Goal: Find contact information: Find contact information

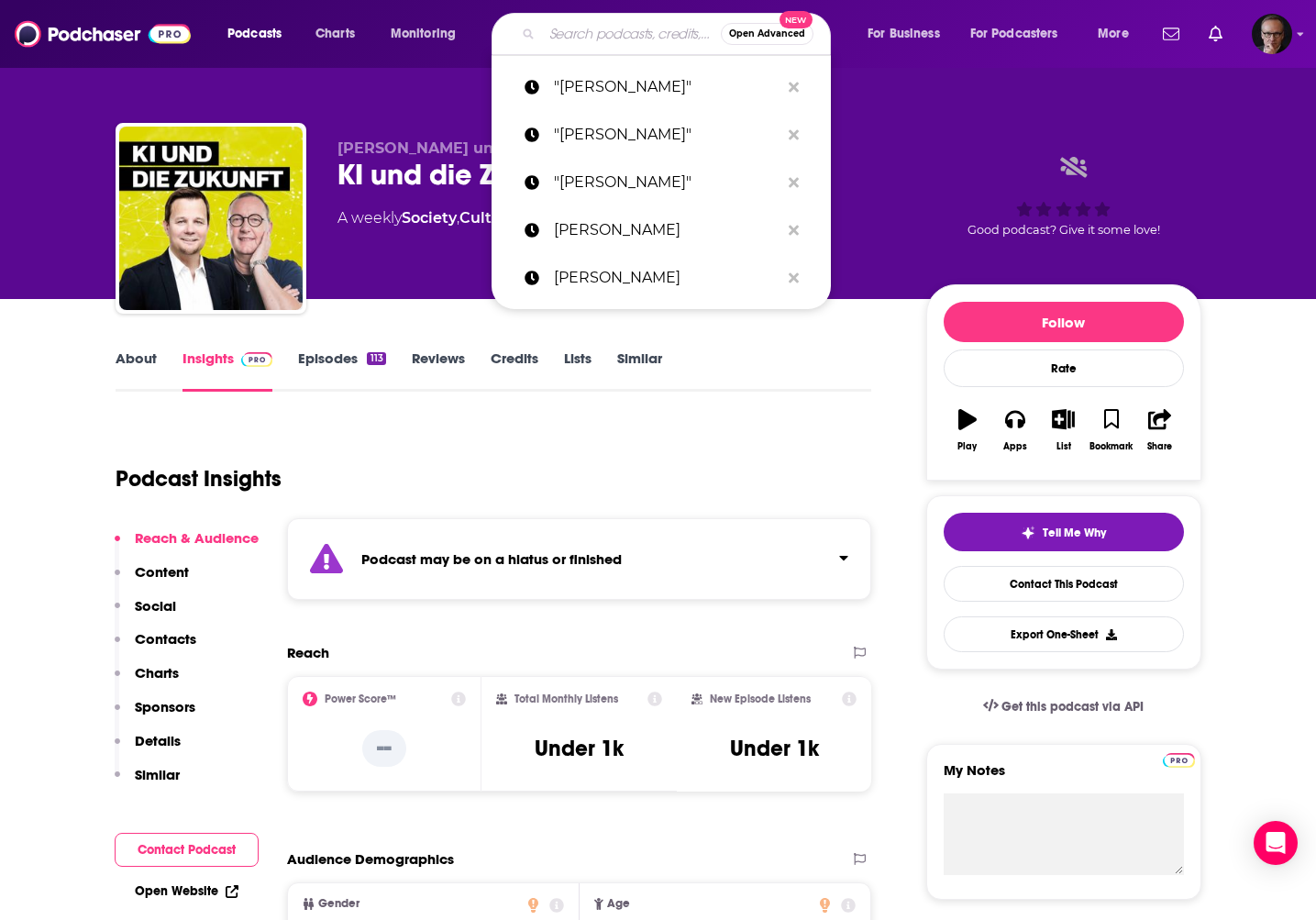
click at [625, 33] on input "Search podcasts, credits, & more..." at bounding box center [631, 34] width 179 height 29
paste input "Dr. Andreas Striegel"
type input "Dr. Andreas Striegel"
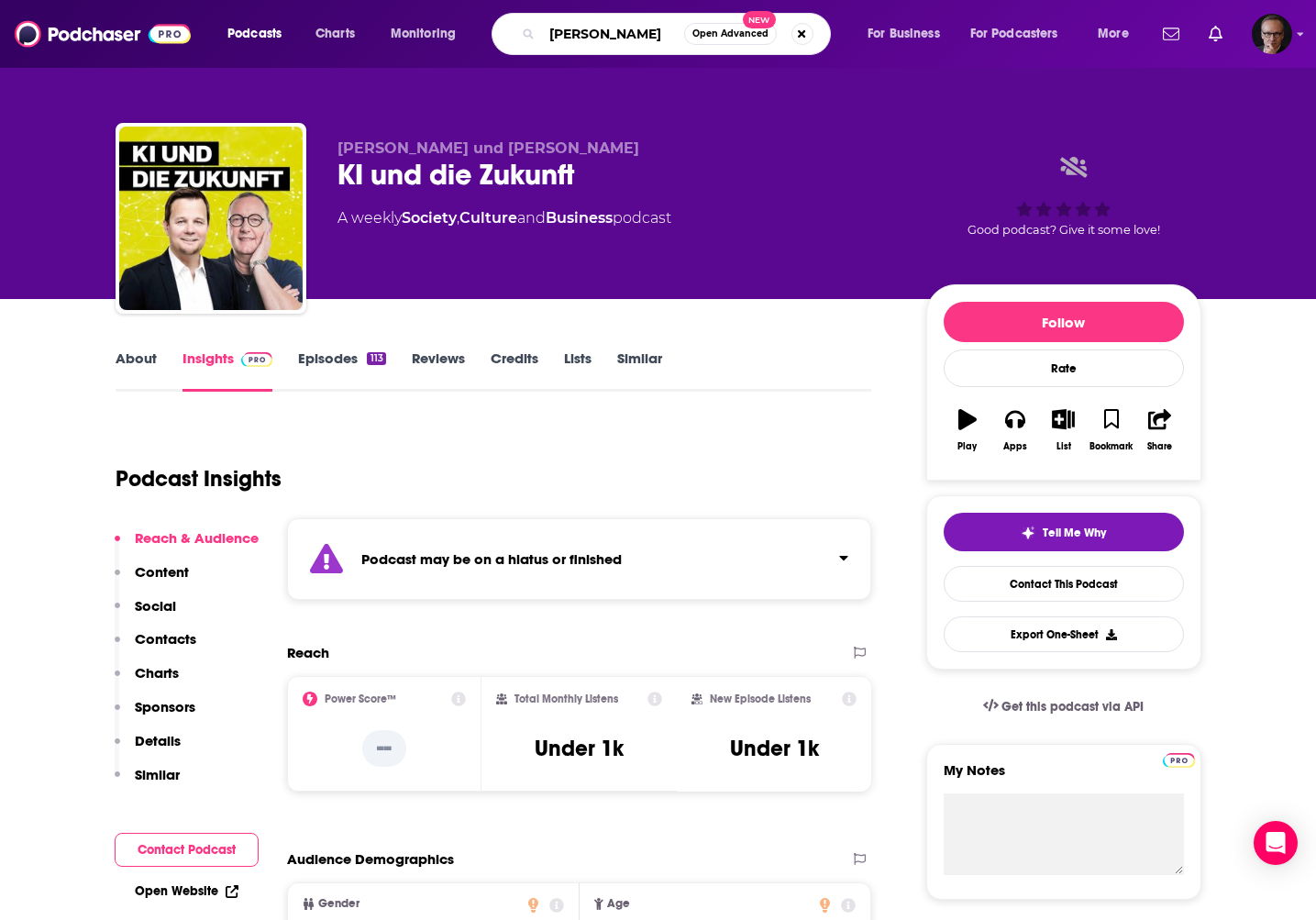
scroll to position [0, 8]
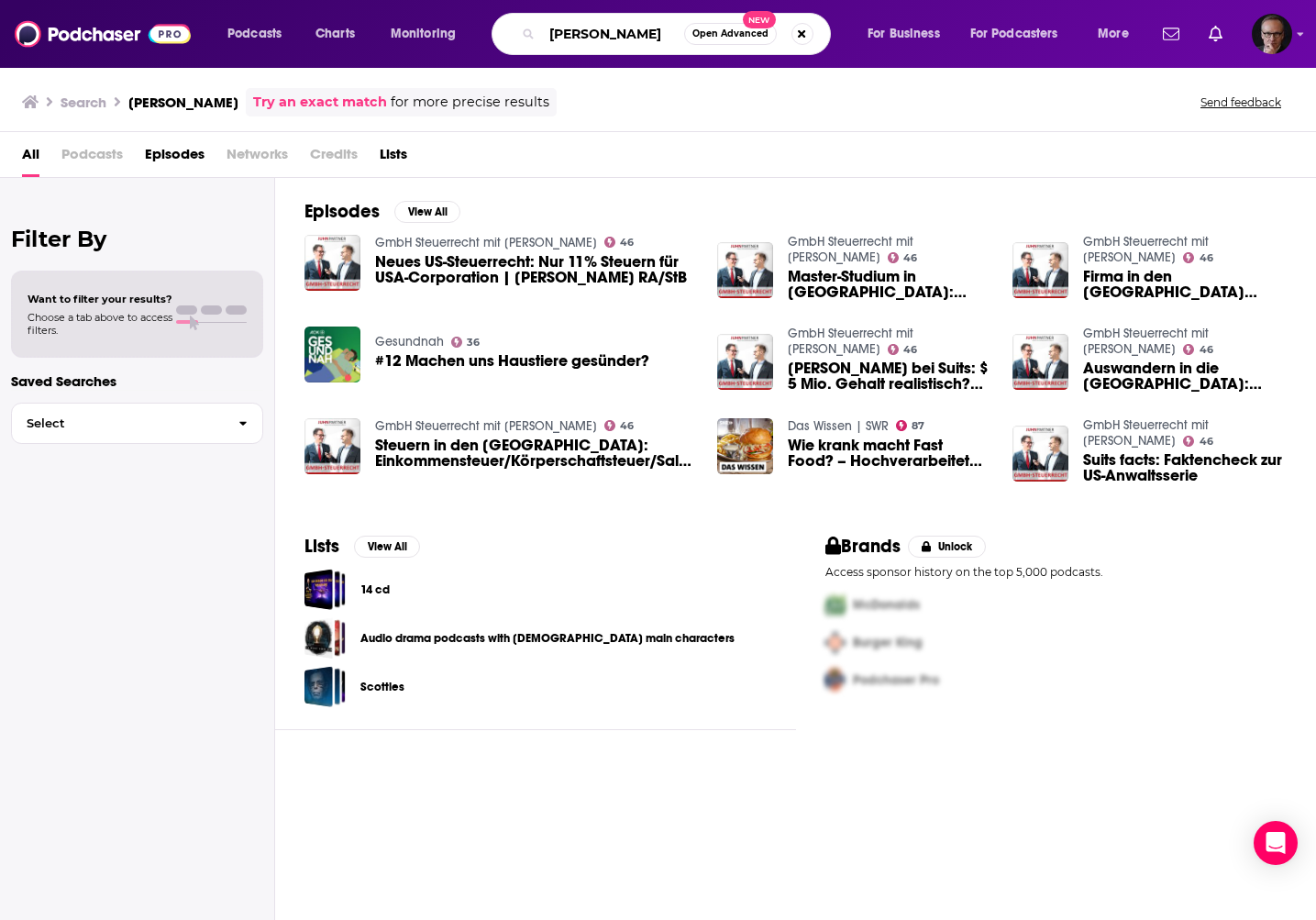
click at [625, 36] on input "Dr. Andreas Striegel" at bounding box center [613, 34] width 142 height 29
paste input "Ingo Pawelke"
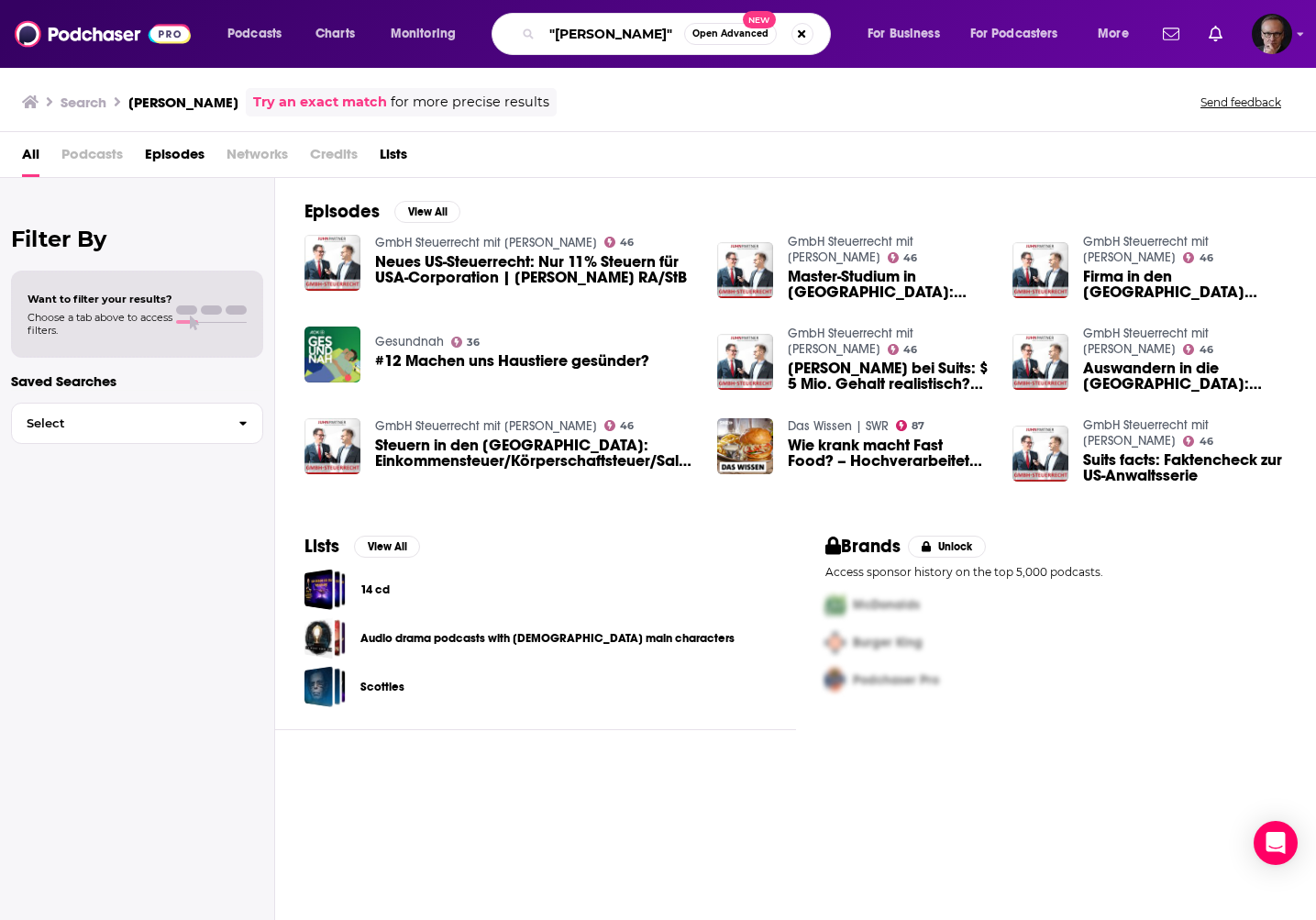
type input ""Ingo Pawelke""
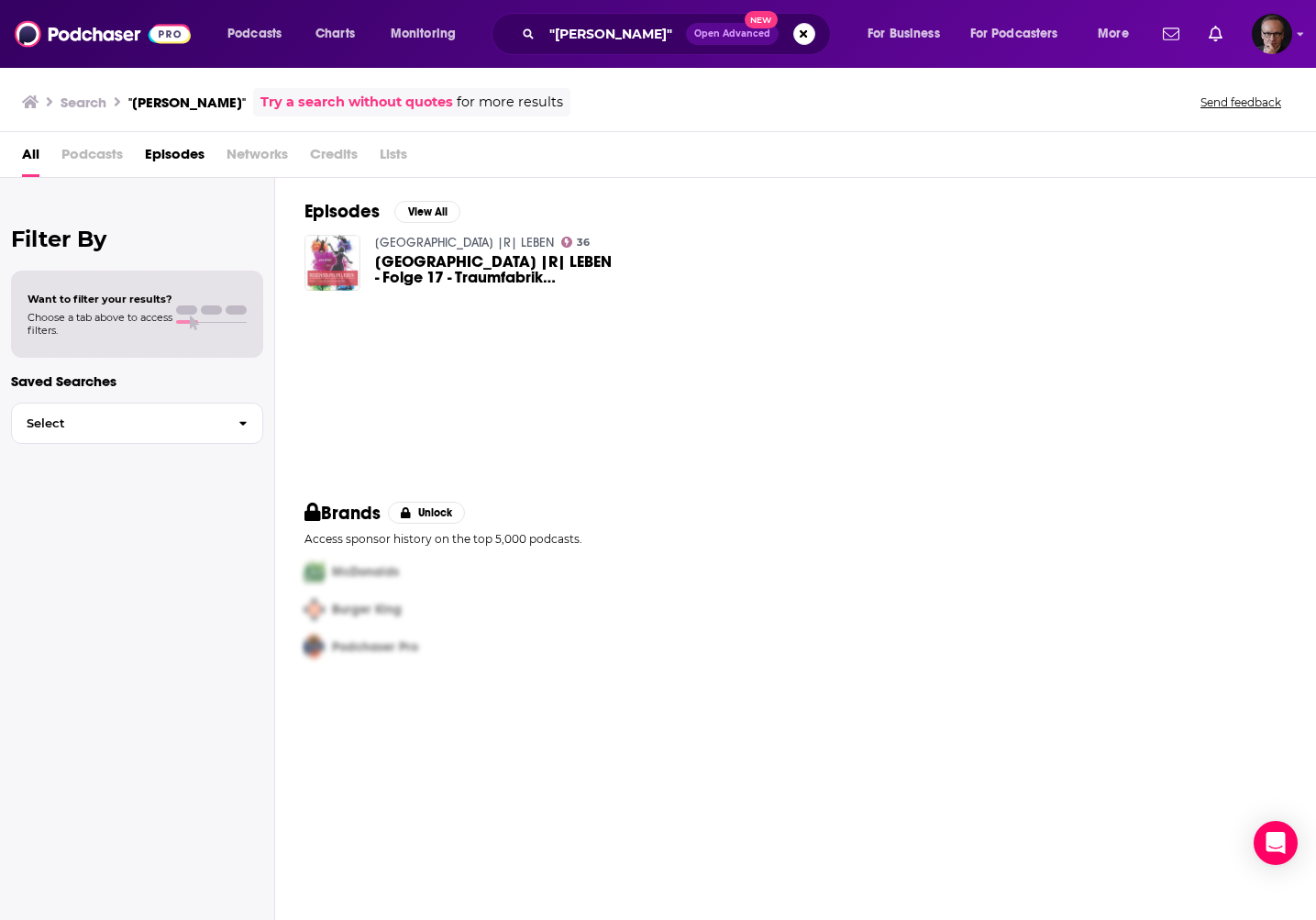
click at [332, 264] on img "REGENSBURG |R| LEBEN - Folge 17 - Traumfabrik Erlebnistage" at bounding box center [332, 263] width 56 height 56
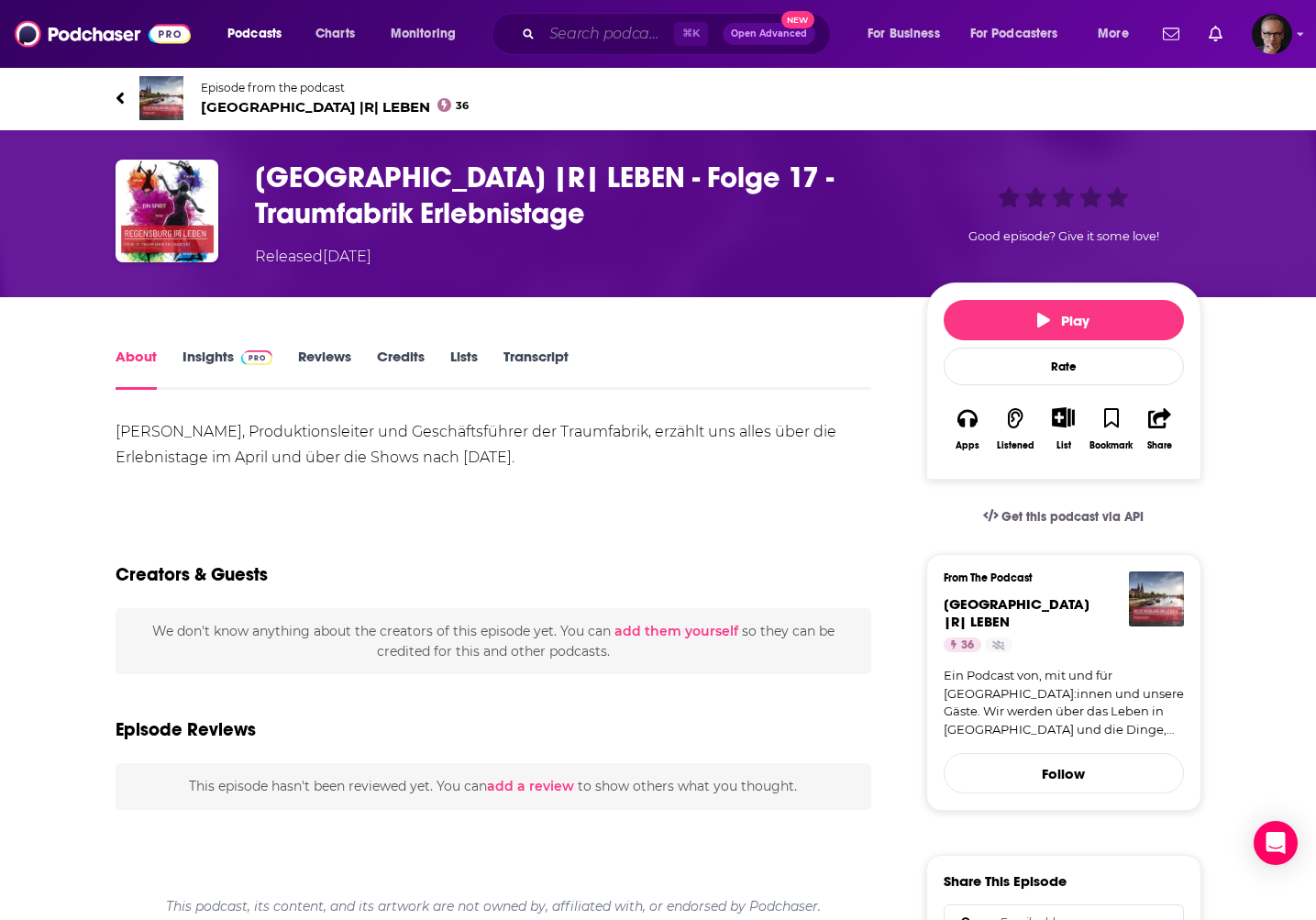
click at [577, 39] on input "Search podcasts, credits, & more..." at bounding box center [607, 34] width 132 height 29
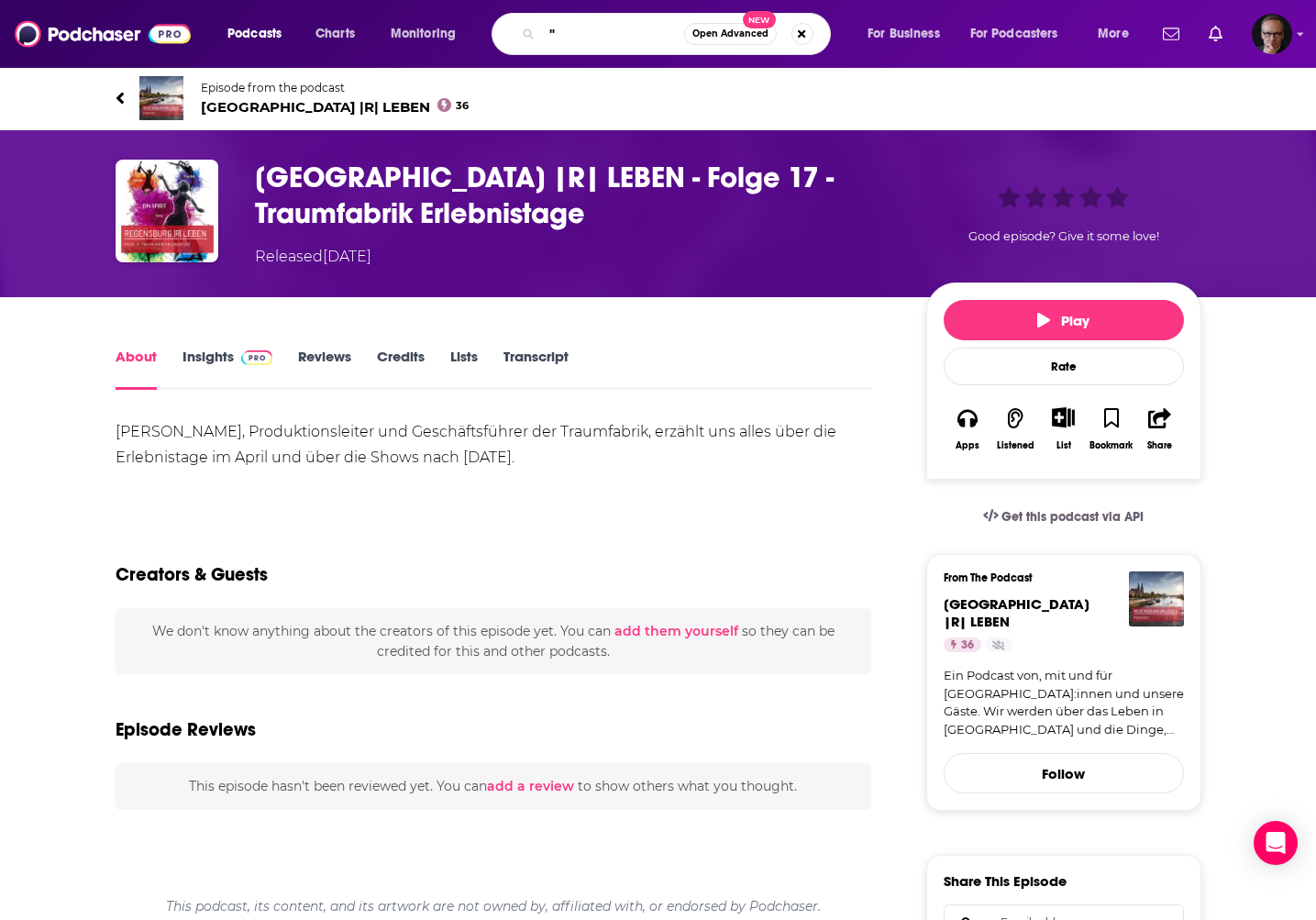
paste input "Bernd Zumsande"
type input ""Bernd Zumsande""
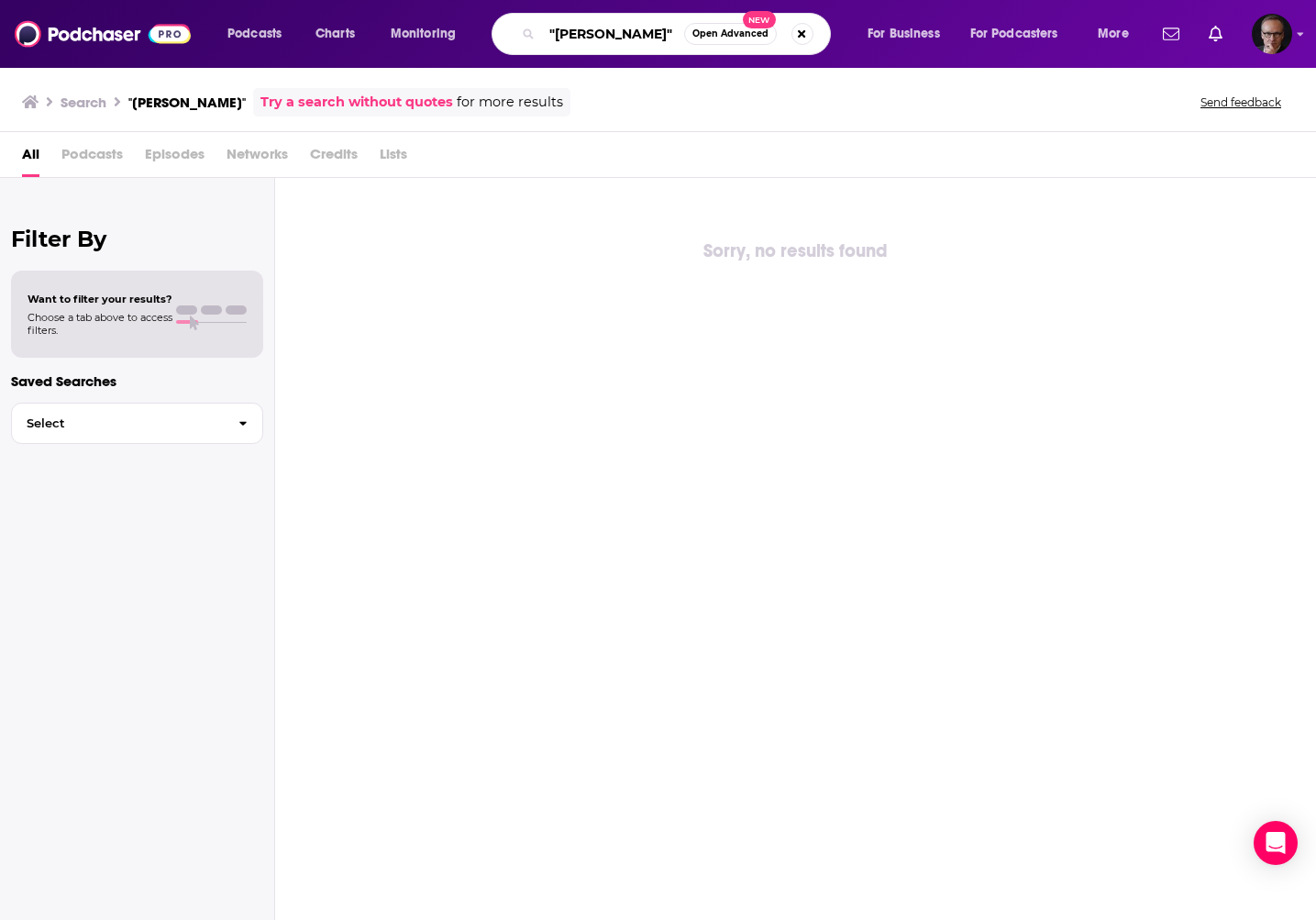
click at [568, 31] on input ""Bernd Zumsande"" at bounding box center [613, 34] width 142 height 29
drag, startPoint x: 568, startPoint y: 31, endPoint x: 593, endPoint y: 31, distance: 25.0
click at [593, 31] on input ""Bernd Zumsande"" at bounding box center [613, 34] width 142 height 29
click at [588, 31] on input ""Bernd Zumsande"" at bounding box center [613, 34] width 142 height 29
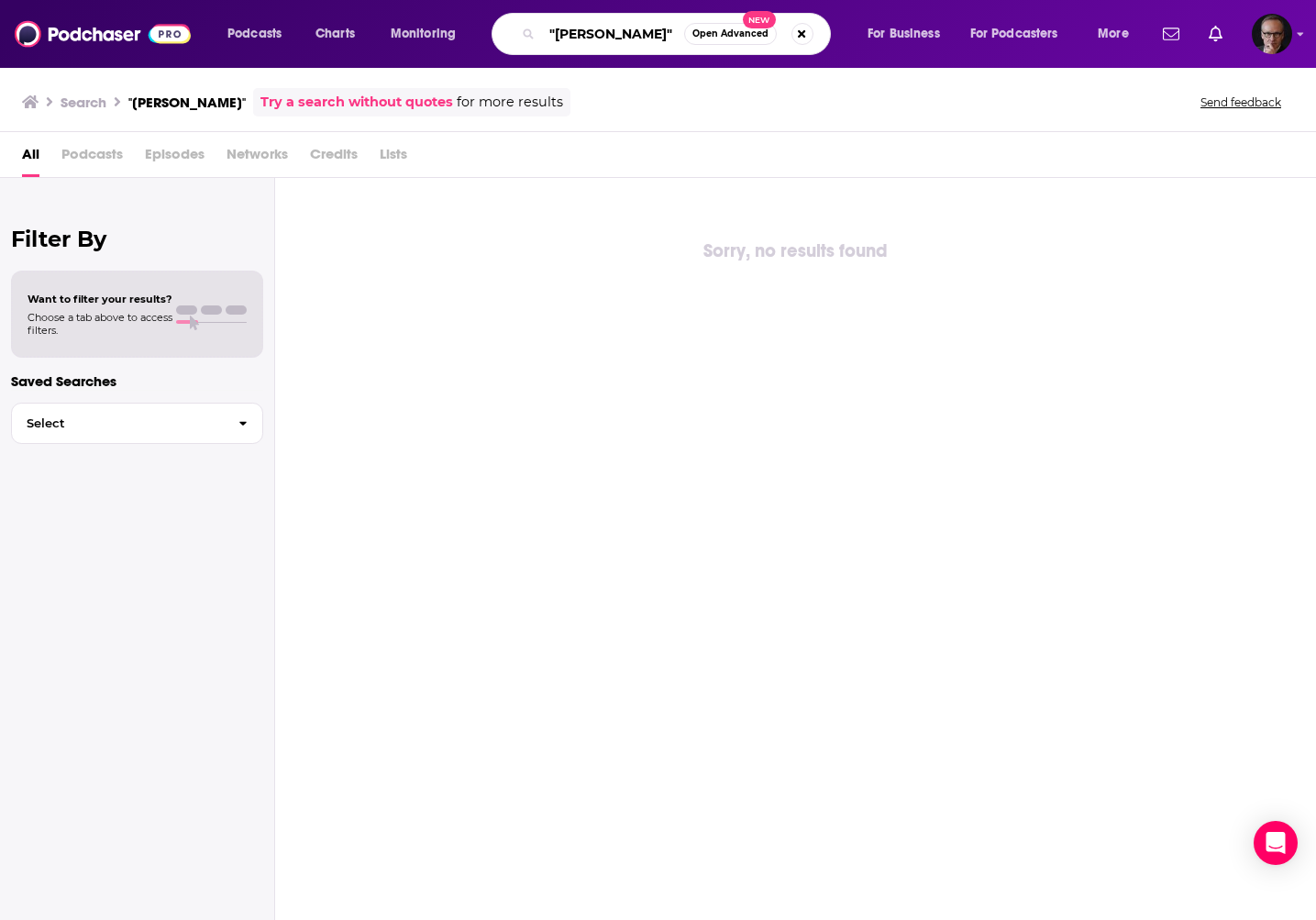
drag, startPoint x: 588, startPoint y: 31, endPoint x: 614, endPoint y: 34, distance: 26.2
click at [614, 34] on input ""Bernd Zumsande"" at bounding box center [613, 34] width 142 height 29
paste input "Sebastian Kaas"
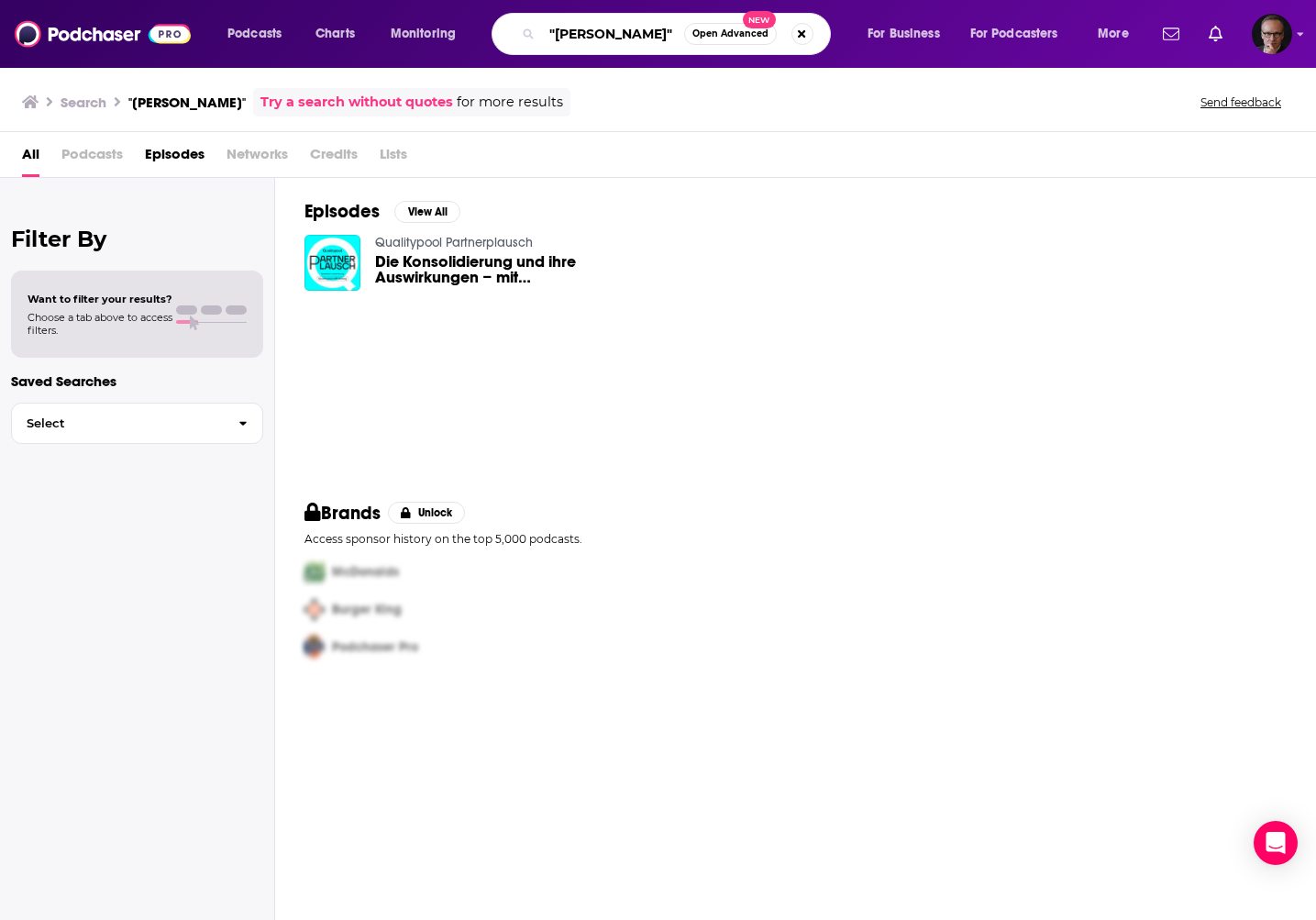
click at [603, 37] on input ""Sebastian Kaas"" at bounding box center [613, 34] width 142 height 29
drag, startPoint x: 603, startPoint y: 37, endPoint x: 623, endPoint y: 36, distance: 20.0
click at [623, 36] on input ""Sebastian Kaas"" at bounding box center [613, 34] width 142 height 29
paste input "Wolfgang A. Eck"
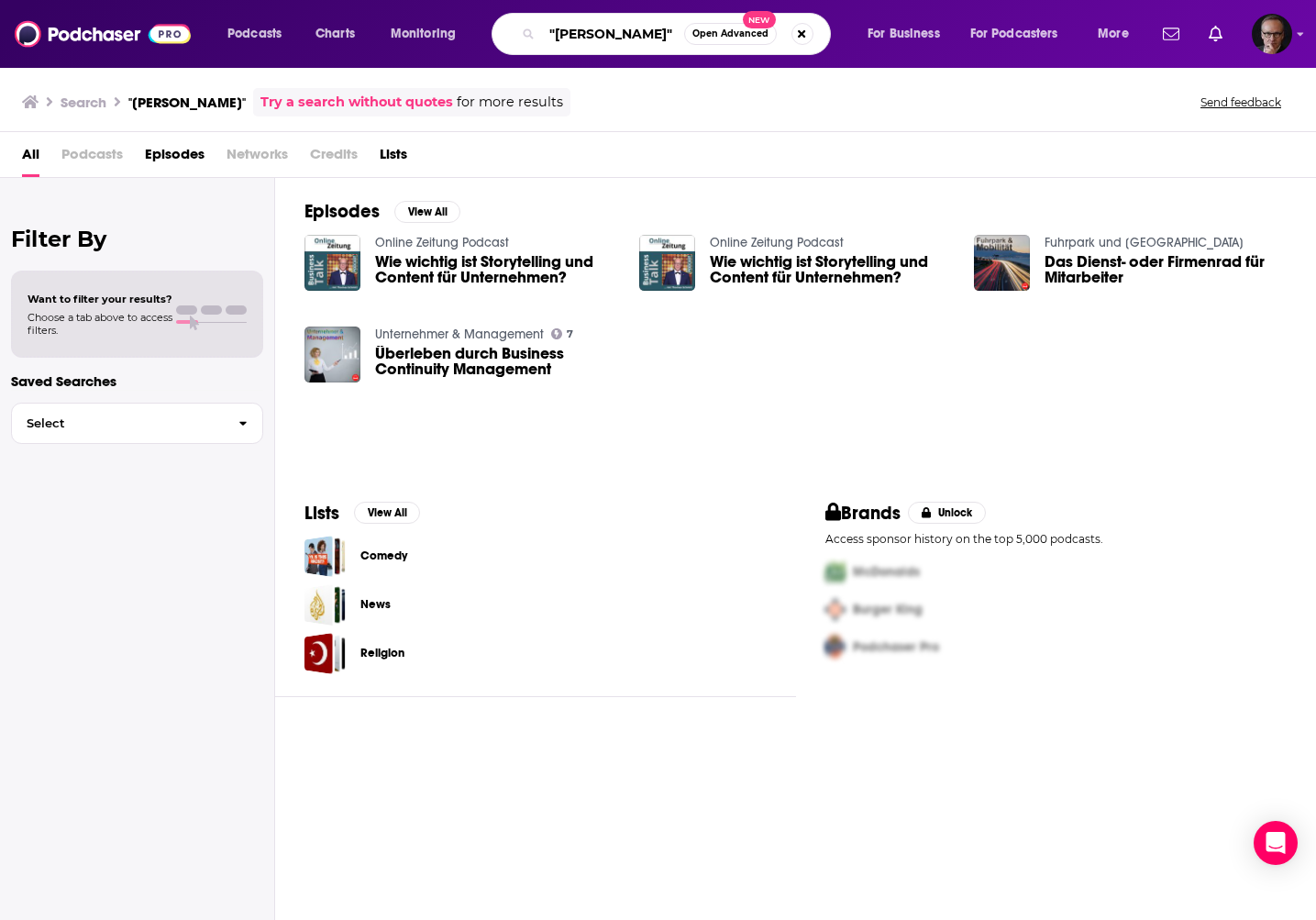
click at [605, 37] on input ""Wolfgang A. Eck"" at bounding box center [613, 34] width 142 height 29
drag, startPoint x: 605, startPoint y: 37, endPoint x: 645, endPoint y: 37, distance: 40.0
click at [645, 37] on input ""Wolfgang A. Eck"" at bounding box center [613, 34] width 142 height 29
paste input "Ronny Paschke"
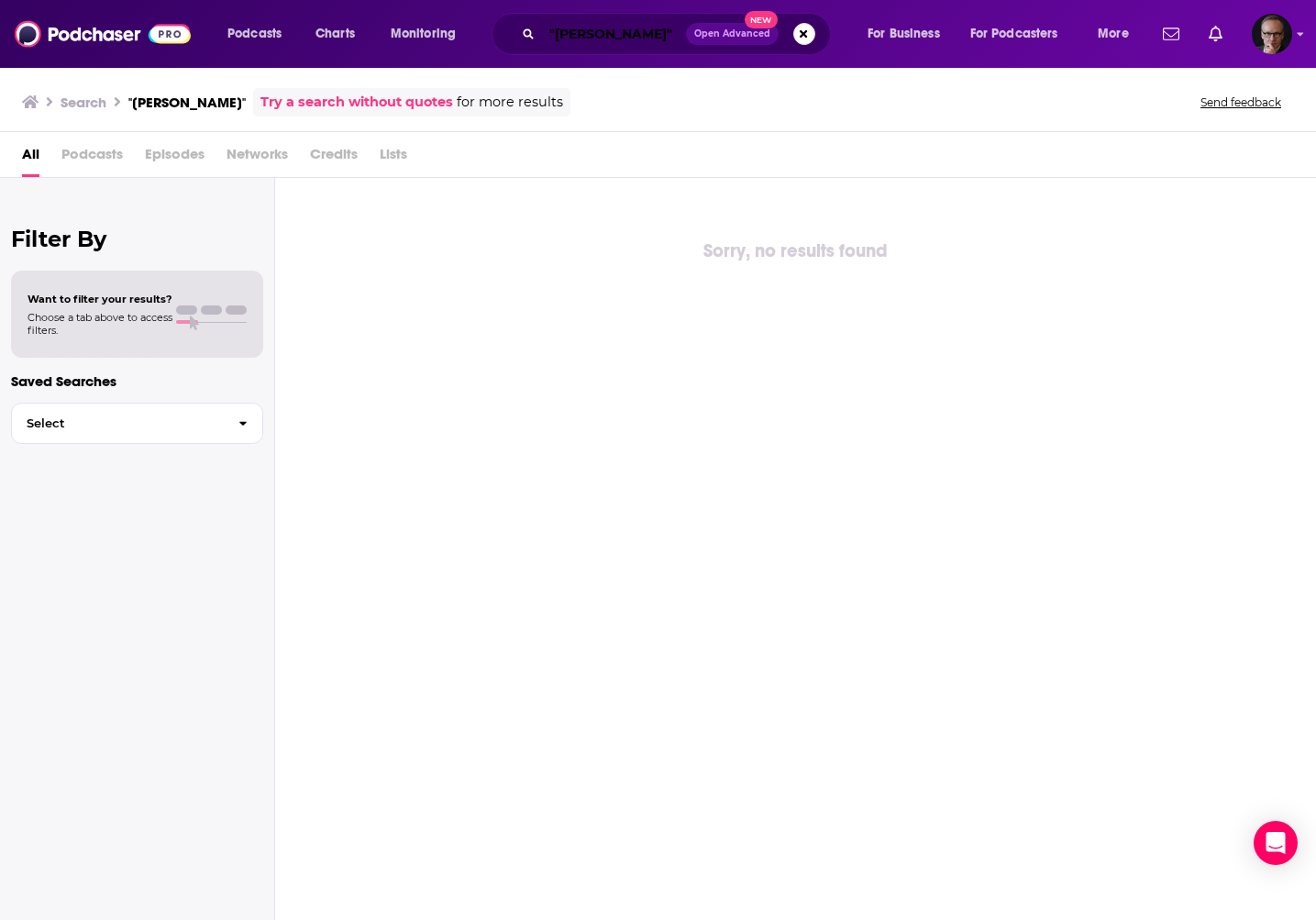
click at [569, 34] on input ""Ronny Paschke"" at bounding box center [614, 34] width 144 height 29
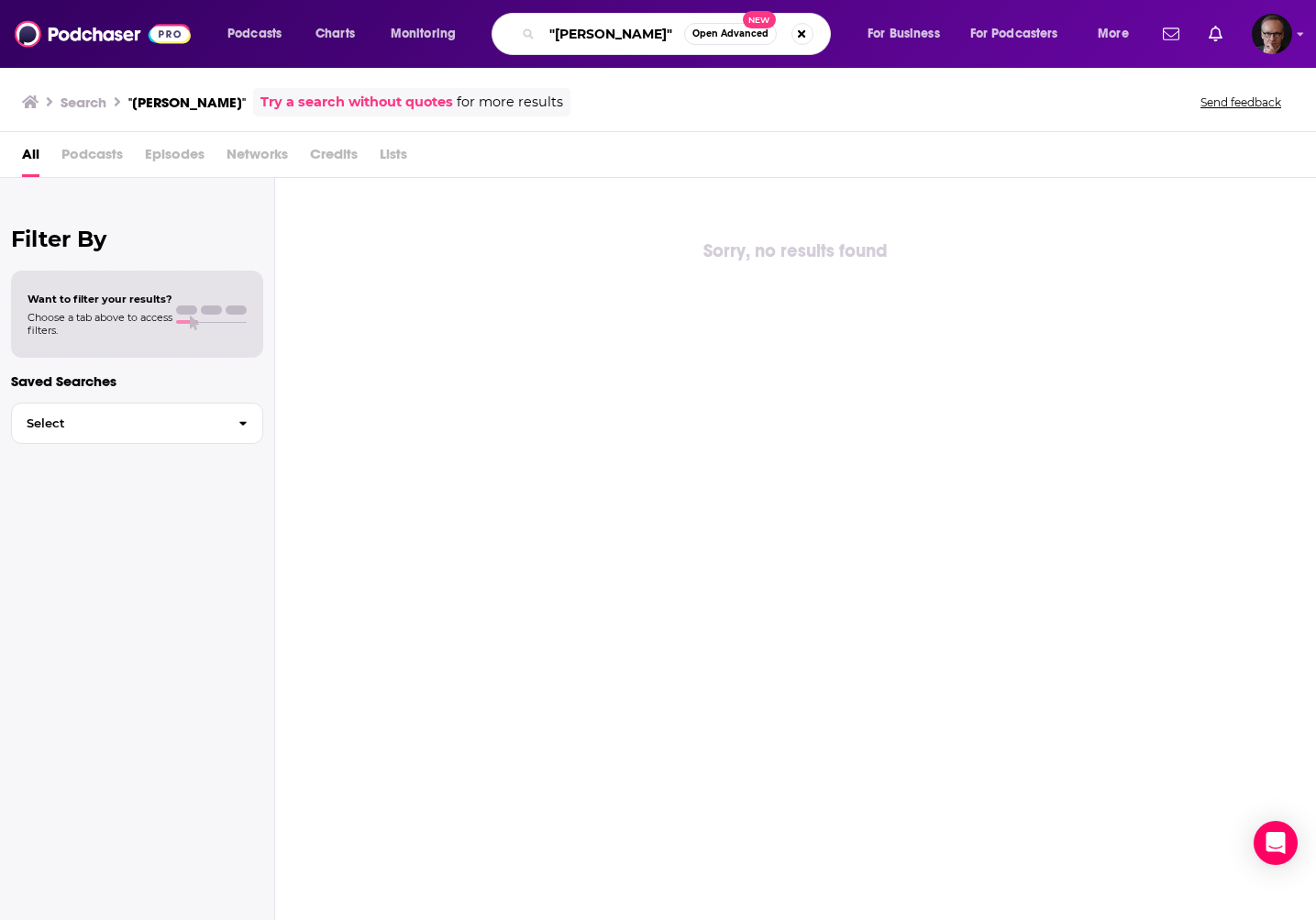
drag, startPoint x: 569, startPoint y: 34, endPoint x: 618, endPoint y: 36, distance: 49.0
click at [618, 36] on input ""Ronny Paschke"" at bounding box center [613, 34] width 142 height 29
paste input "Albrecht Beckmann"
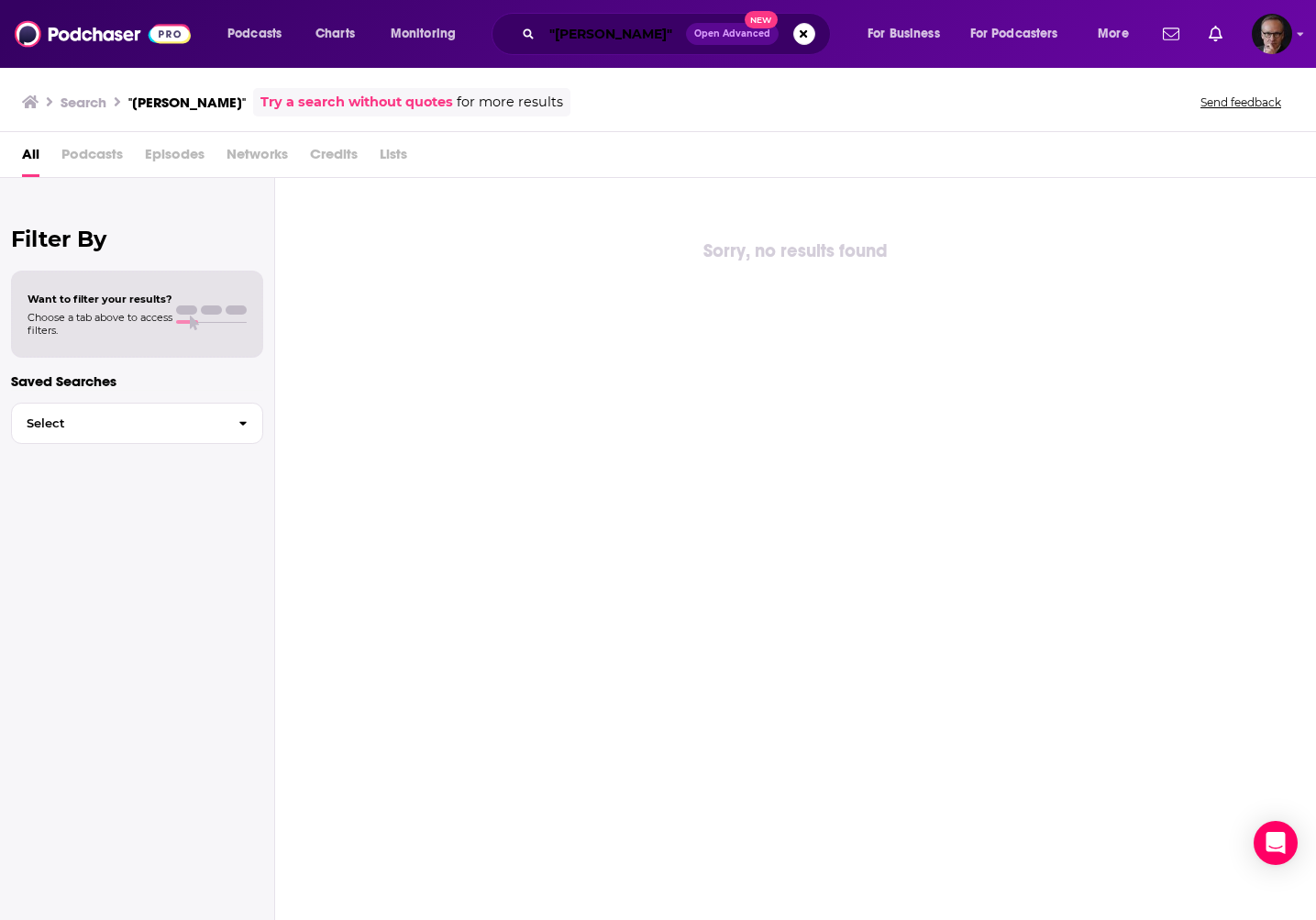
click at [592, 36] on input ""Albrecht Beckmann"" at bounding box center [614, 34] width 144 height 29
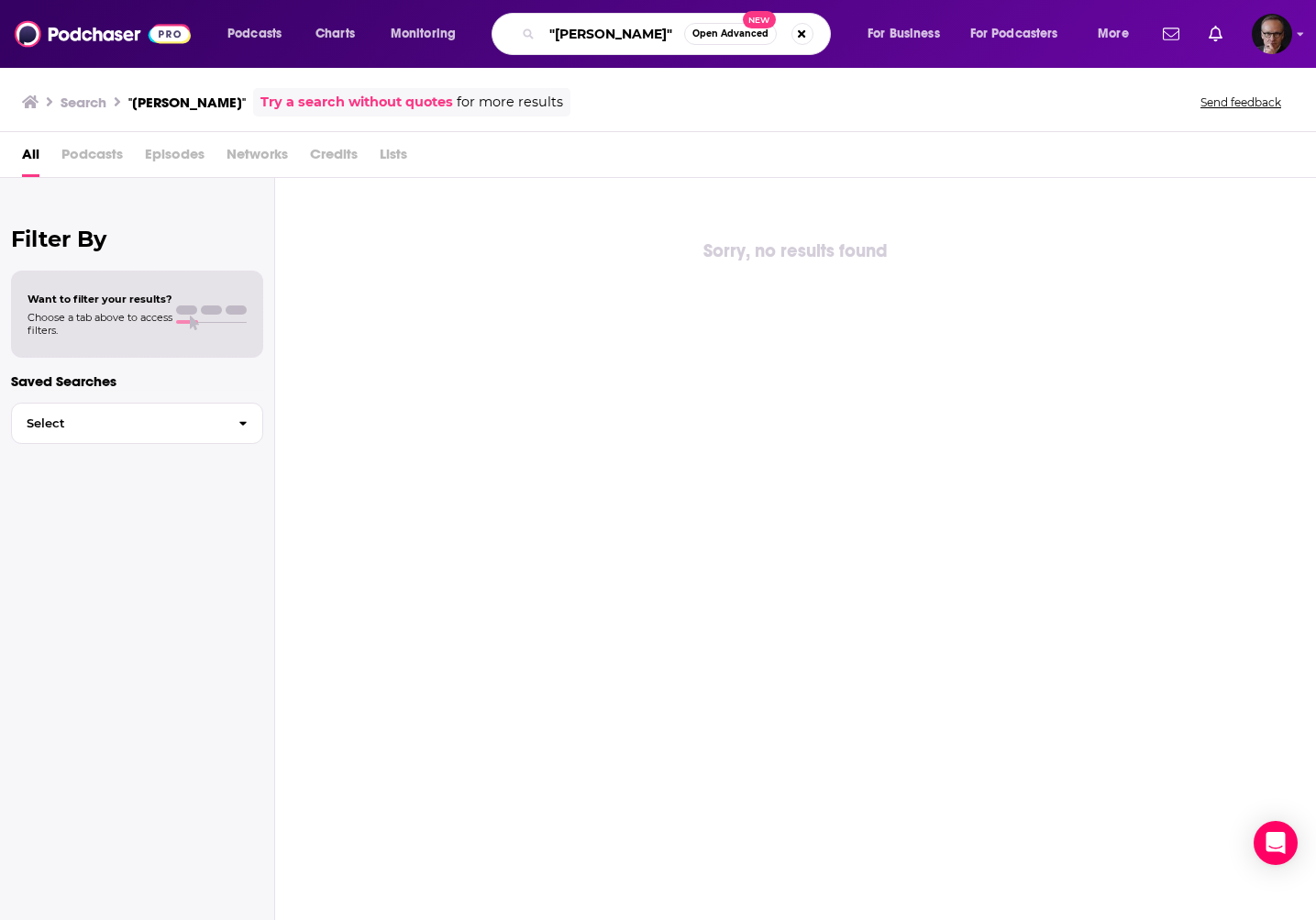
drag, startPoint x: 592, startPoint y: 36, endPoint x: 625, endPoint y: 35, distance: 33.0
click at [625, 35] on input ""Albrecht Beckmann"" at bounding box center [613, 34] width 142 height 29
paste input "Frank Streeck"
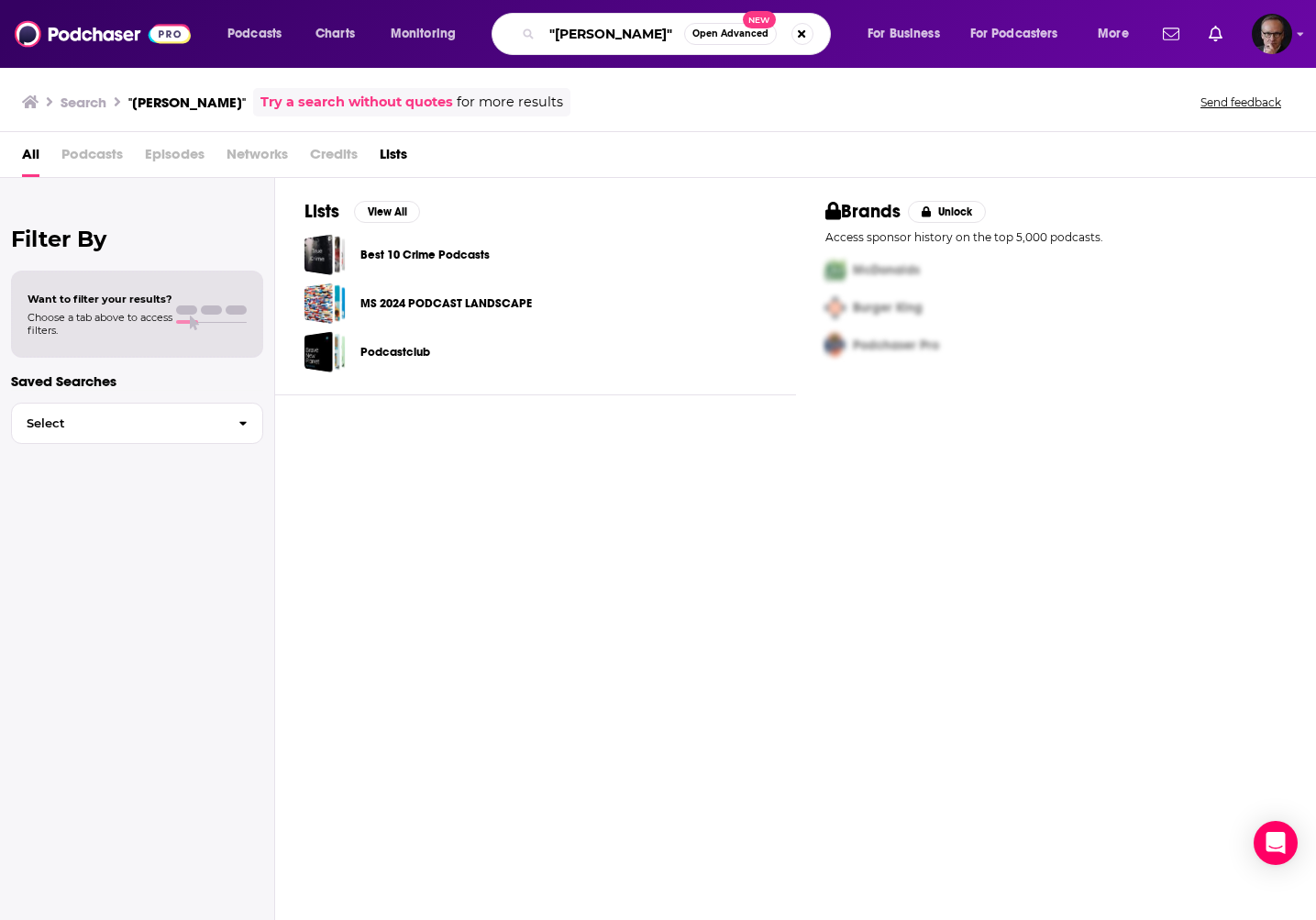
click at [570, 37] on input ""Frank Streeck"" at bounding box center [613, 34] width 142 height 29
drag, startPoint x: 570, startPoint y: 37, endPoint x: 595, endPoint y: 36, distance: 25.0
click at [595, 36] on input ""Frank Streeck"" at bounding box center [613, 34] width 142 height 29
paste input "Margit Susan Lieverz"
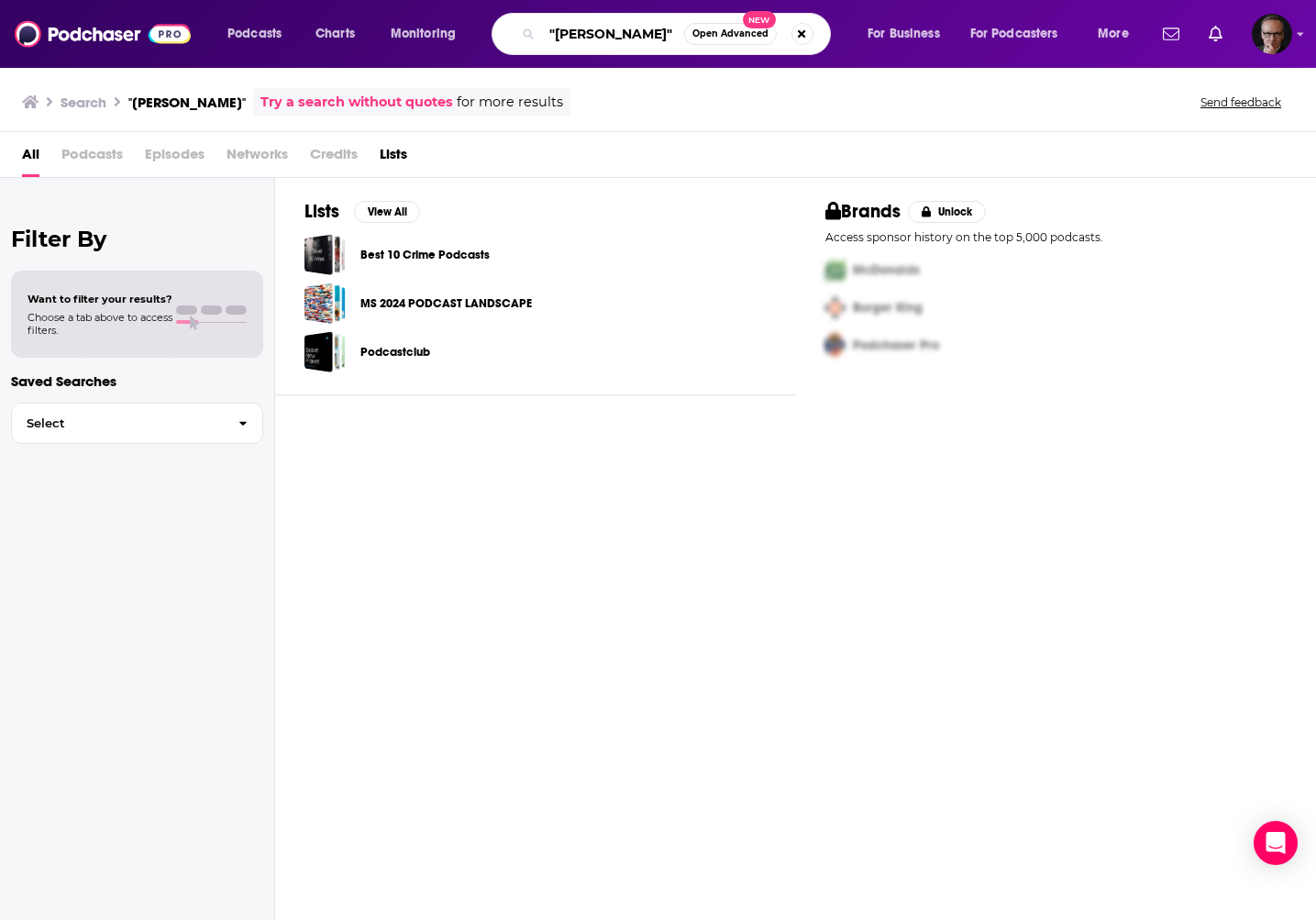
type input ""Margit Susan Lieverz""
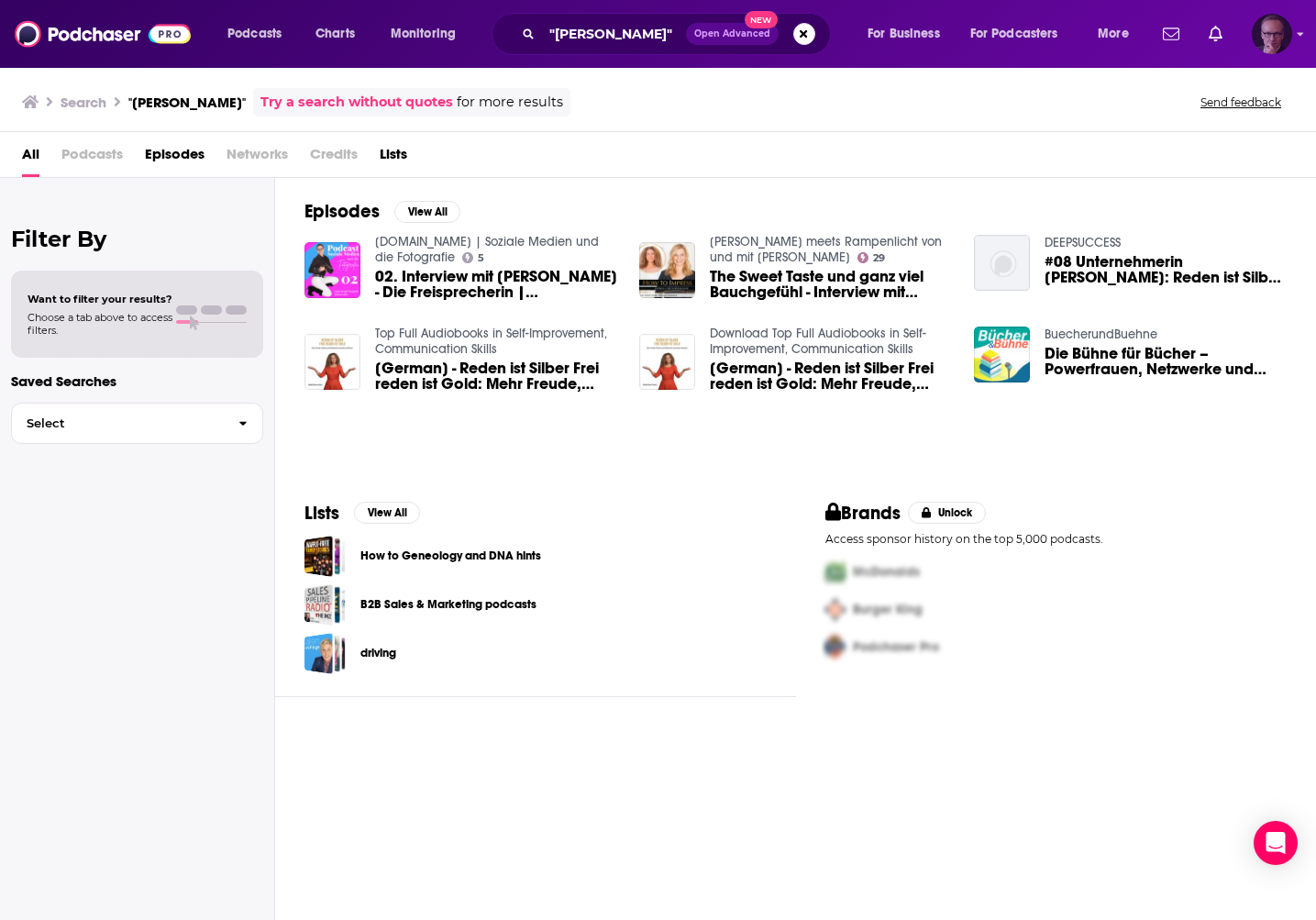
click at [1288, 37] on img "Logged in as experts2podcasts" at bounding box center [1272, 34] width 40 height 40
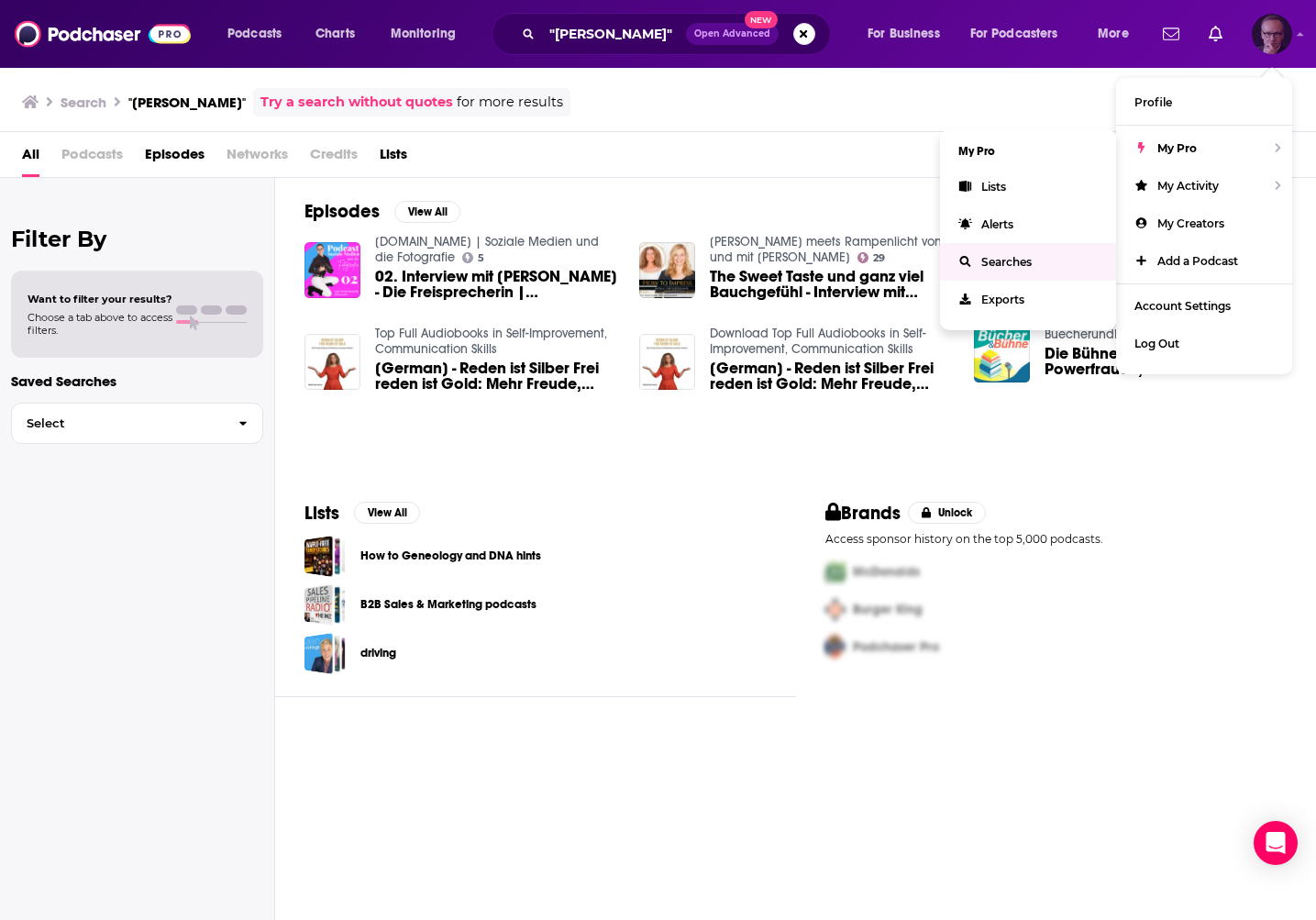
click at [1026, 265] on span "Searches" at bounding box center [1007, 261] width 51 height 14
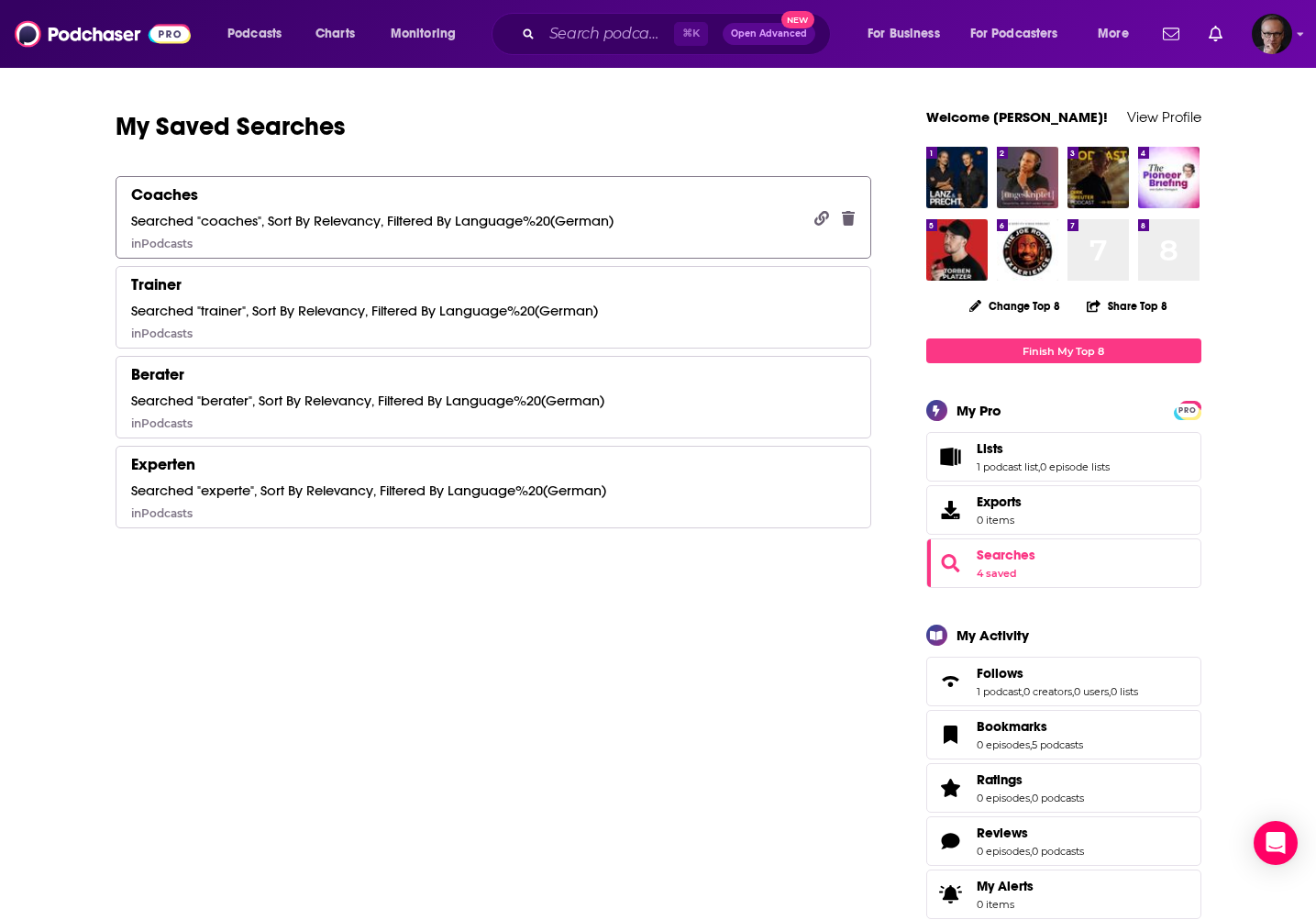
click at [318, 232] on div "Coaches Searched "coaches", Sort By Relevancy, Filtered By Language%20(German) …" at bounding box center [373, 217] width 483 height 66
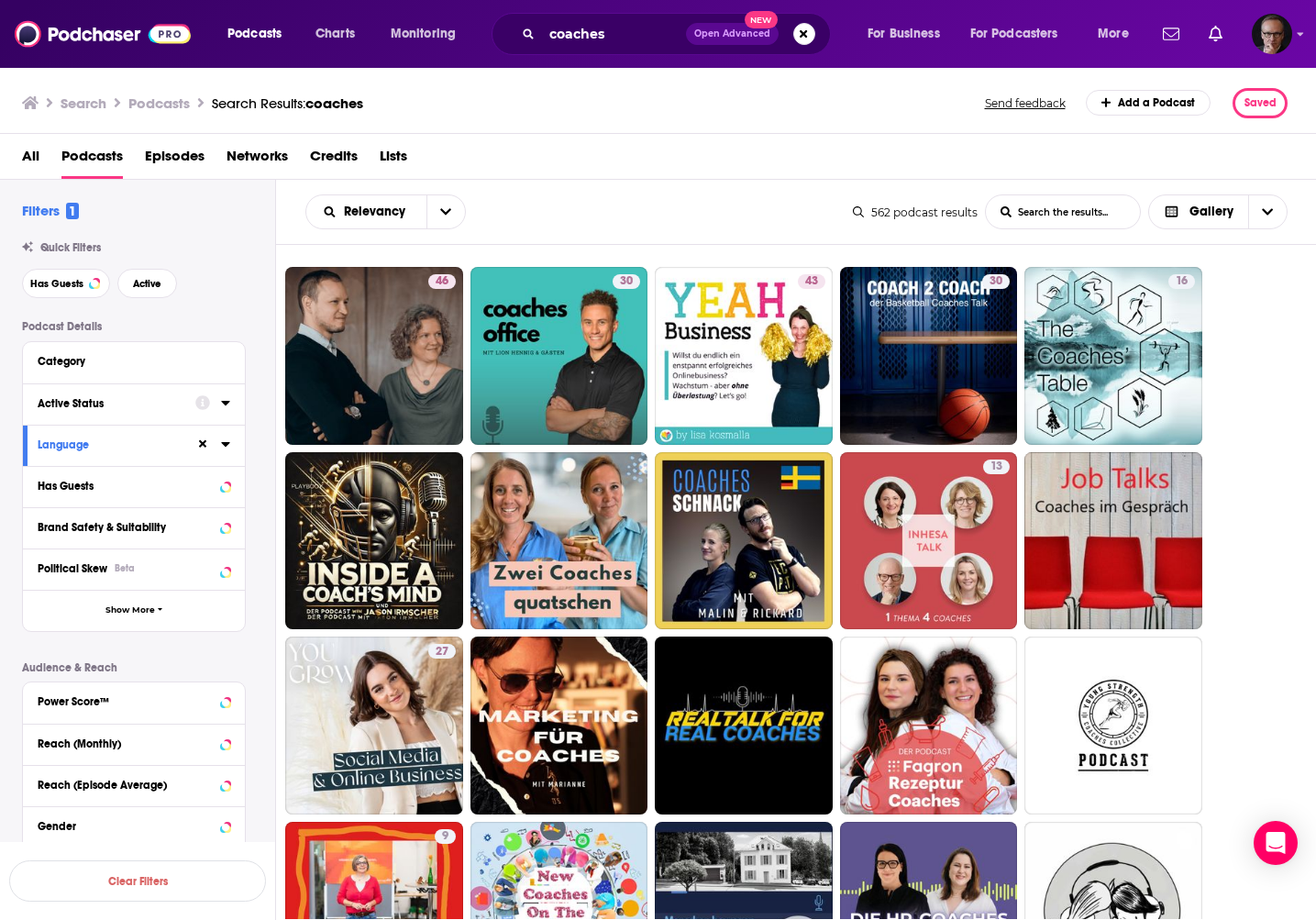
click at [216, 399] on div at bounding box center [212, 403] width 35 height 23
click at [225, 400] on icon at bounding box center [226, 402] width 9 height 15
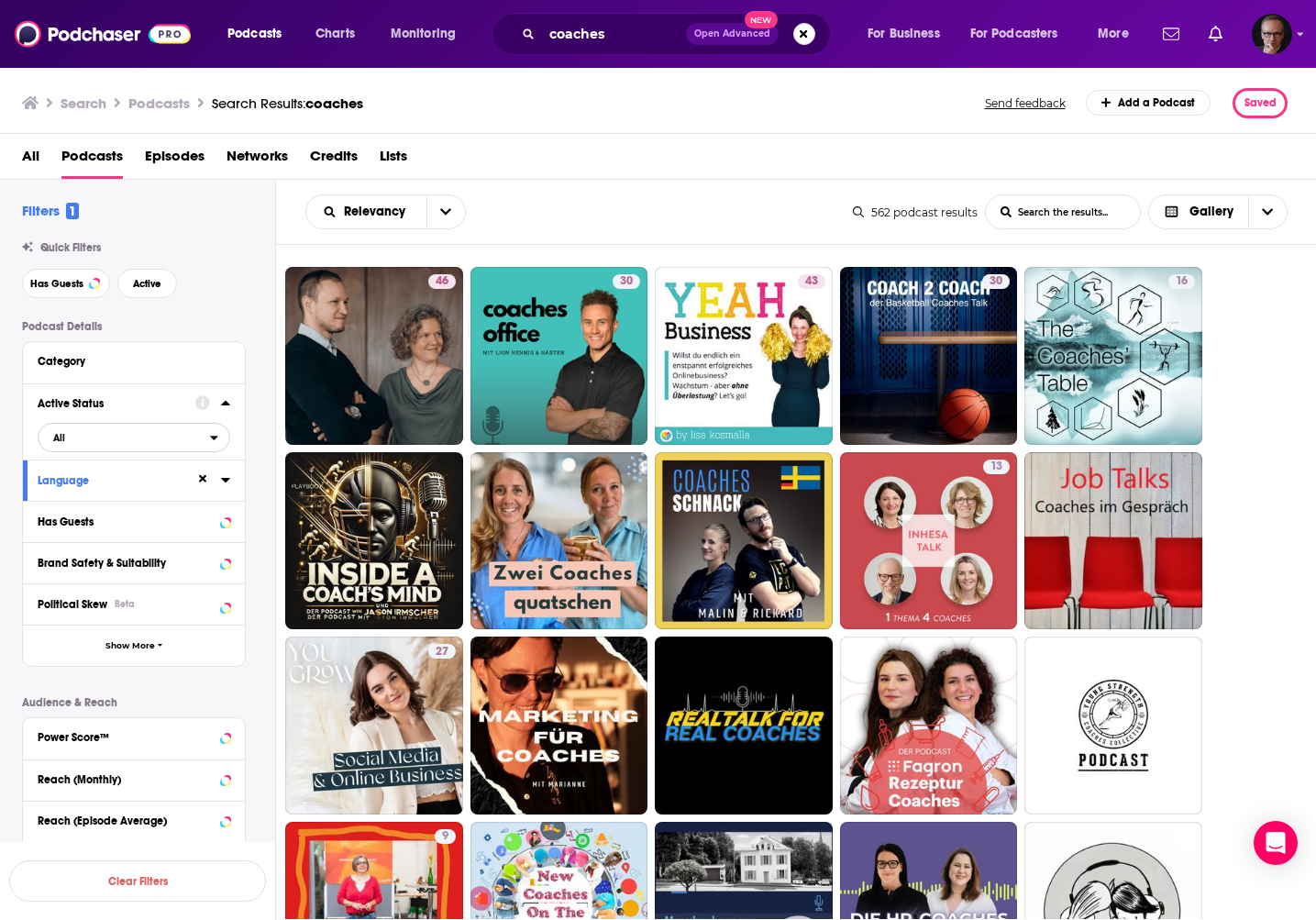
click at [143, 443] on span "All" at bounding box center [124, 437] width 171 height 23
click at [144, 496] on span "173" at bounding box center [186, 497] width 84 height 10
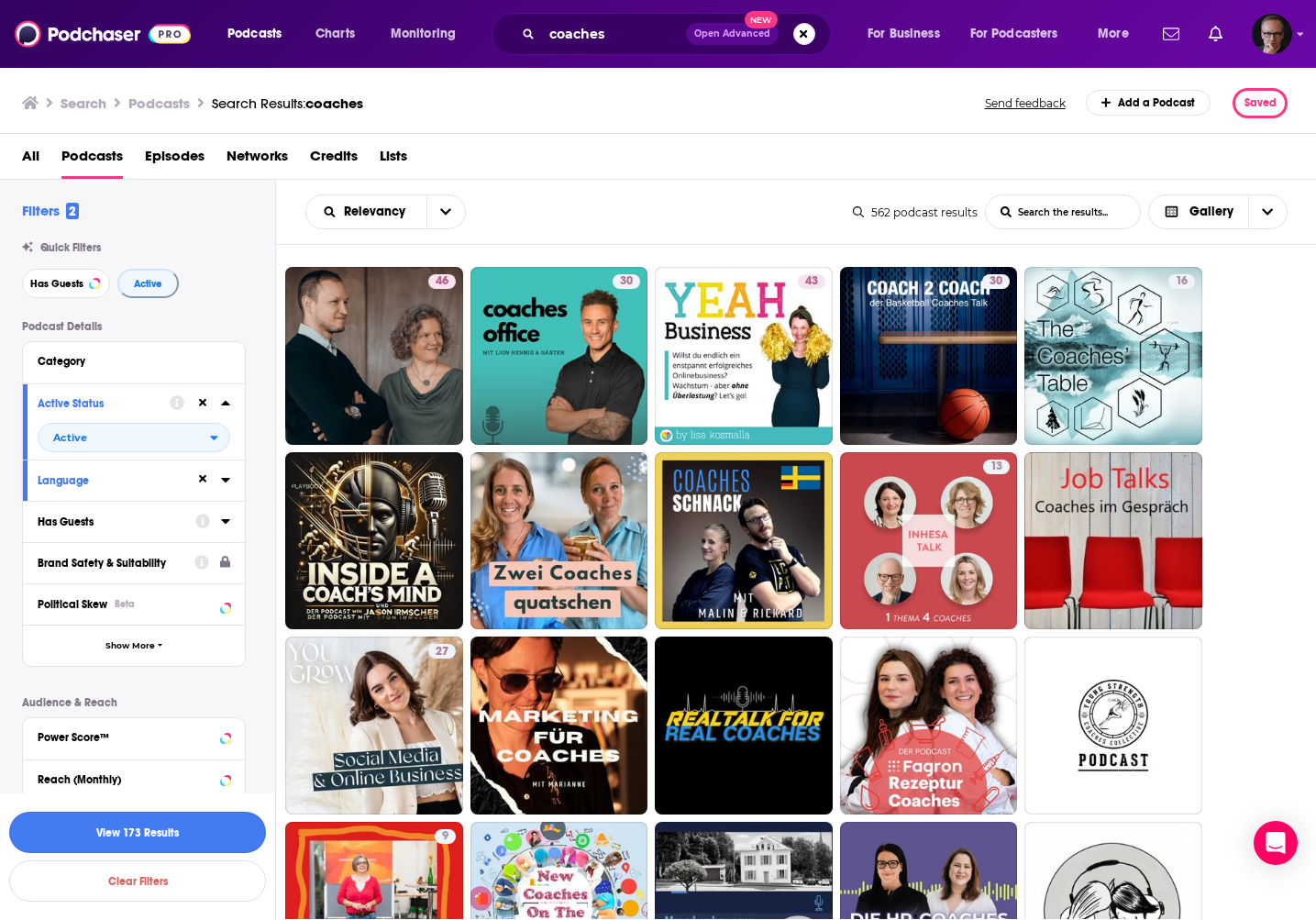
click at [139, 837] on button "View 173 Results" at bounding box center [138, 832] width 256 height 41
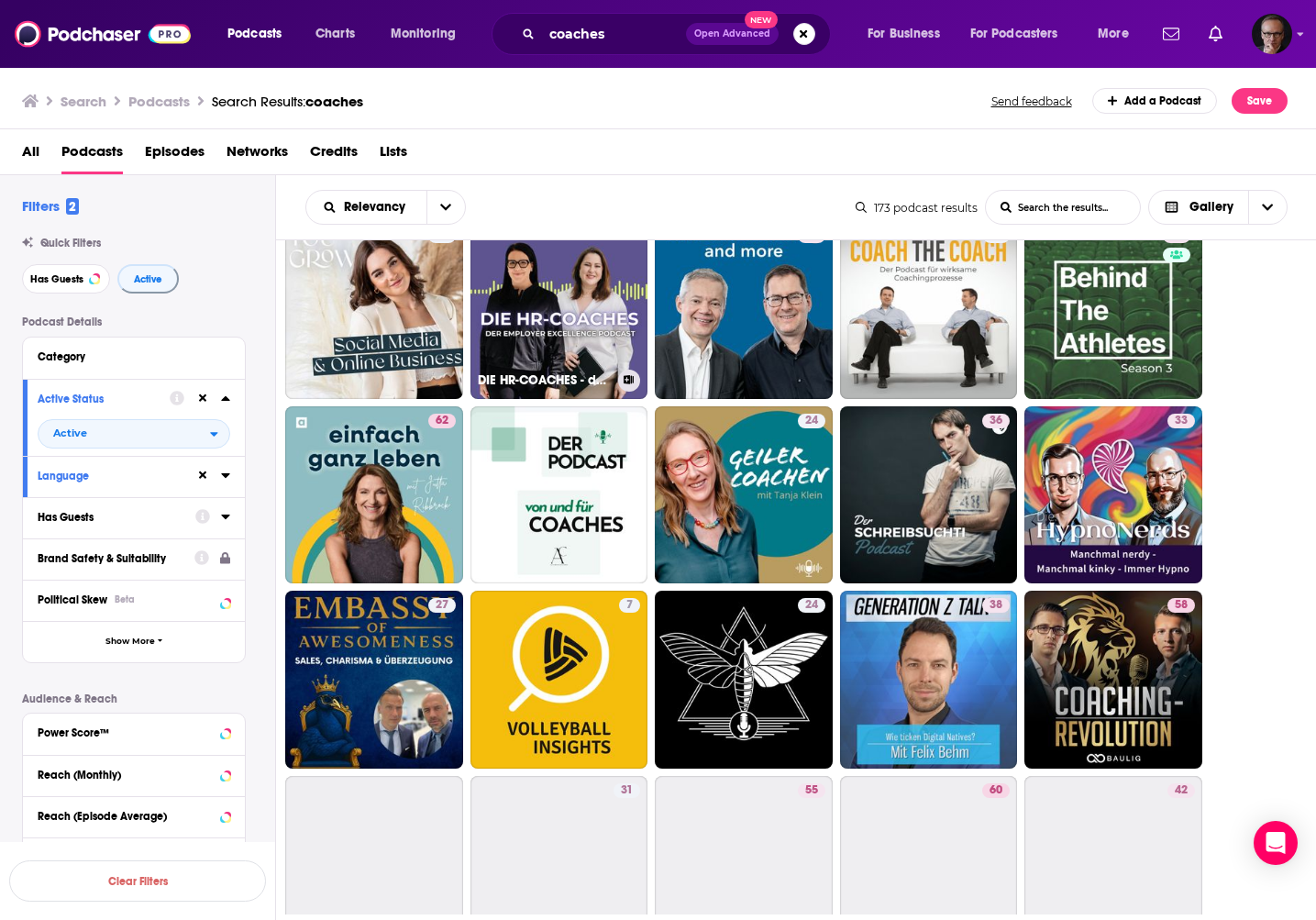
scroll to position [229, 0]
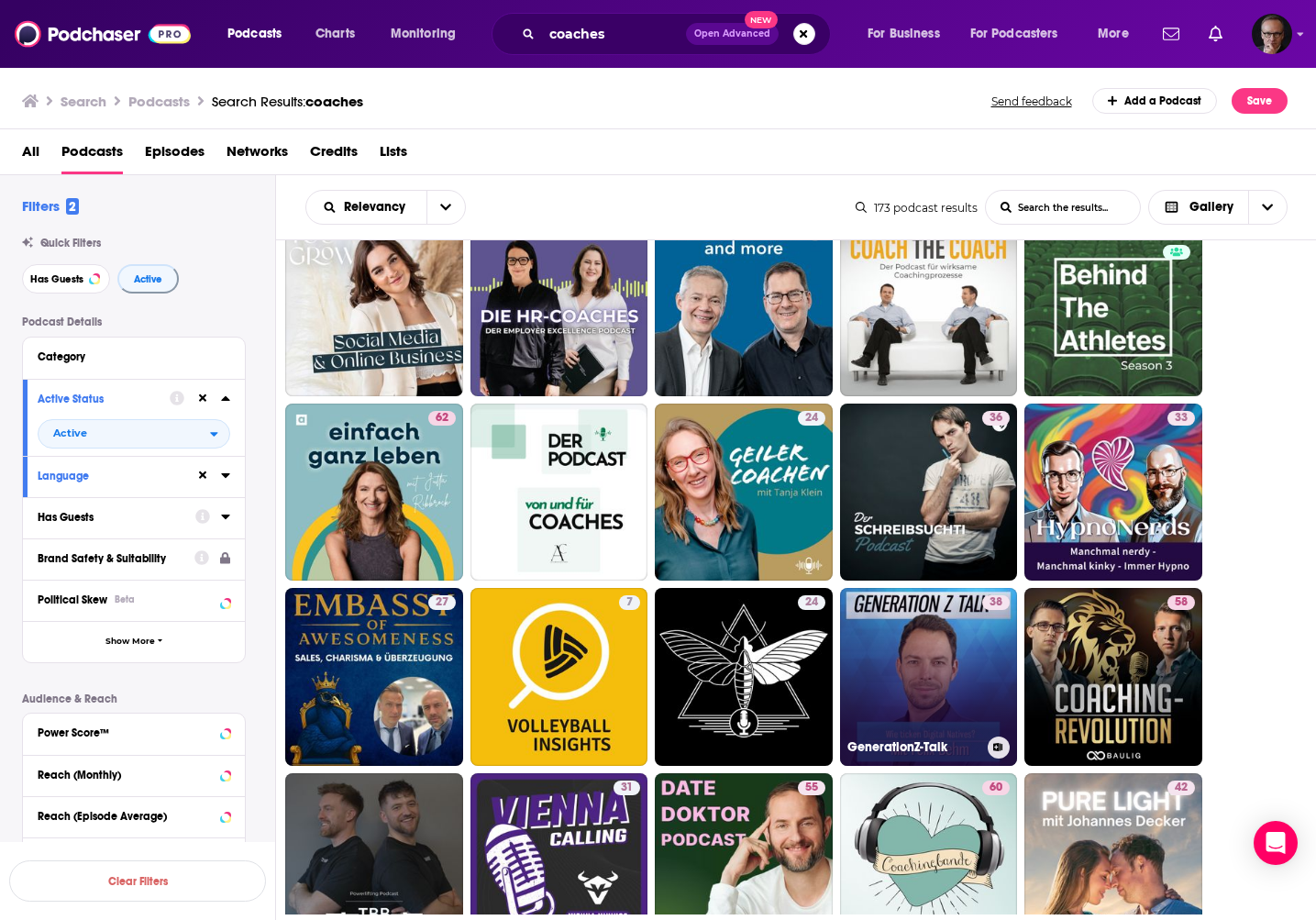
click at [910, 650] on link "38 GenerationZ-Talk" at bounding box center [929, 677] width 178 height 178
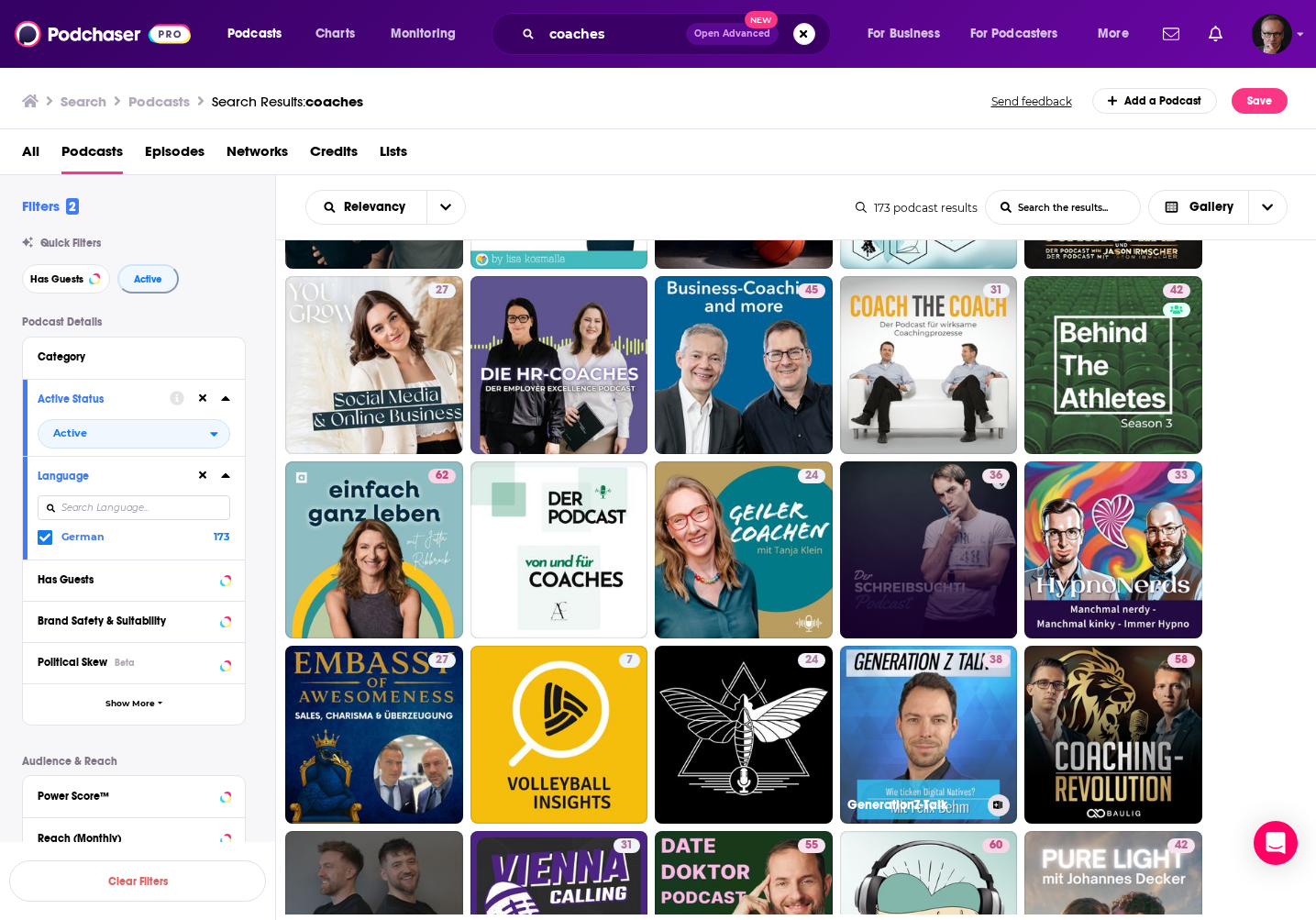
scroll to position [174, 0]
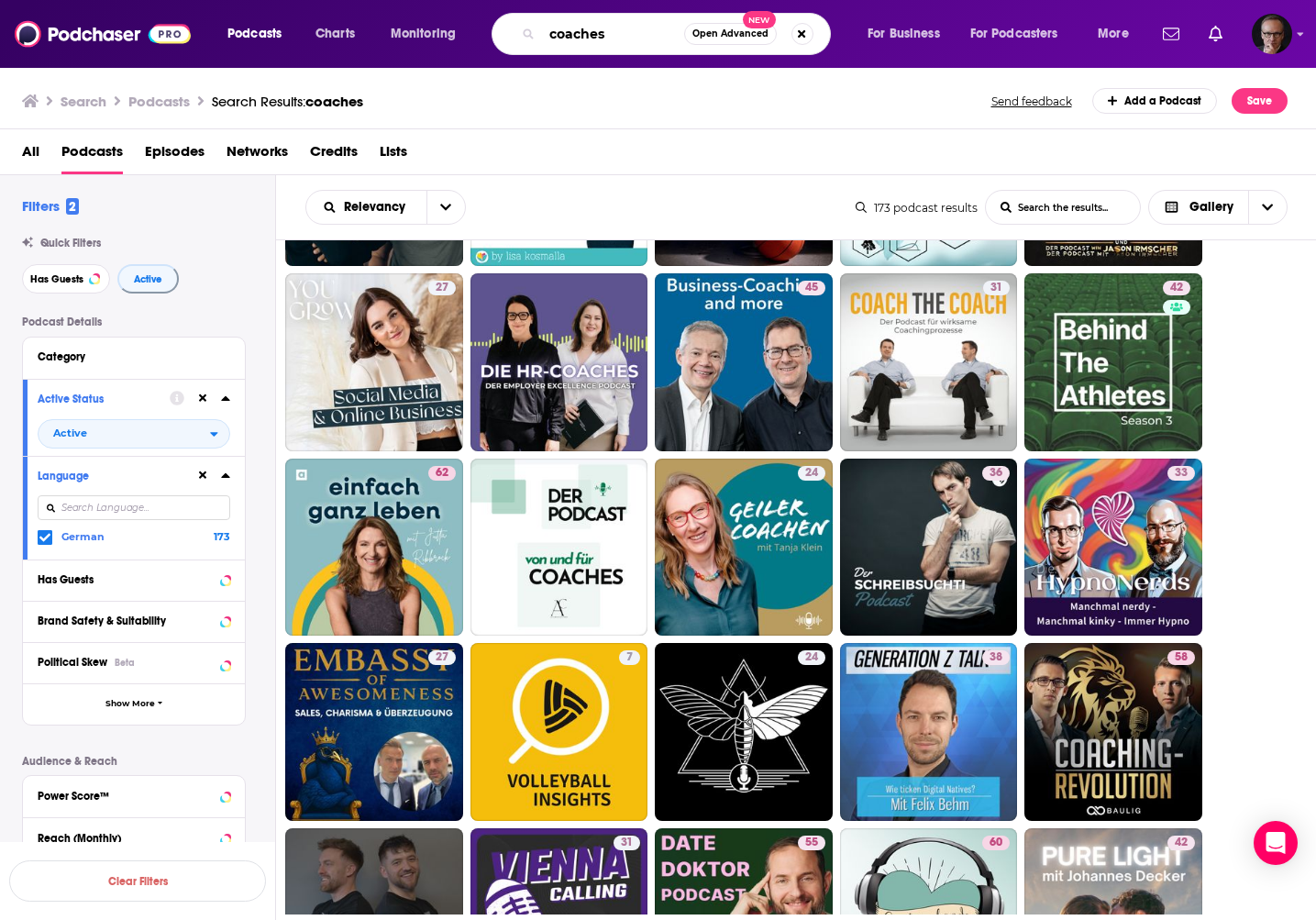
click at [585, 32] on input "coaches" at bounding box center [613, 34] width 142 height 29
paste input "Eva Tolimir"
type input "Eva Tolimir"
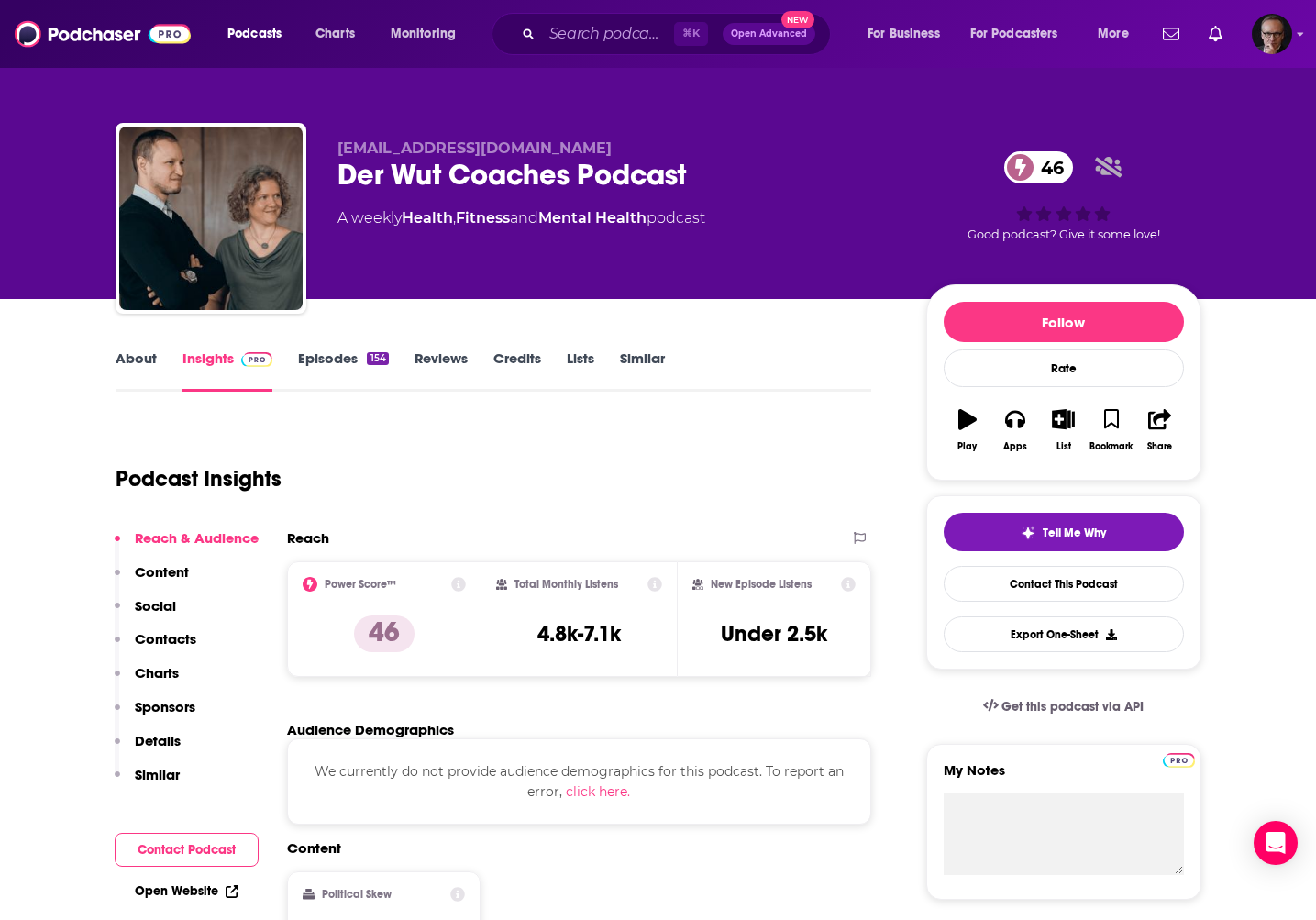
click at [137, 361] on link "About" at bounding box center [136, 370] width 41 height 42
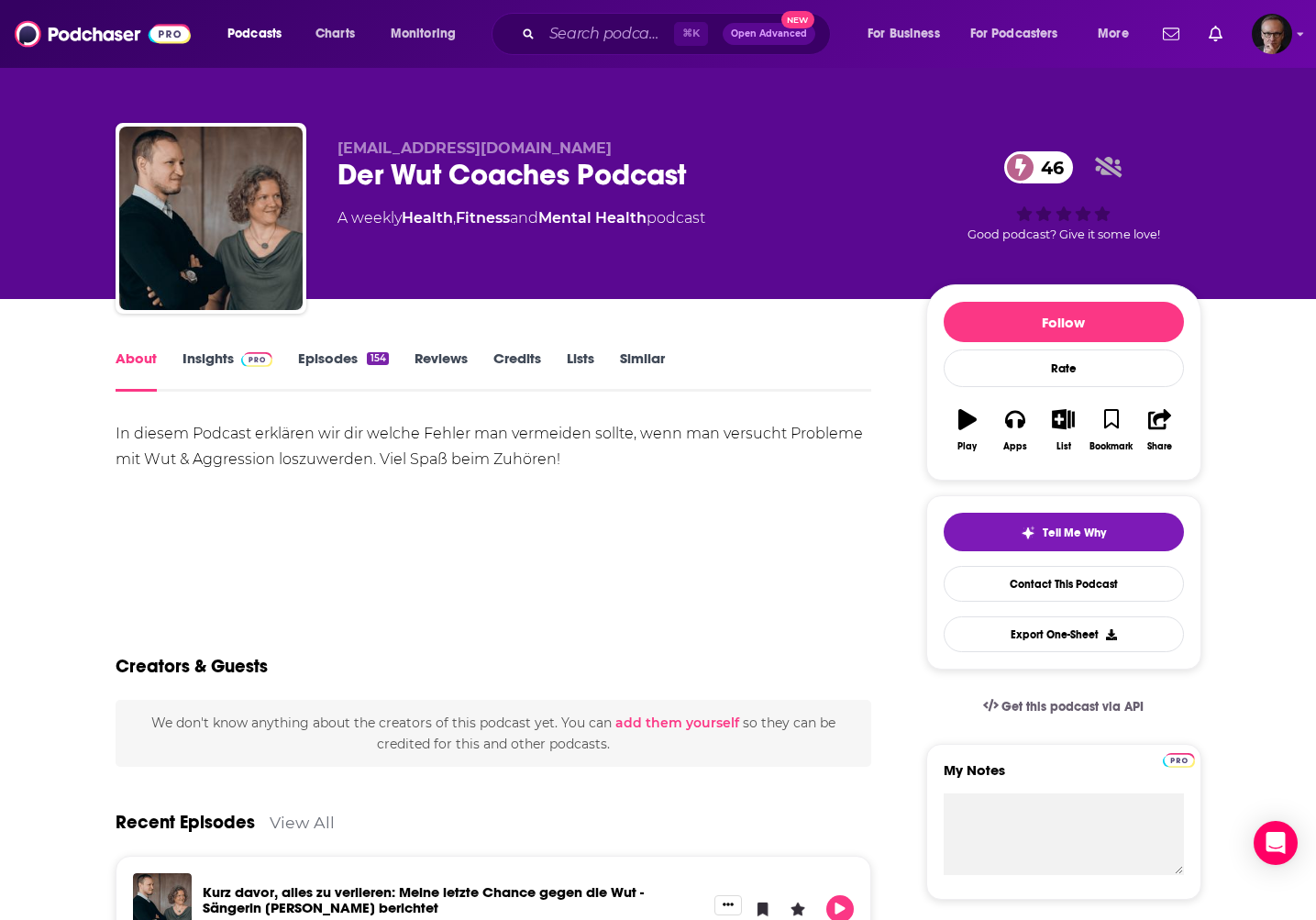
click at [194, 355] on link "Insights" at bounding box center [227, 370] width 91 height 42
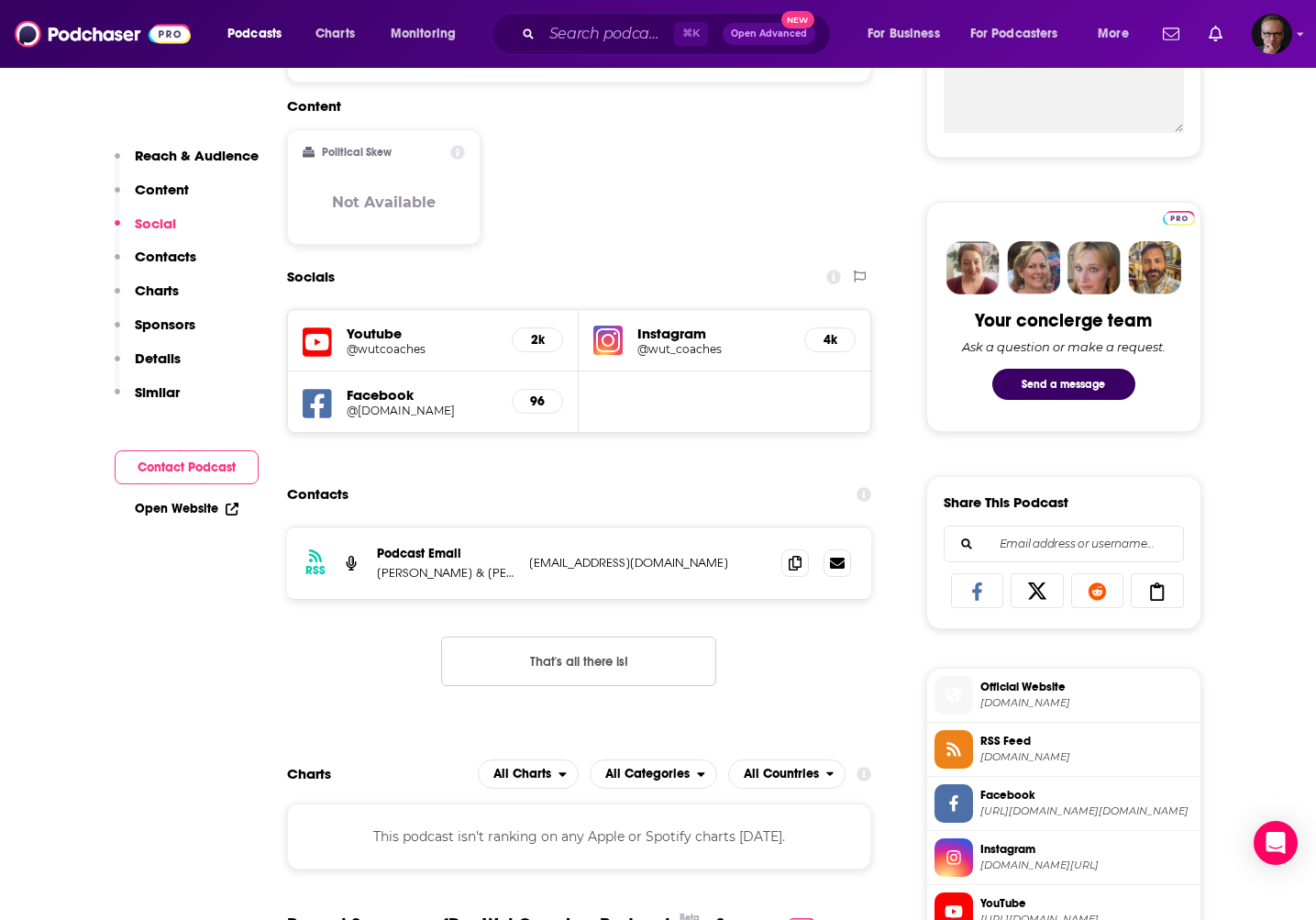
scroll to position [743, 0]
drag, startPoint x: 378, startPoint y: 573, endPoint x: 446, endPoint y: 577, distance: 68.1
click at [446, 577] on p "Katrin Hoster & Merlin Faude" at bounding box center [446, 572] width 138 height 16
copy p "Katrin Hoster"
drag, startPoint x: 463, startPoint y: 572, endPoint x: 508, endPoint y: 575, distance: 45.1
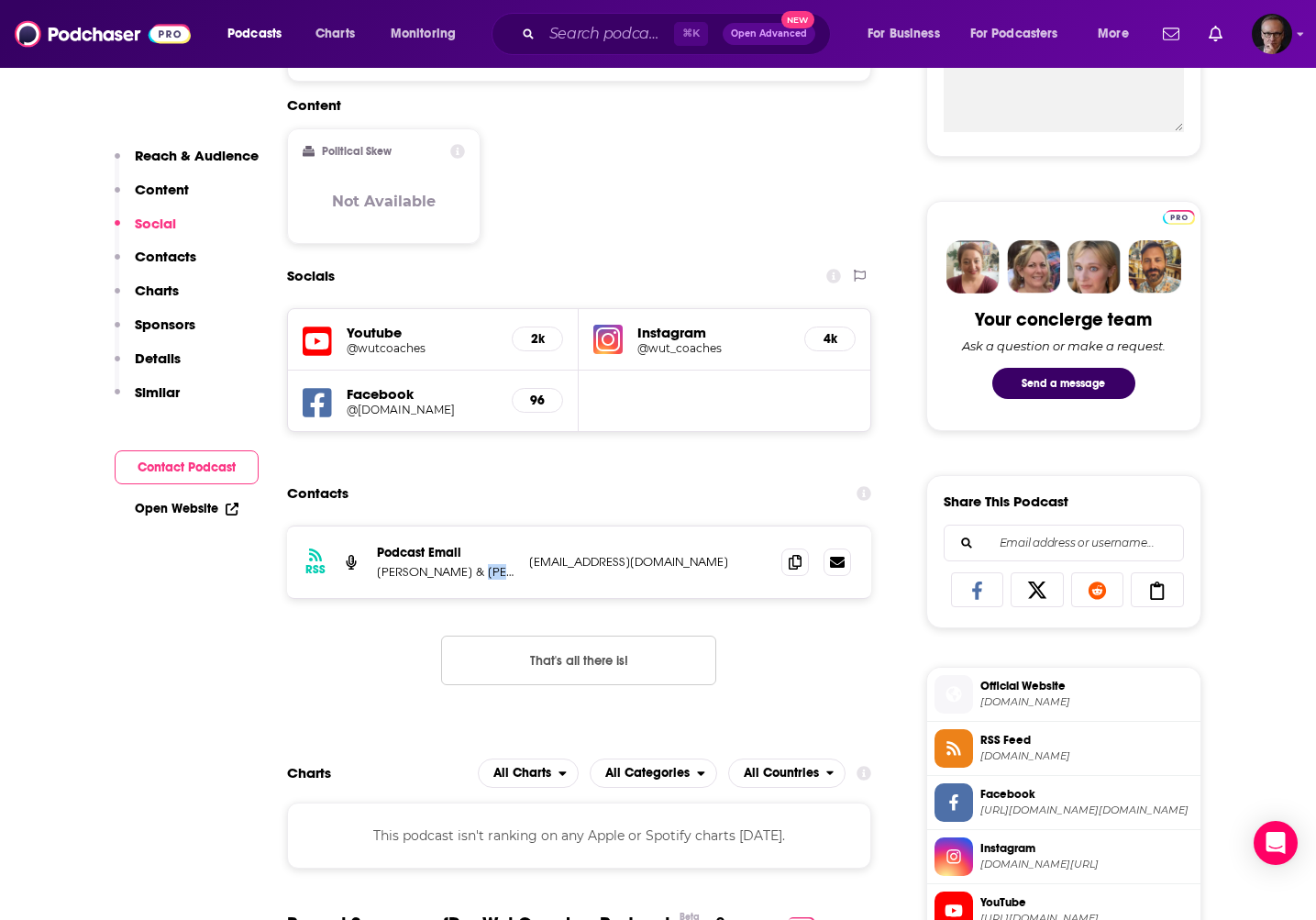
click at [508, 575] on p "Katrin Hoster & Merlin Faude" at bounding box center [446, 572] width 138 height 16
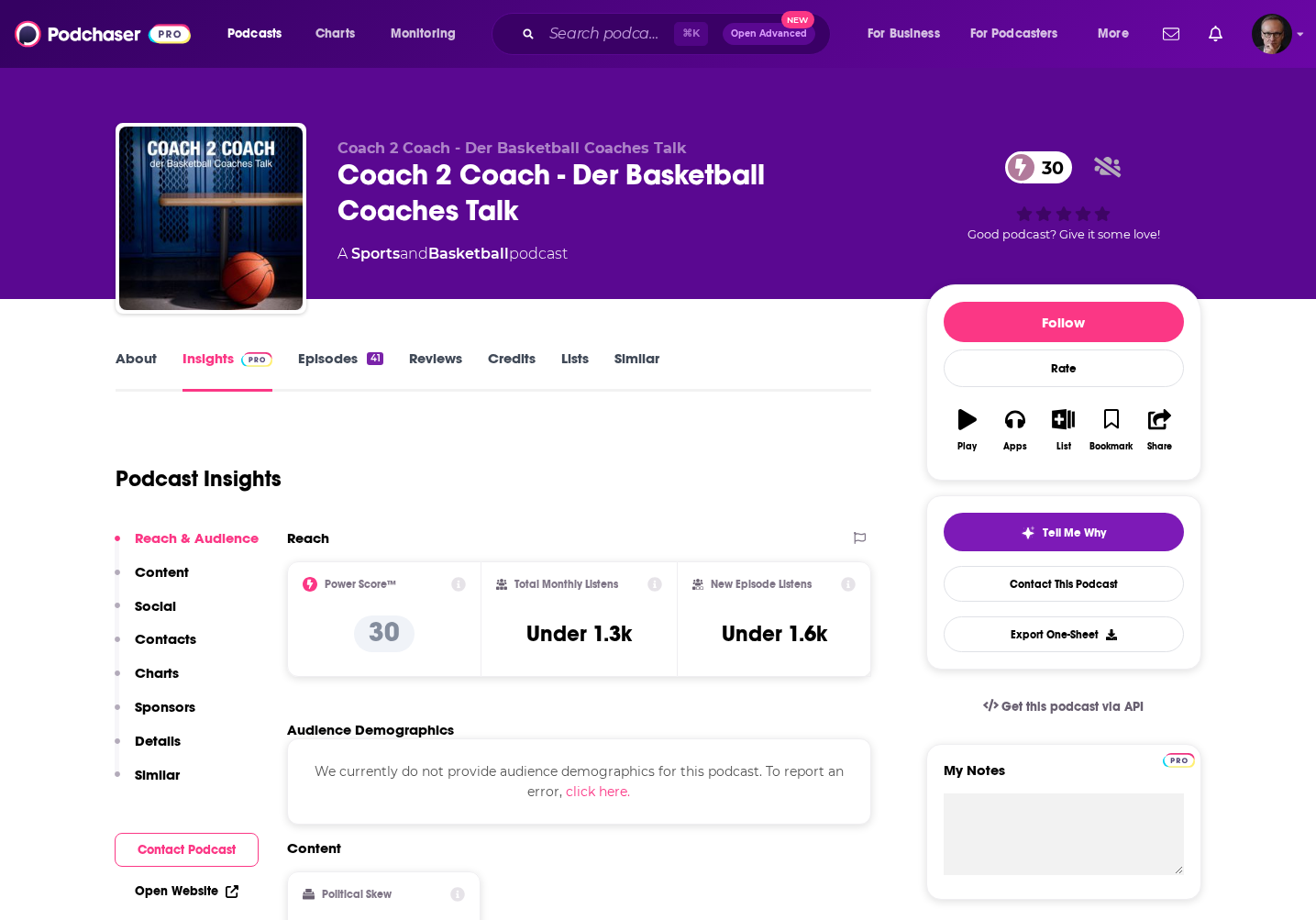
click at [122, 359] on link "About" at bounding box center [136, 370] width 41 height 42
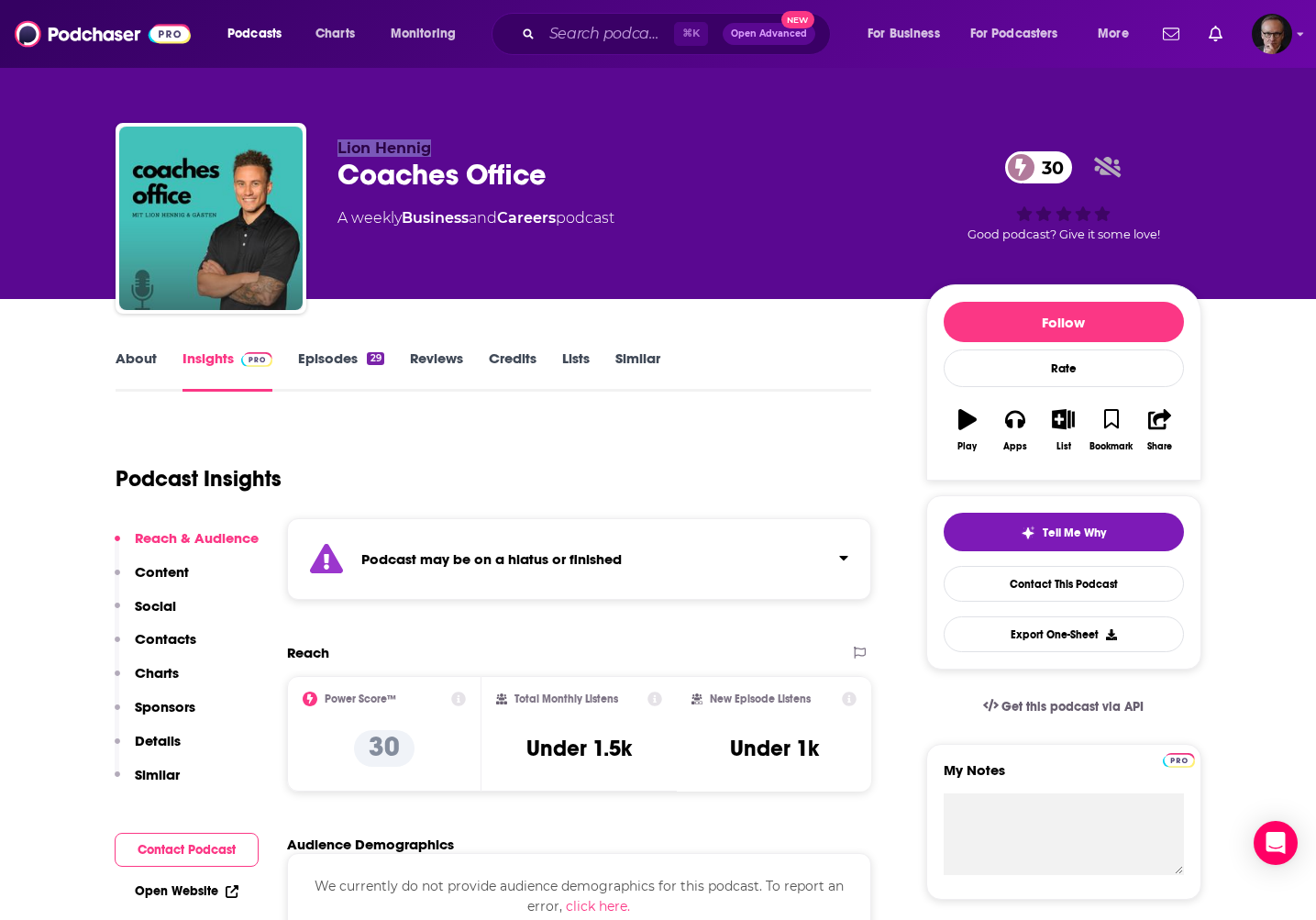
drag, startPoint x: 334, startPoint y: 149, endPoint x: 429, endPoint y: 153, distance: 95.1
click at [429, 153] on div "Lion Hennig Coaches Office 30 A weekly Business and Careers podcast 30 Good pod…" at bounding box center [658, 222] width 1086 height 198
copy span "Lion Hennig"
click at [326, 356] on link "Episodes 29" at bounding box center [341, 370] width 85 height 42
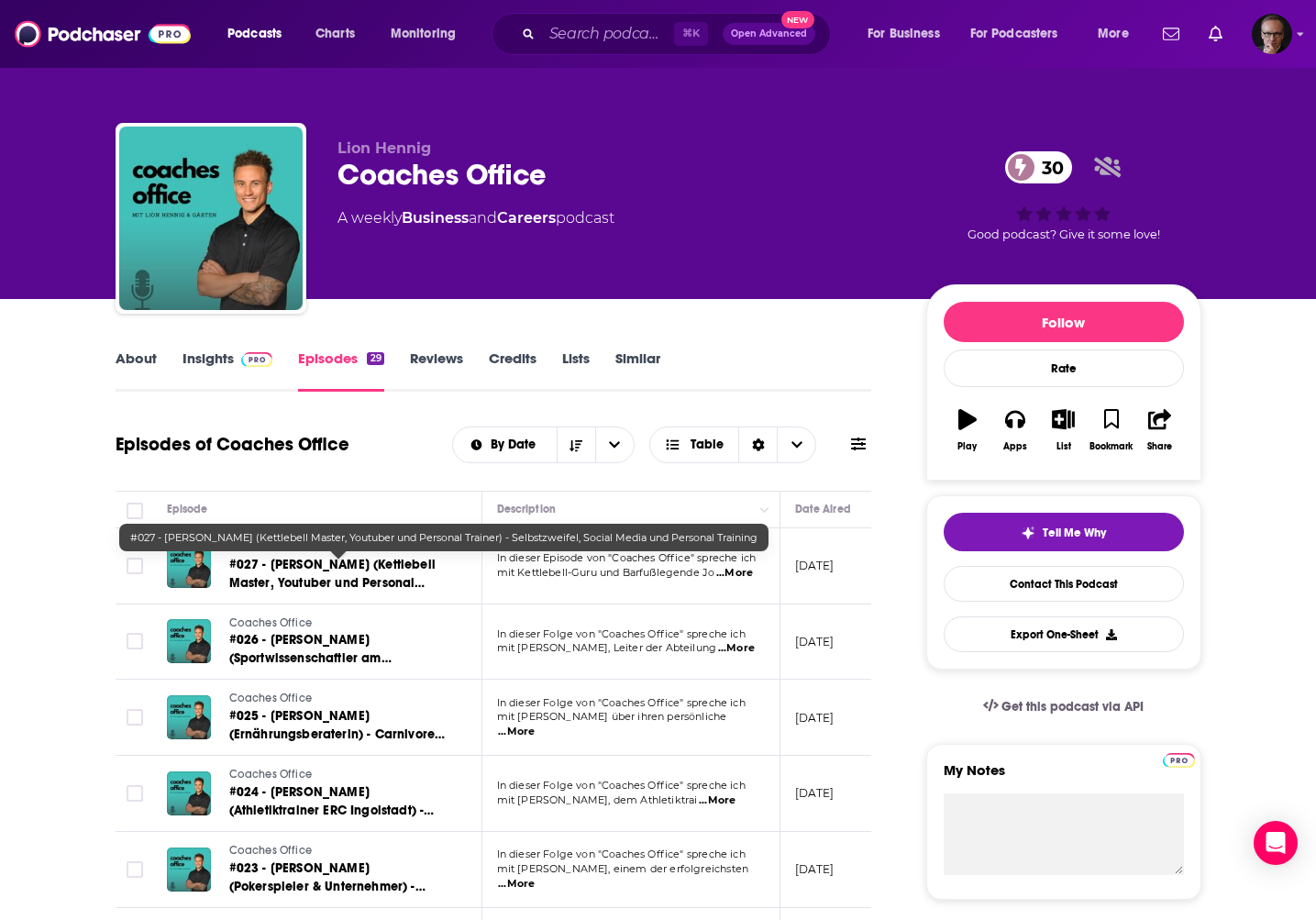
click at [367, 584] on span "#027 - Johannes Kwella (Kettlebell Master, Youtuber und Personal Trainer) - Sel…" at bounding box center [332, 591] width 207 height 70
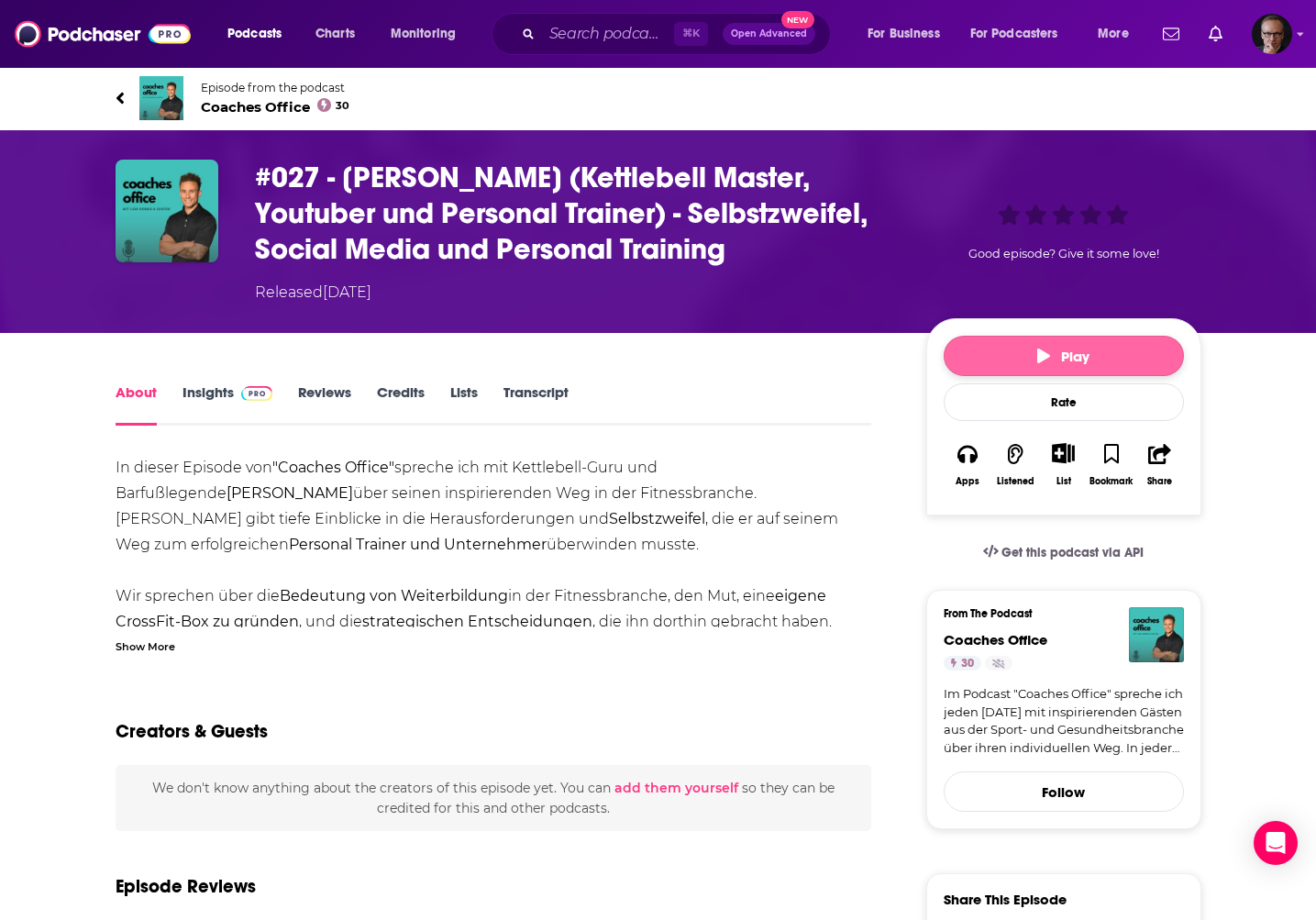
click at [1078, 354] on span "Play" at bounding box center [1064, 356] width 52 height 18
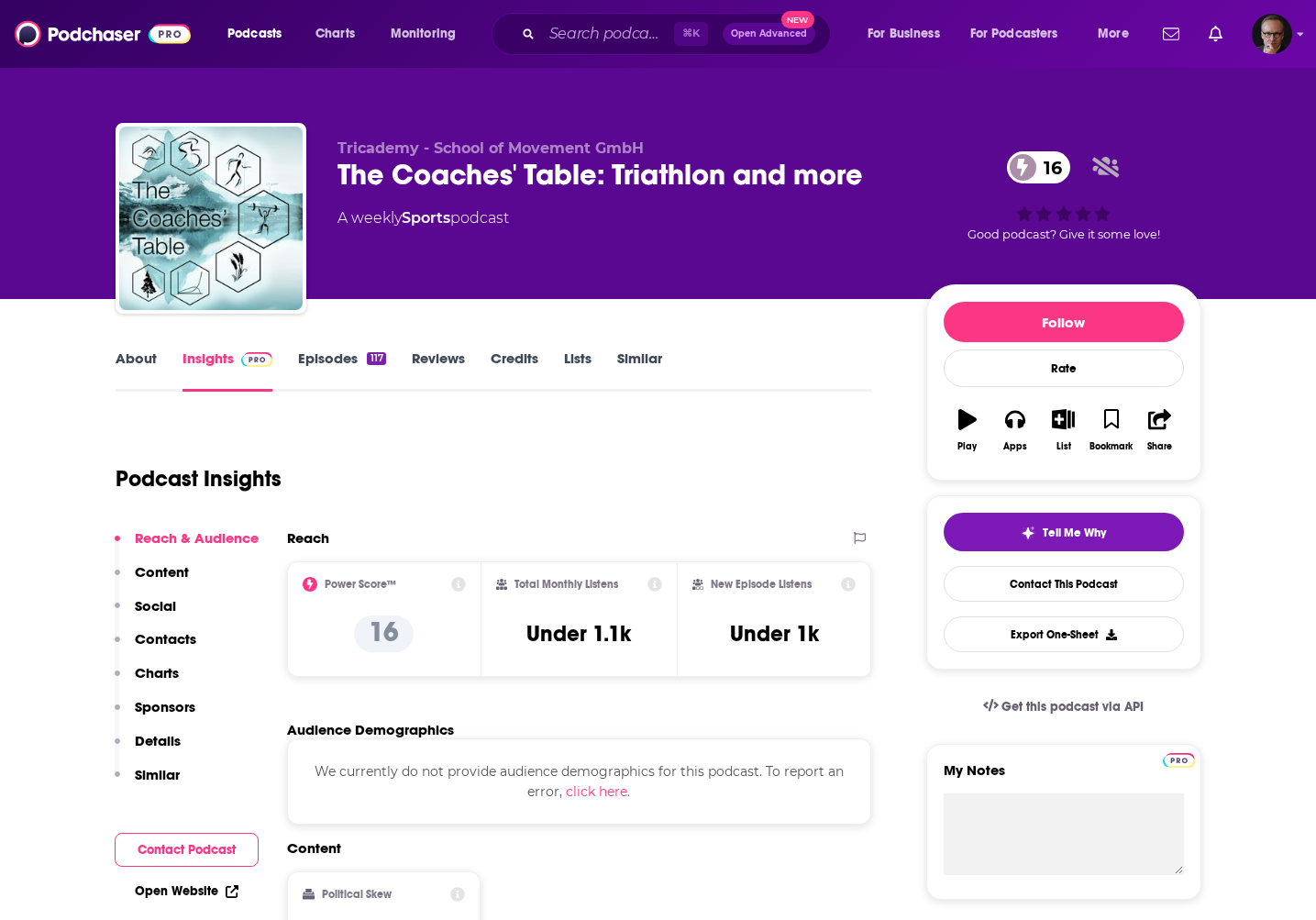
click at [130, 362] on link "About" at bounding box center [136, 370] width 41 height 42
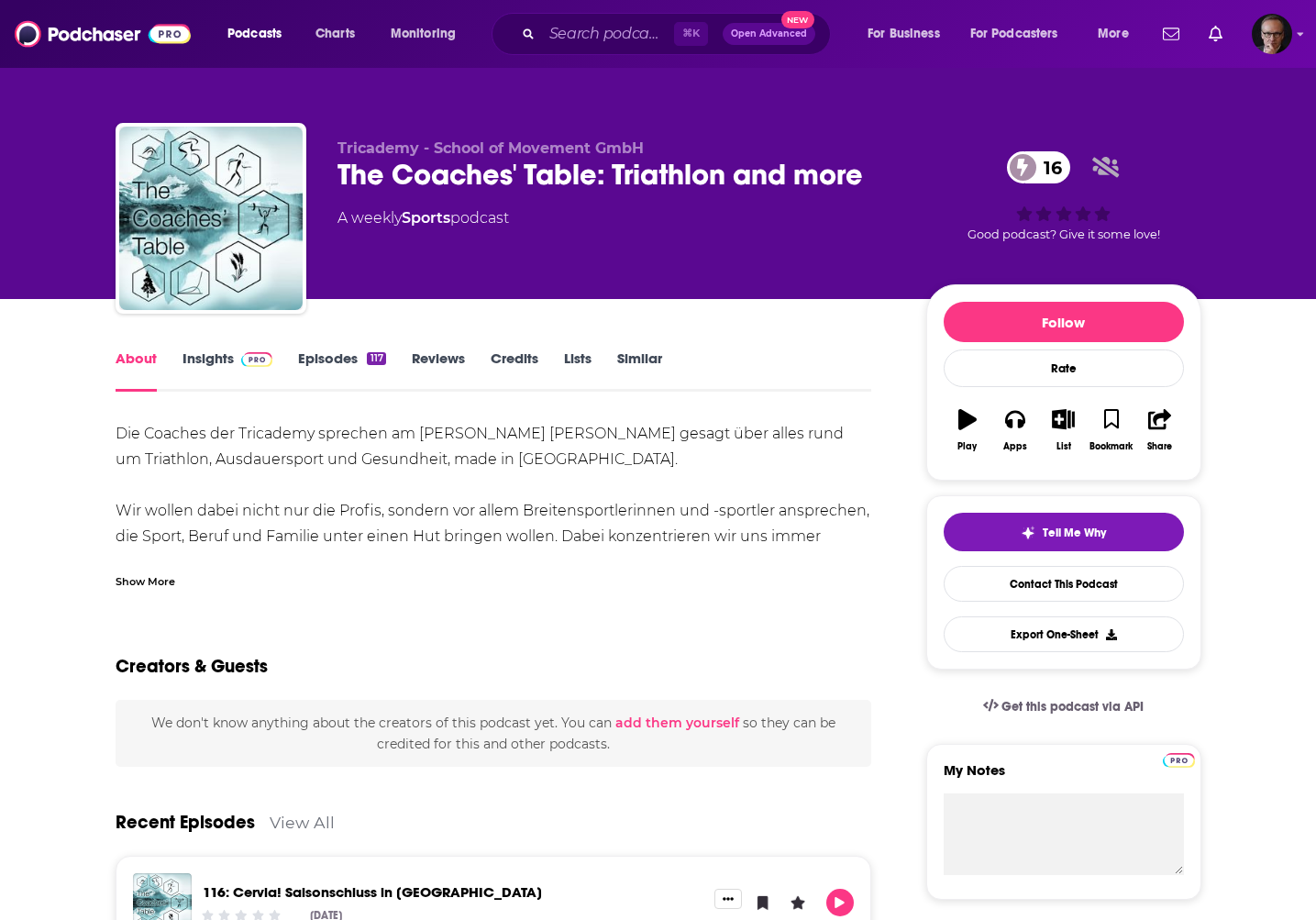
click at [148, 585] on div "Show More" at bounding box center [145, 580] width 60 height 18
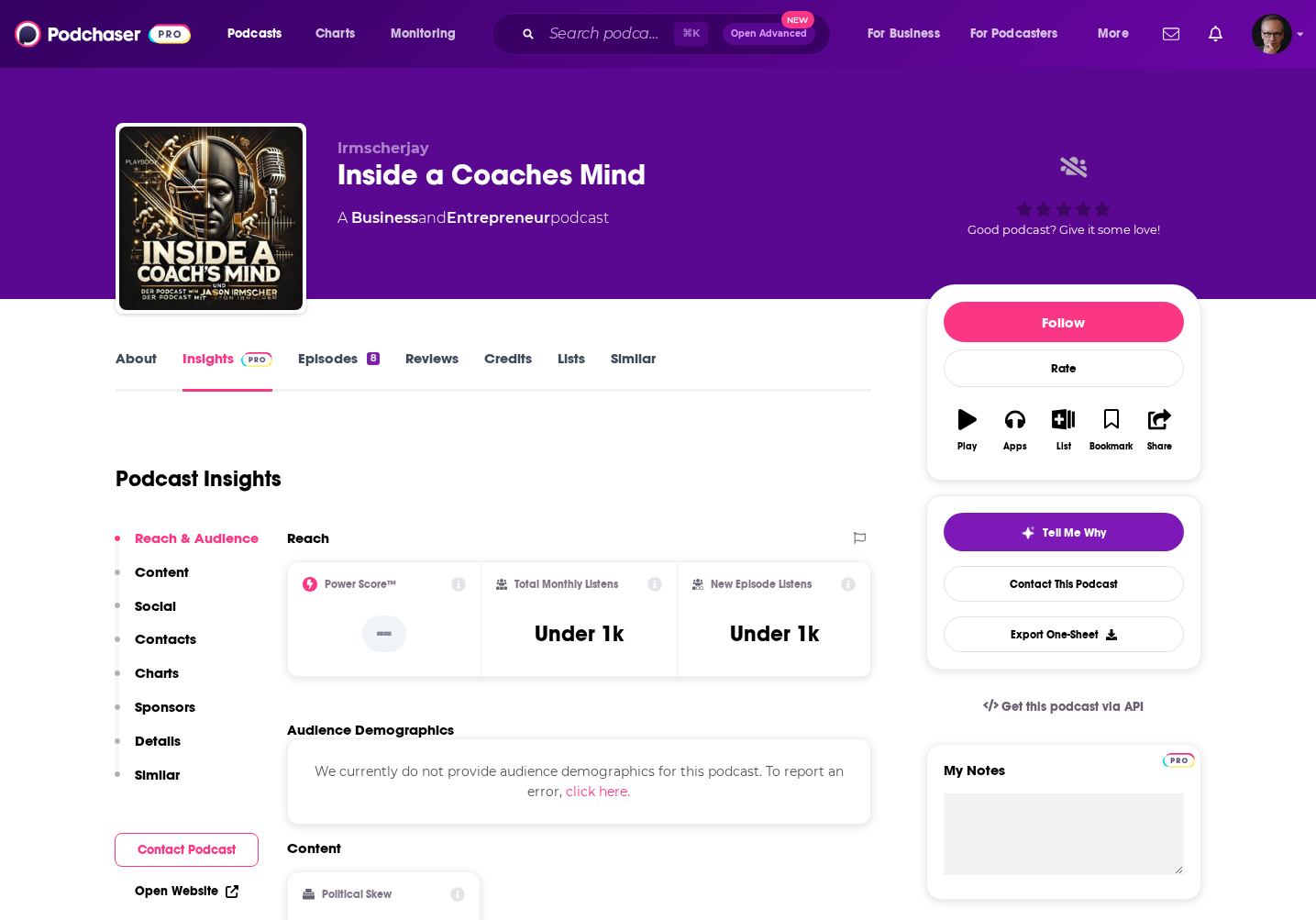
click at [141, 363] on link "About" at bounding box center [136, 370] width 41 height 42
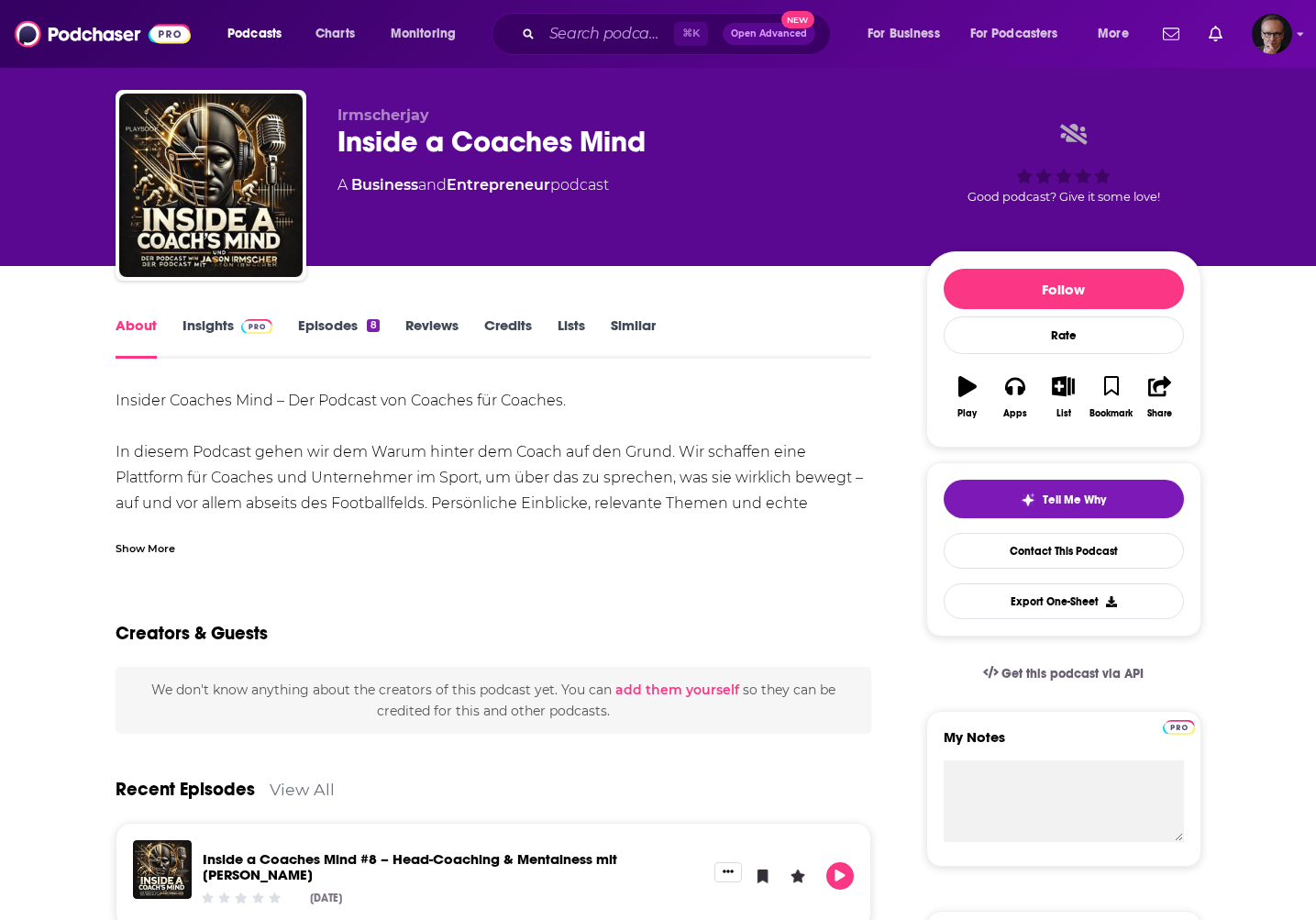
scroll to position [7, 0]
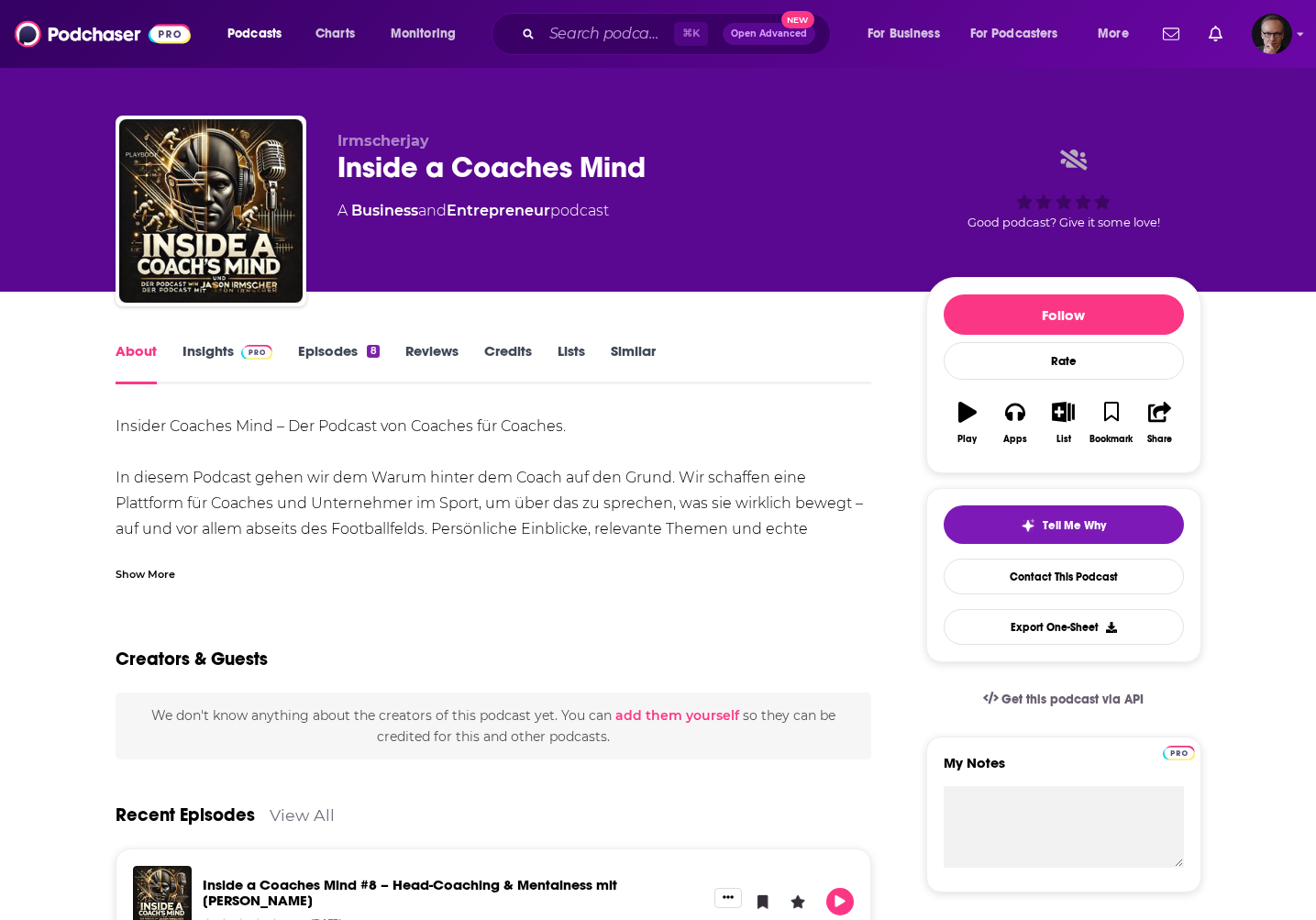
click at [162, 577] on div "Show More" at bounding box center [145, 573] width 60 height 18
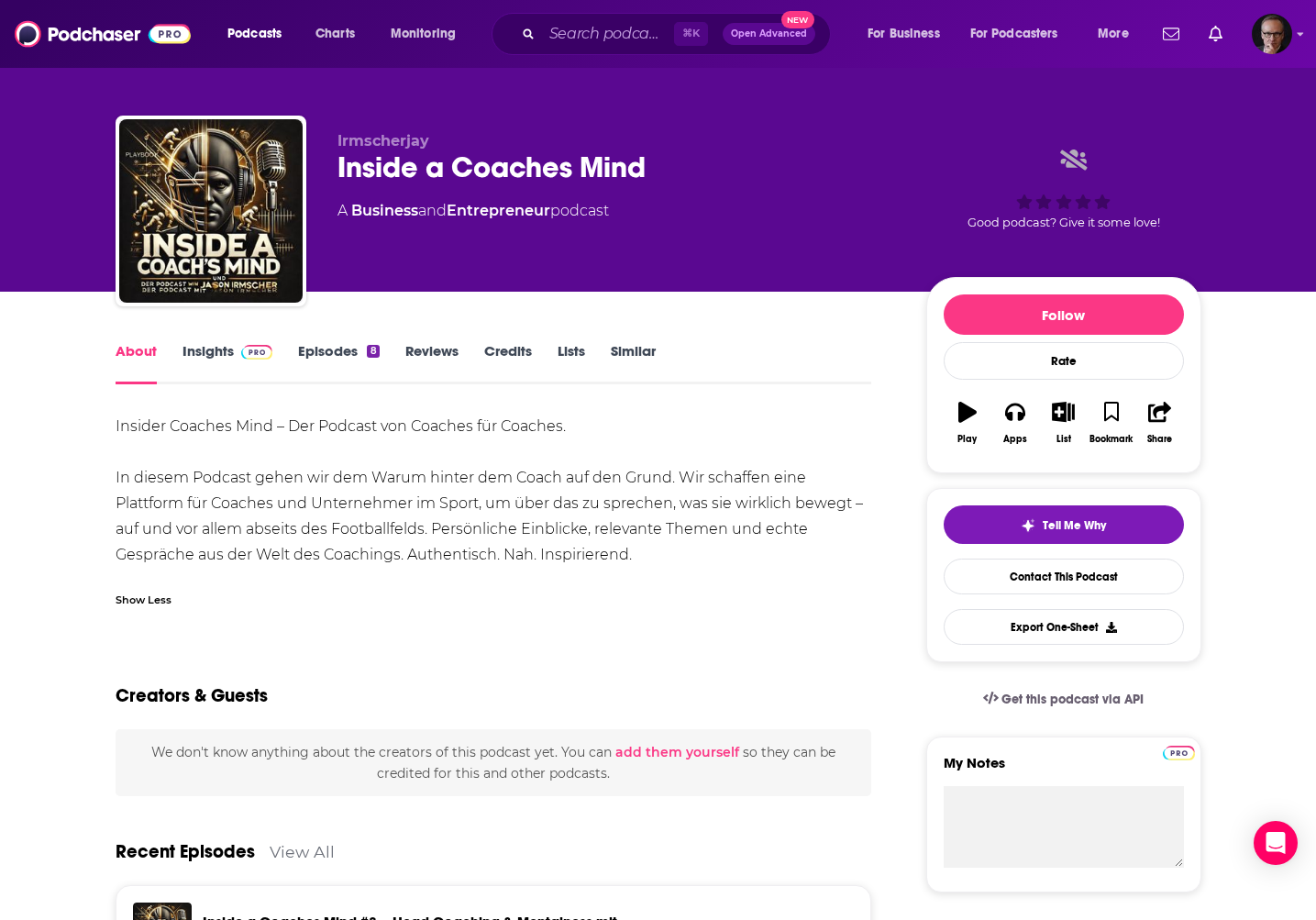
scroll to position [0, 0]
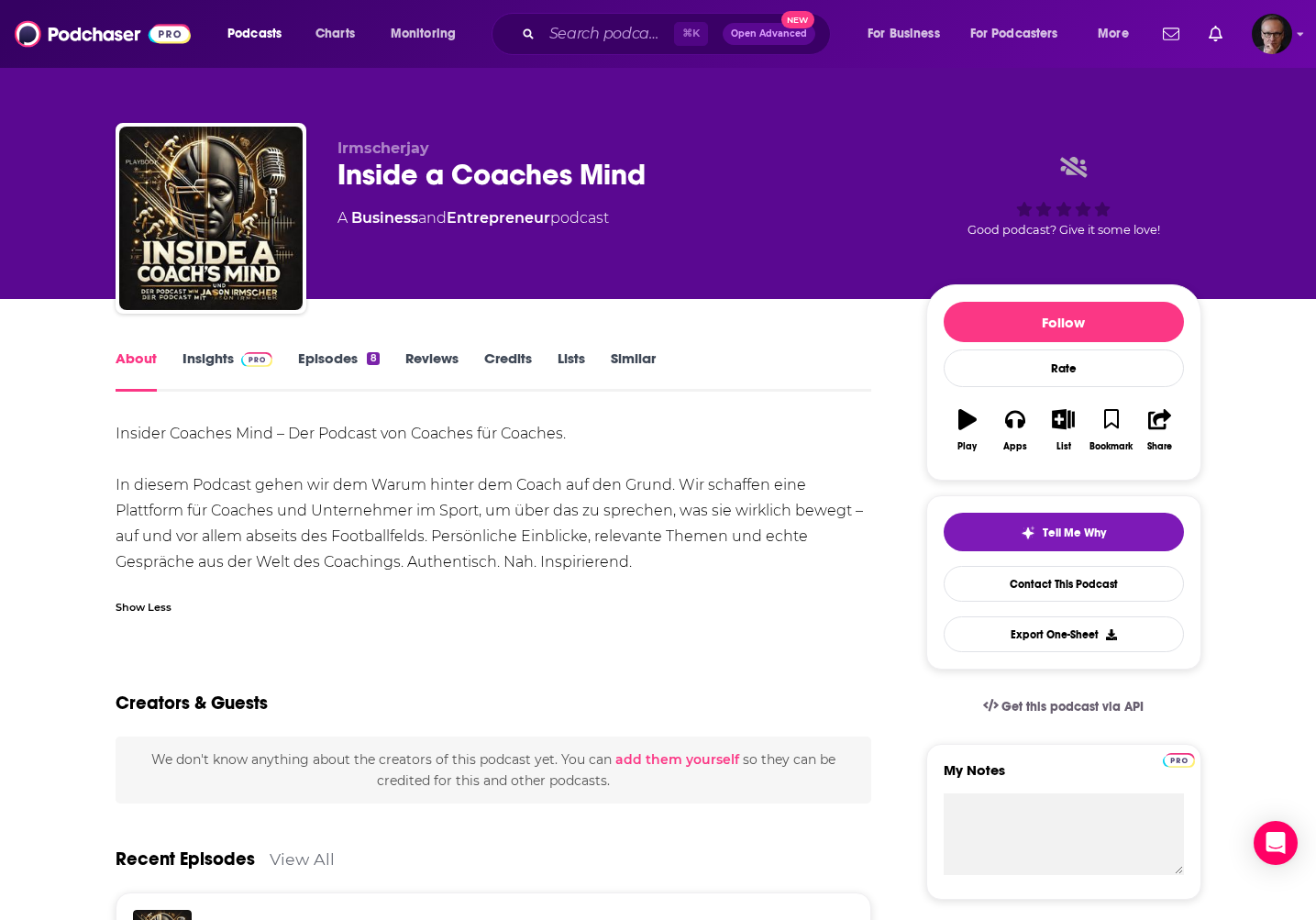
click at [209, 363] on link "Insights" at bounding box center [227, 370] width 91 height 42
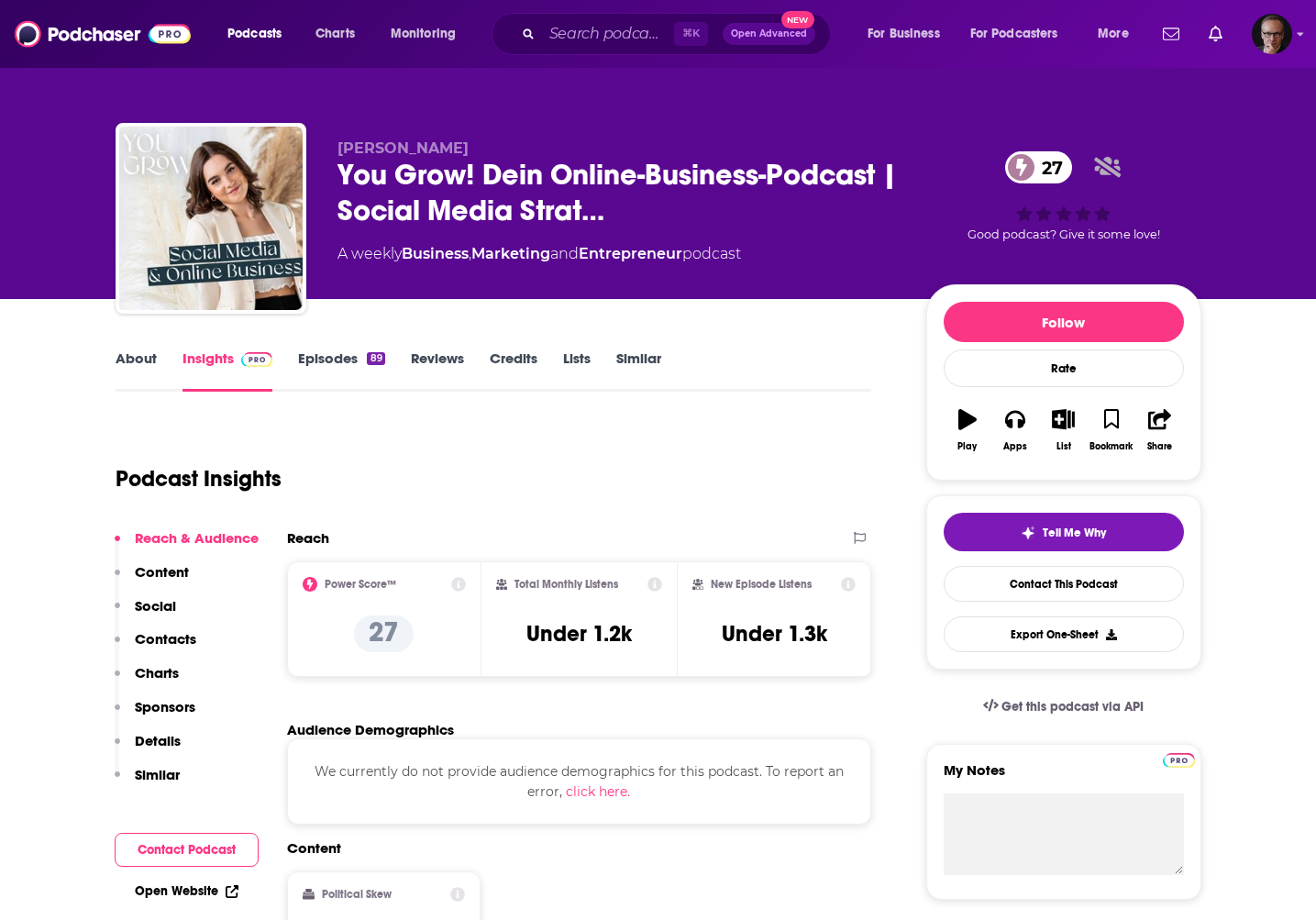
drag, startPoint x: 336, startPoint y: 151, endPoint x: 498, endPoint y: 154, distance: 162.0
click at [498, 154] on div "[PERSON_NAME] You Grow! Dein Online-Business-Podcast | Social Media Strat… 27 A…" at bounding box center [658, 222] width 1086 height 198
copy span "[PERSON_NAME]"
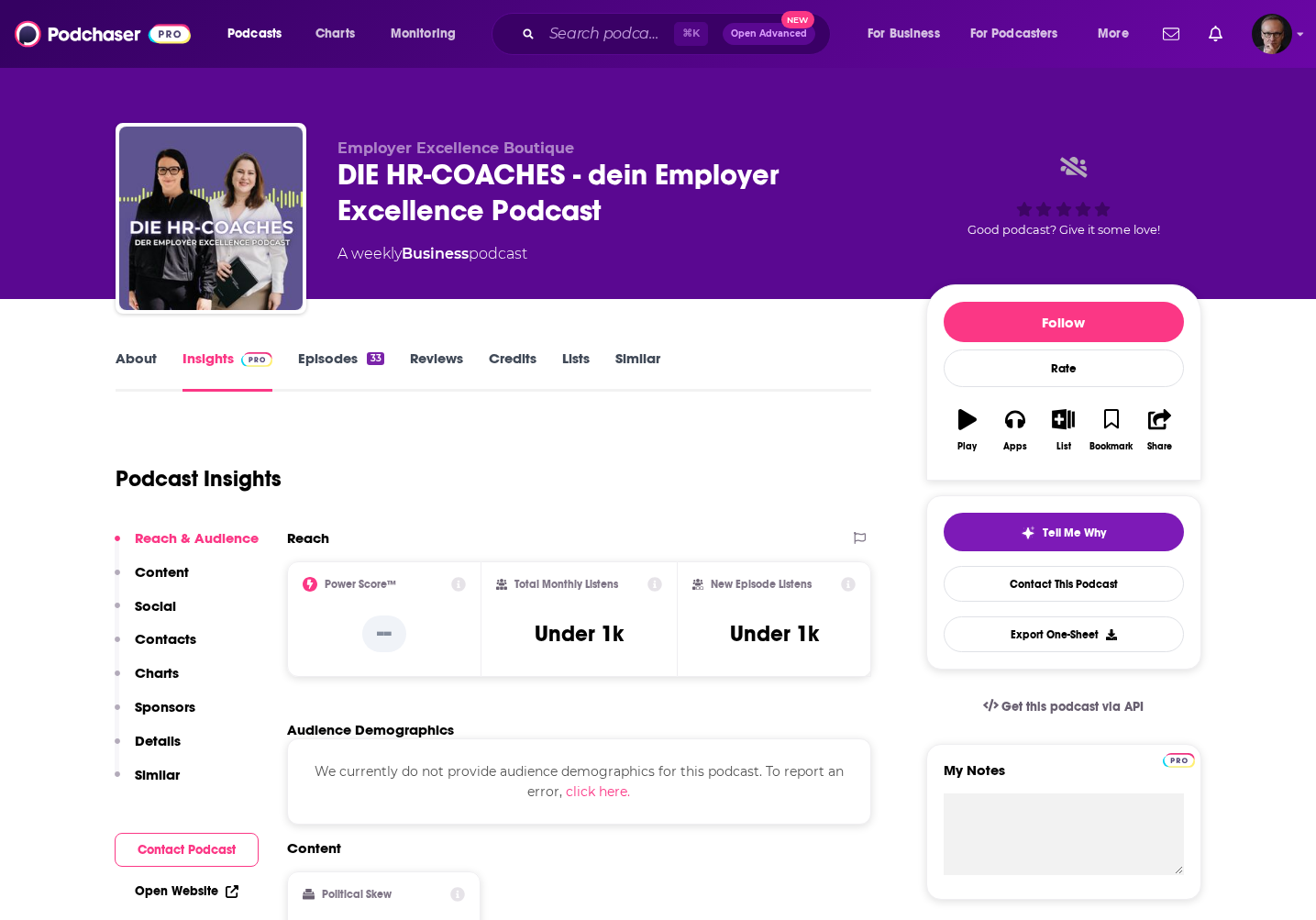
click at [128, 355] on link "About" at bounding box center [136, 370] width 41 height 42
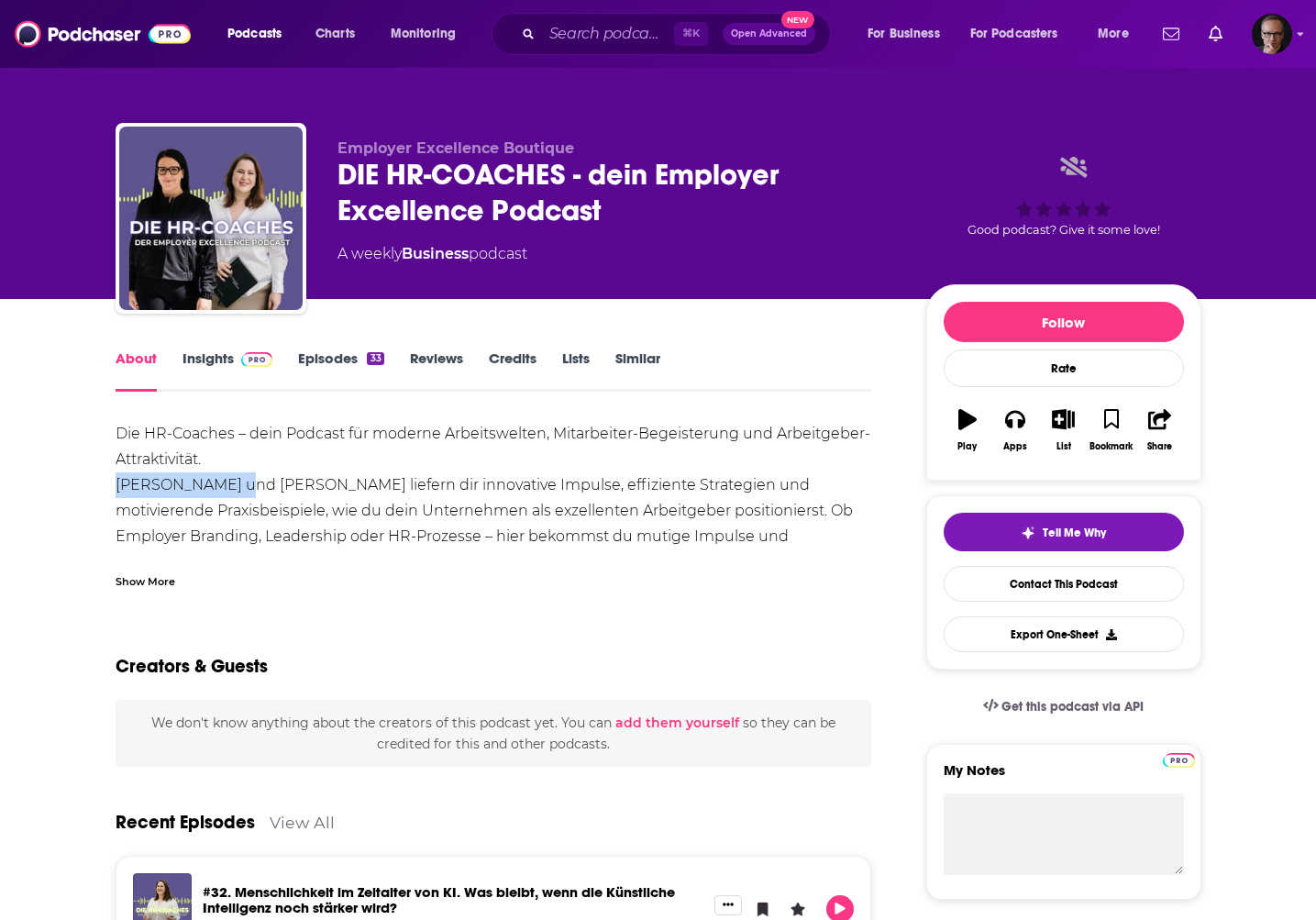
drag, startPoint x: 112, startPoint y: 485, endPoint x: 237, endPoint y: 487, distance: 125.0
click at [124, 482] on div "Die HR-Coaches – dein Podcast für moderne Arbeitswelten, Mitarbeiter-Begeisteru…" at bounding box center [493, 536] width 757 height 231
drag, startPoint x: 114, startPoint y: 482, endPoint x: 348, endPoint y: 488, distance: 234.1
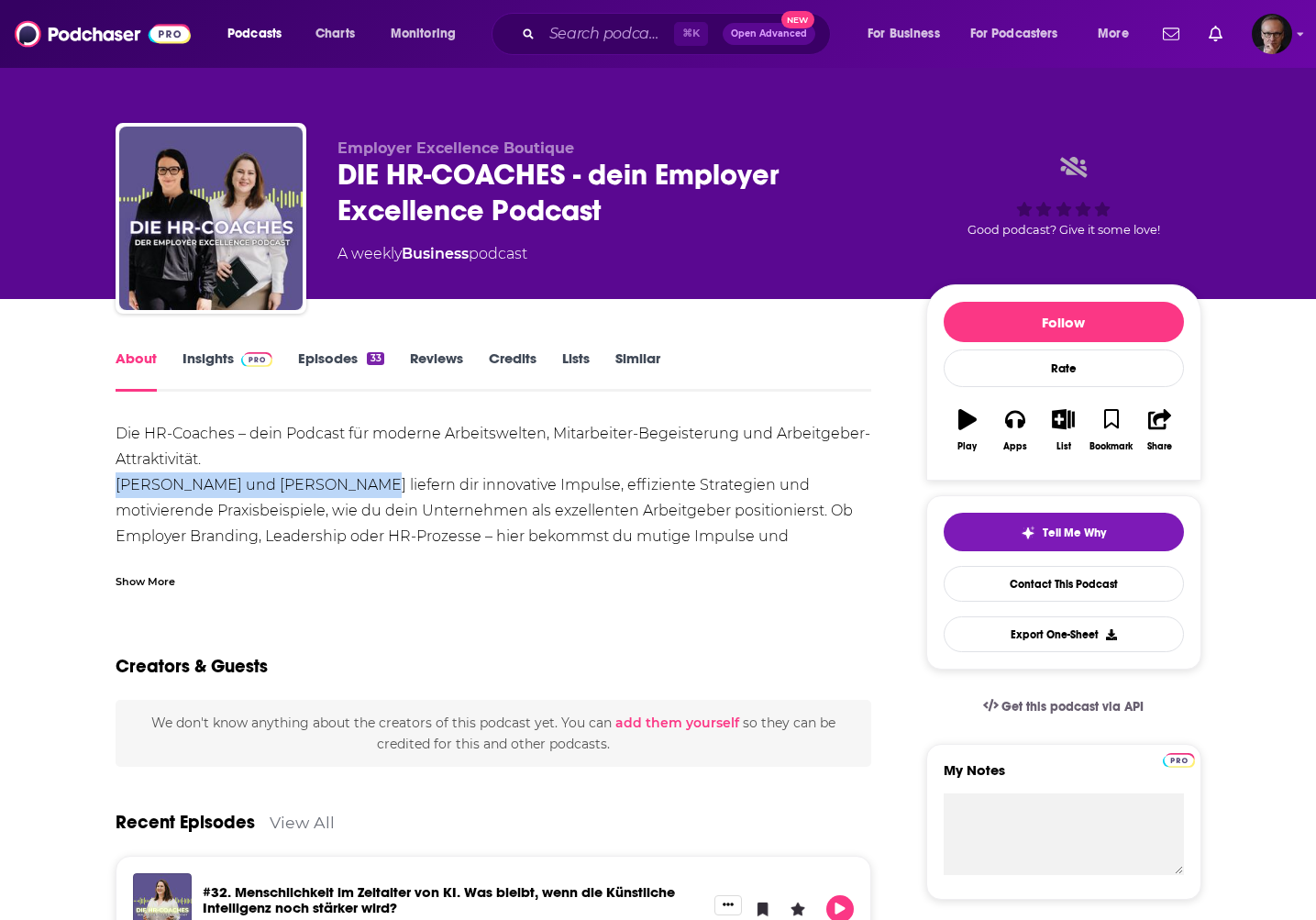
copy div "Natascha Dockal und Nina Beyrl"
click at [339, 361] on link "Episodes 33" at bounding box center [341, 370] width 85 height 42
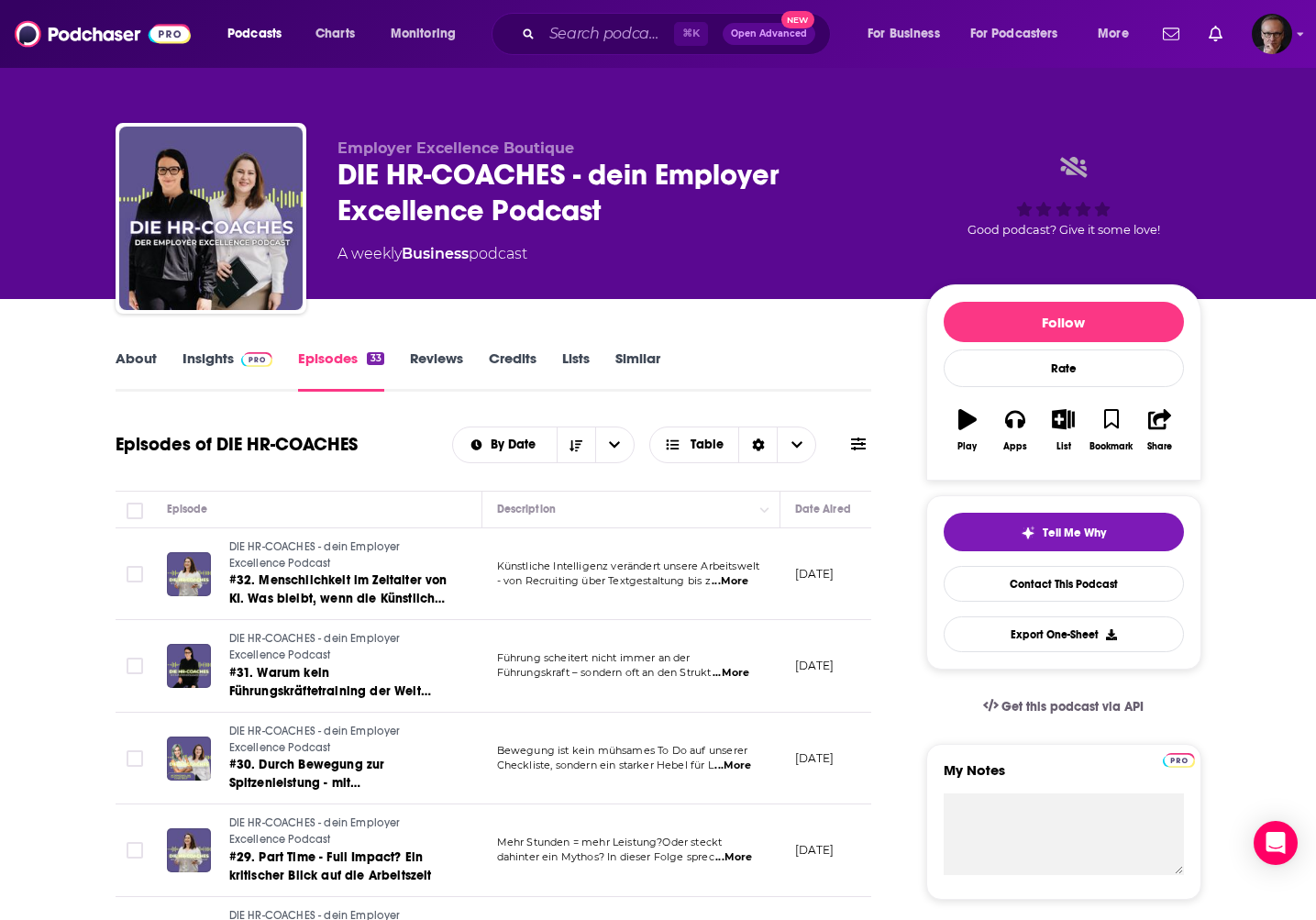
scroll to position [3, 0]
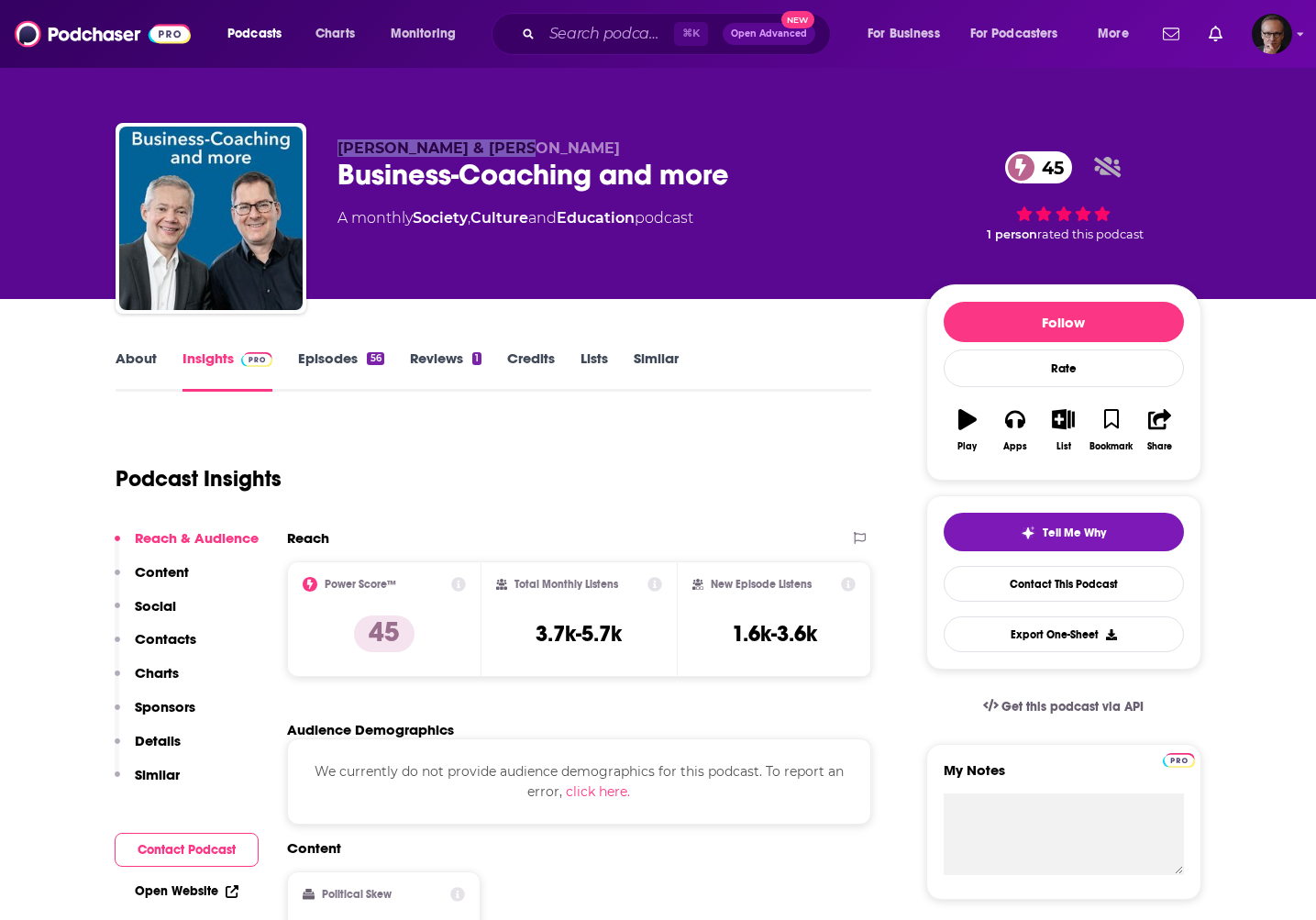
drag, startPoint x: 340, startPoint y: 150, endPoint x: 505, endPoint y: 153, distance: 165.0
click at [505, 153] on span "Dr. Christopher Rauen & Andreas Steinhübel" at bounding box center [479, 148] width 283 height 18
copy span "Dr. Christopher Rauen"
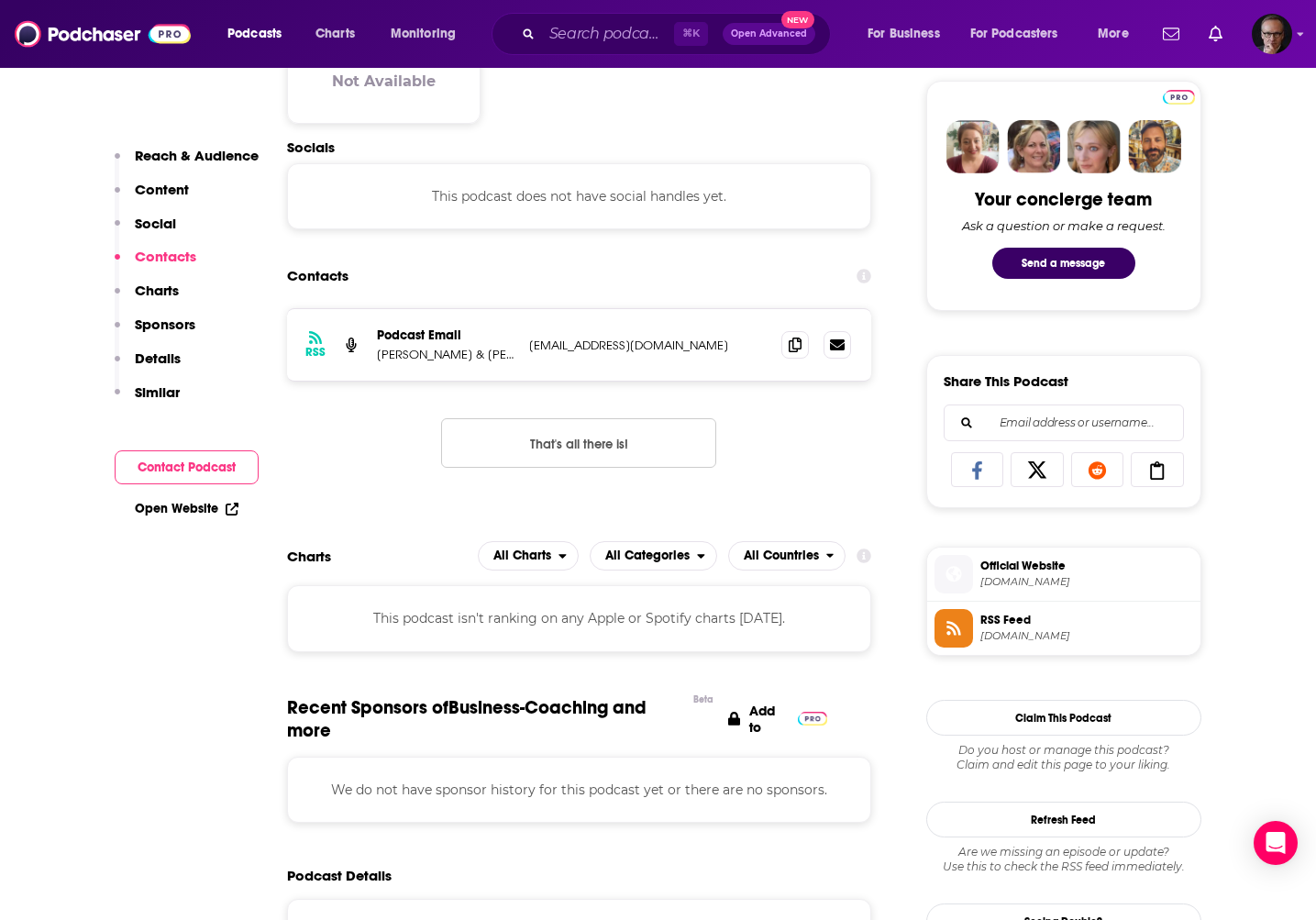
scroll to position [854, 0]
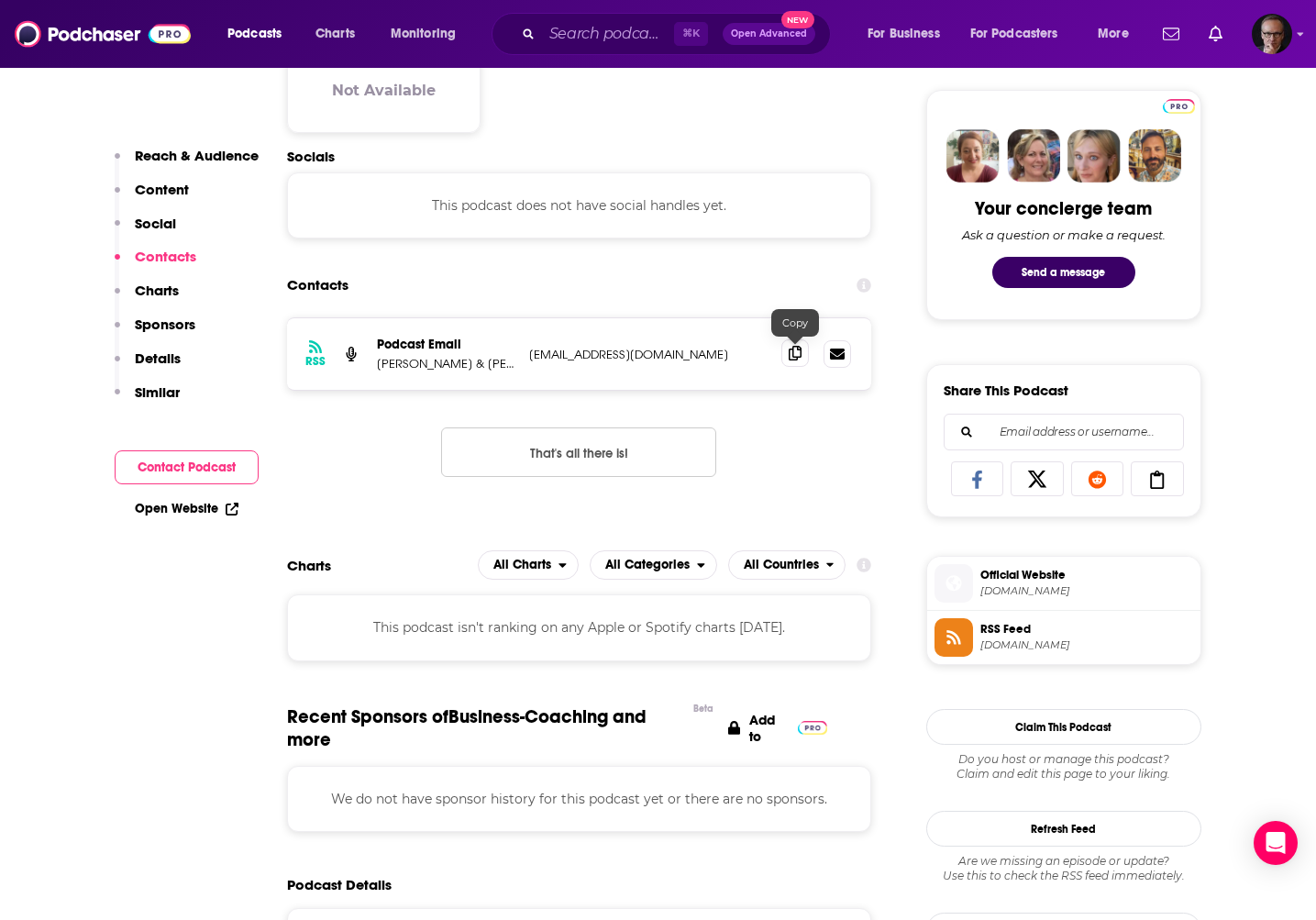
click at [796, 356] on icon at bounding box center [796, 354] width 13 height 15
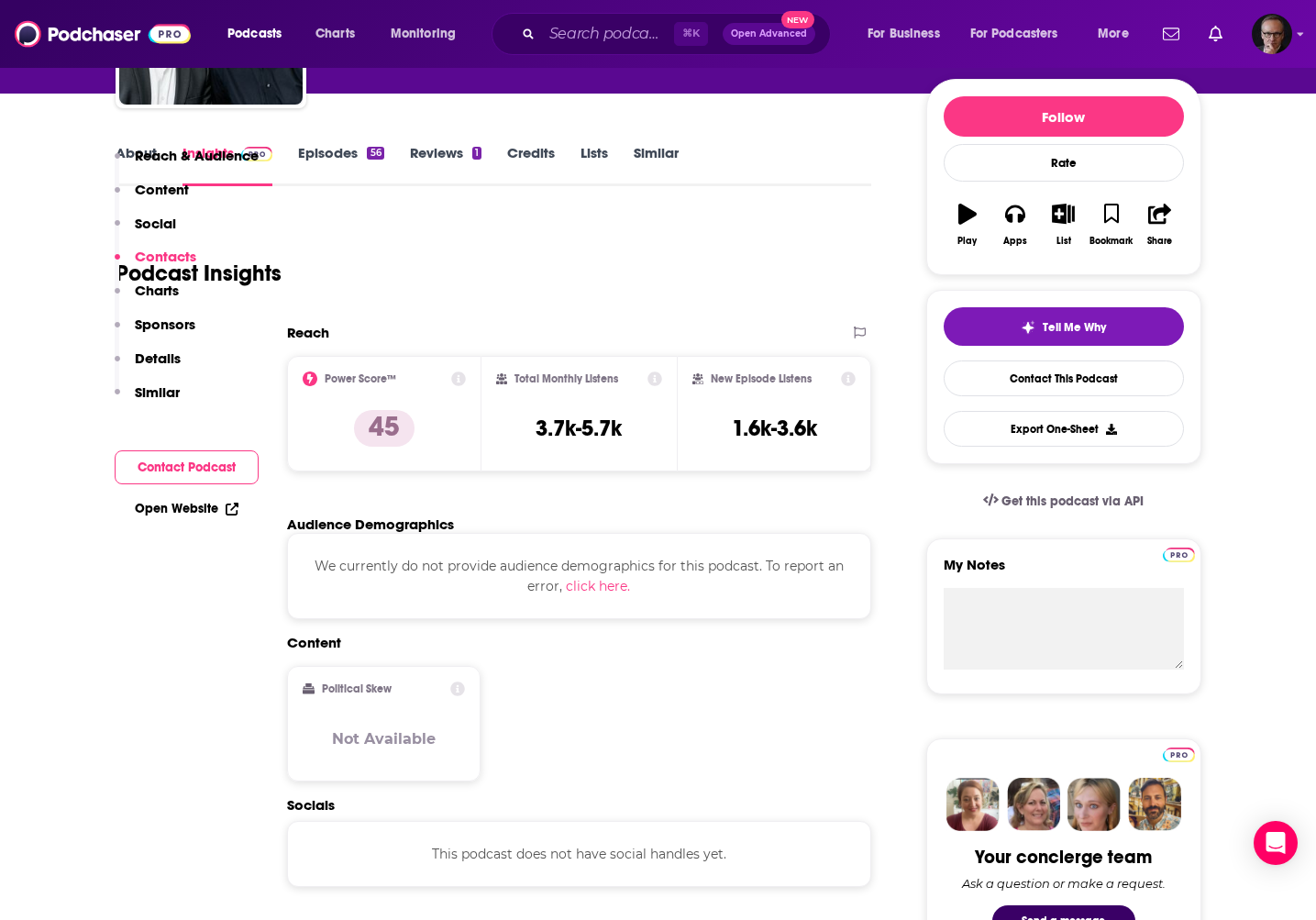
scroll to position [0, 0]
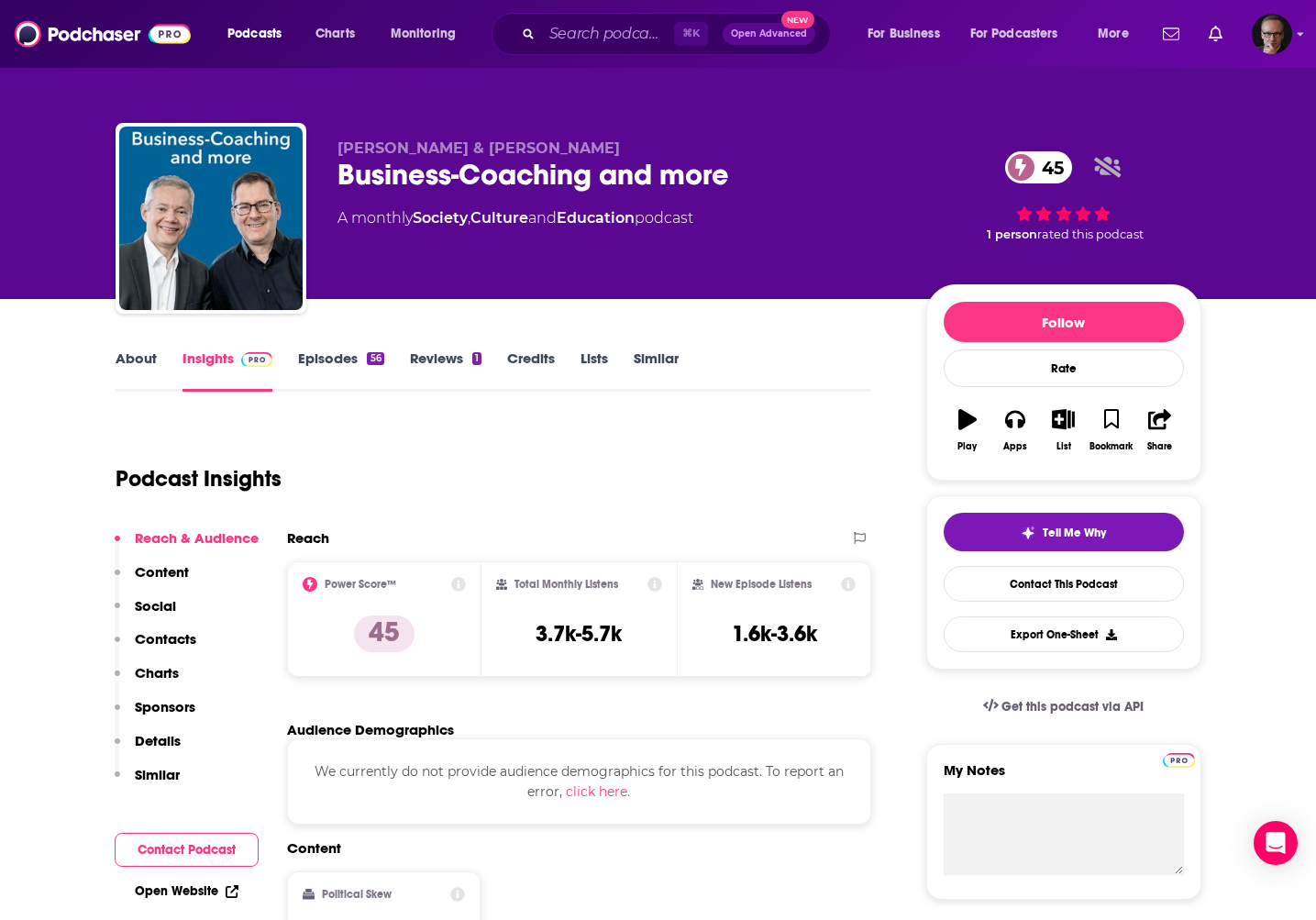
drag, startPoint x: 531, startPoint y: 150, endPoint x: 679, endPoint y: 153, distance: 148.0
click at [679, 153] on p "Dr. Christopher Rauen & Andreas Steinhübel" at bounding box center [618, 148] width 560 height 18
copy span "Andreas Steinhübel"
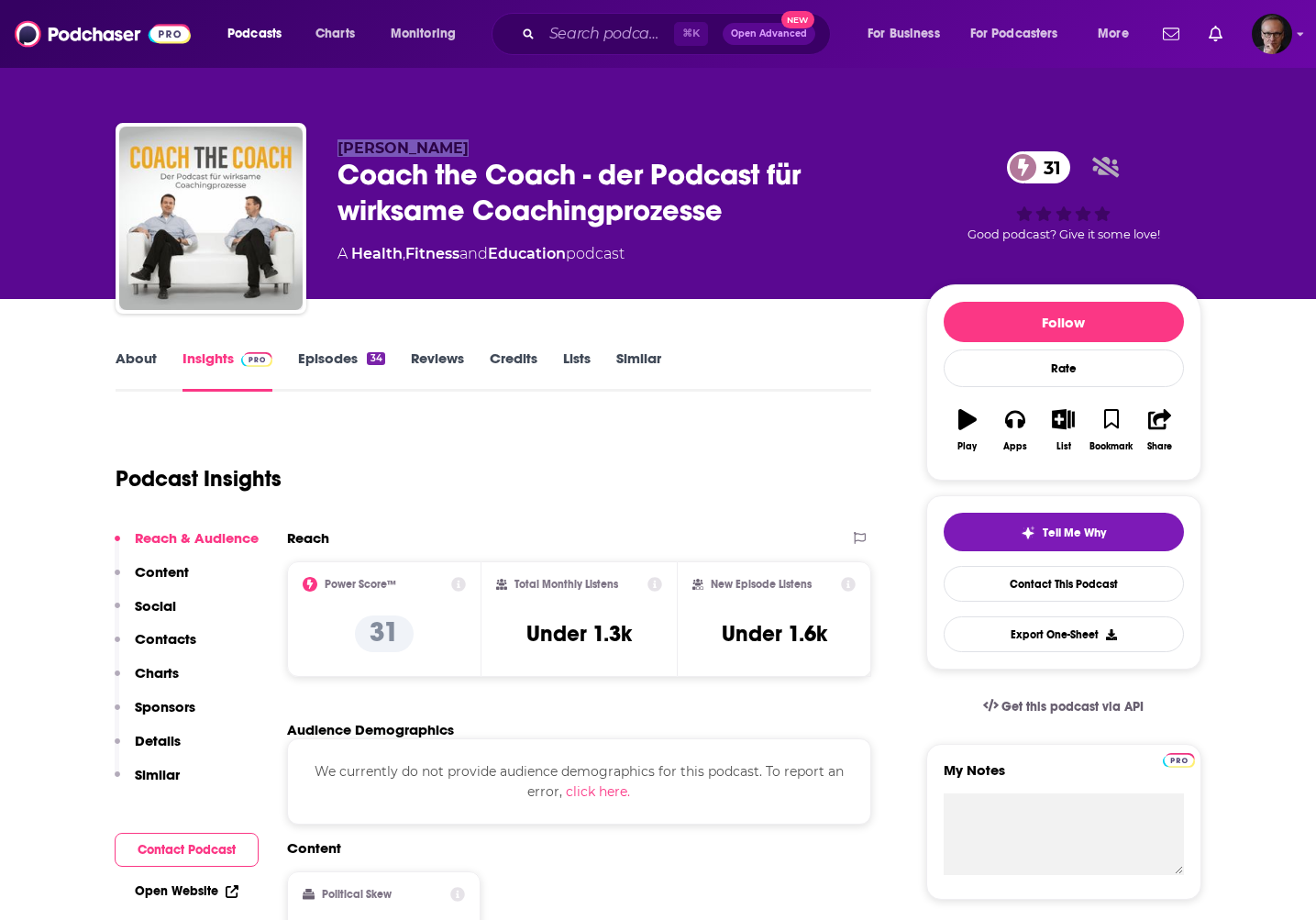
drag, startPoint x: 339, startPoint y: 149, endPoint x: 432, endPoint y: 153, distance: 93.1
click at [432, 153] on span "[PERSON_NAME]" at bounding box center [403, 148] width 131 height 18
copy span "[PERSON_NAME]"
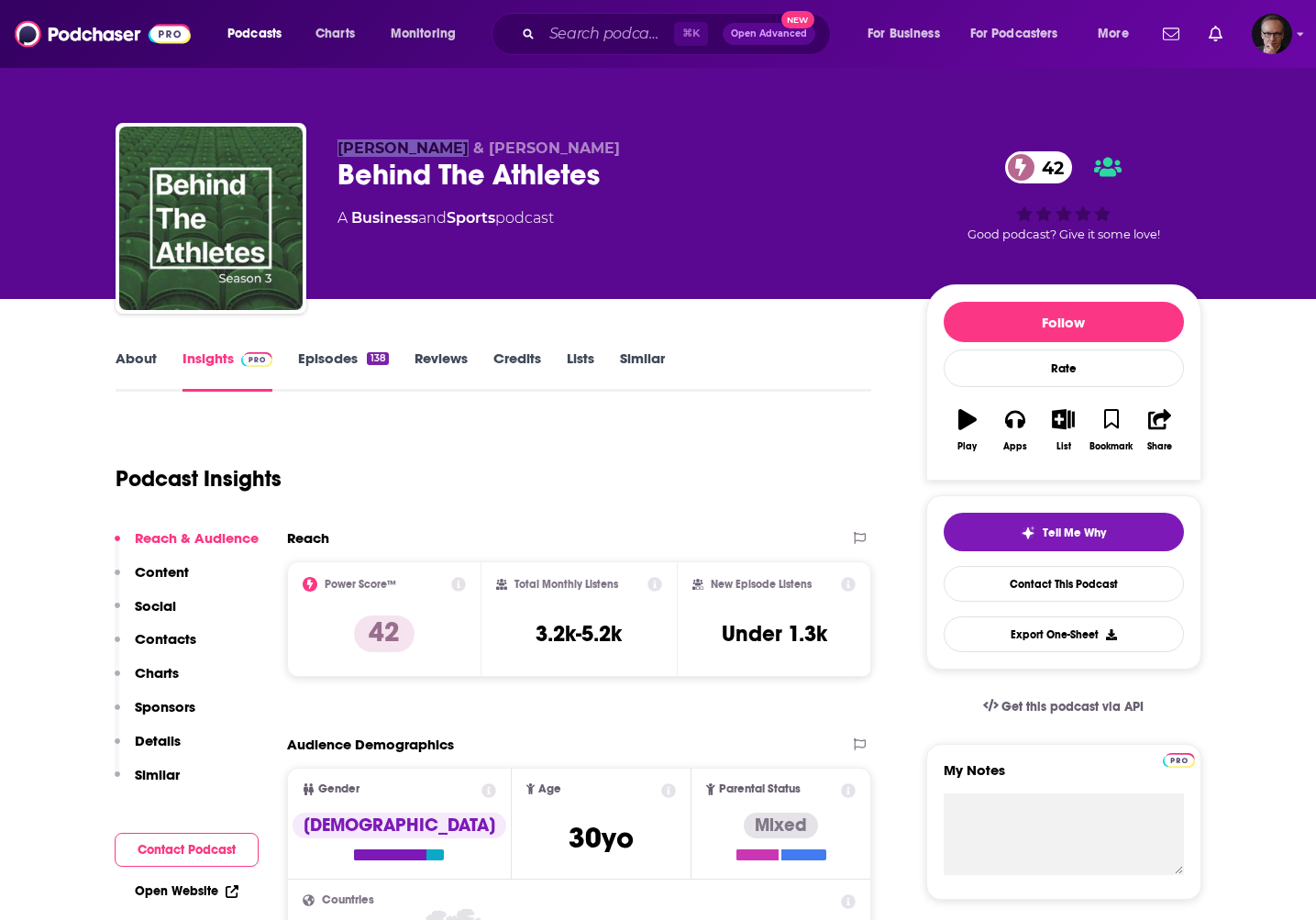
drag, startPoint x: 343, startPoint y: 150, endPoint x: 451, endPoint y: 153, distance: 108.0
click at [454, 153] on span "Mark Hartmann & Moritz Gessl" at bounding box center [479, 148] width 283 height 18
copy span "Mark Hartmann"
drag, startPoint x: 482, startPoint y: 151, endPoint x: 570, endPoint y: 151, distance: 88.0
click at [570, 151] on span "Mark Hartmann & Moritz Gessl" at bounding box center [479, 148] width 283 height 18
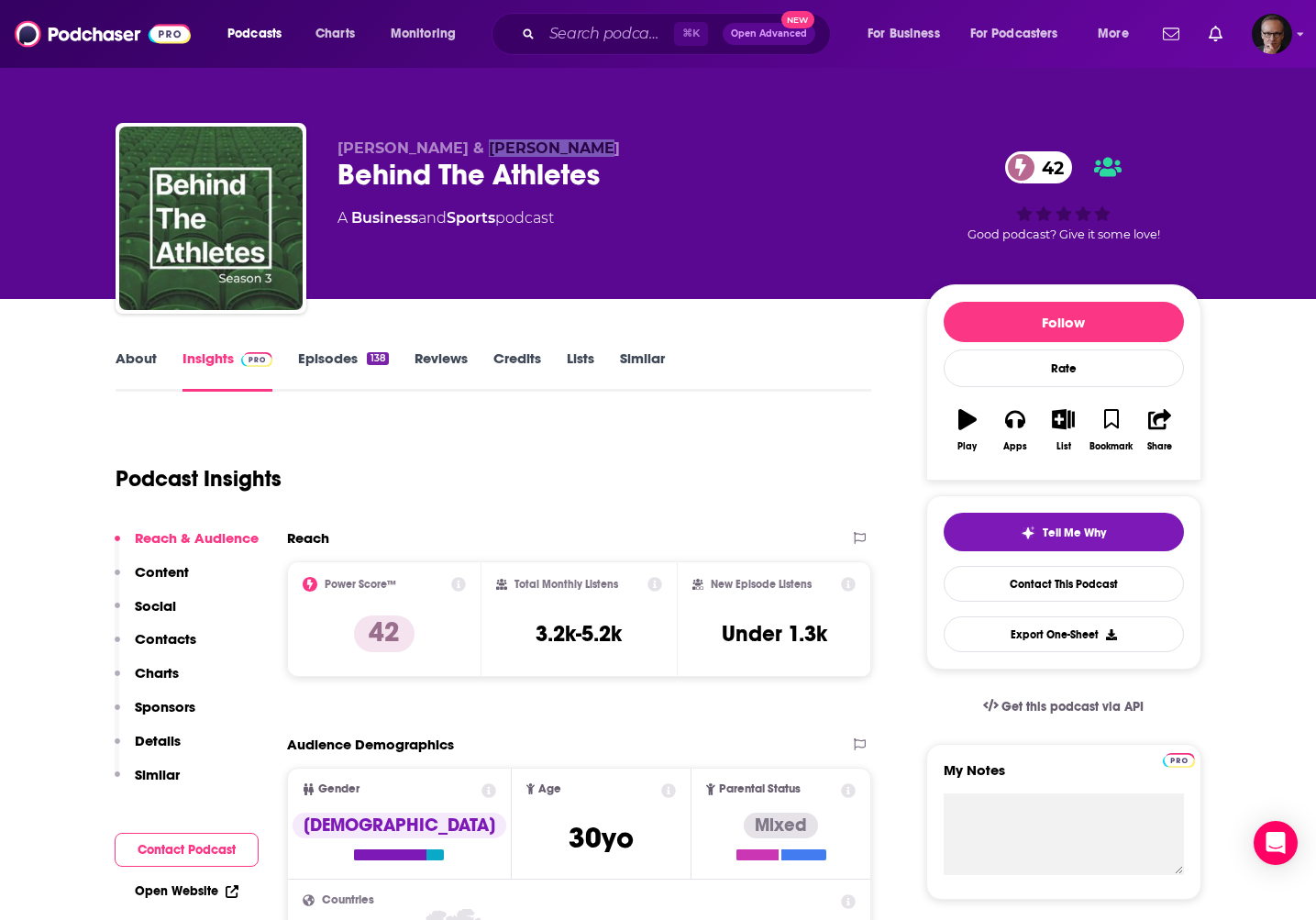
copy span "Moritz Gessl"
drag, startPoint x: 335, startPoint y: 177, endPoint x: 593, endPoint y: 180, distance: 258.0
click at [593, 180] on div "Mark Hartmann & Moritz Gessl Behind The Athletes 42 A Business and Sports podca…" at bounding box center [658, 222] width 1086 height 198
copy h2 "Behind The Athlete"
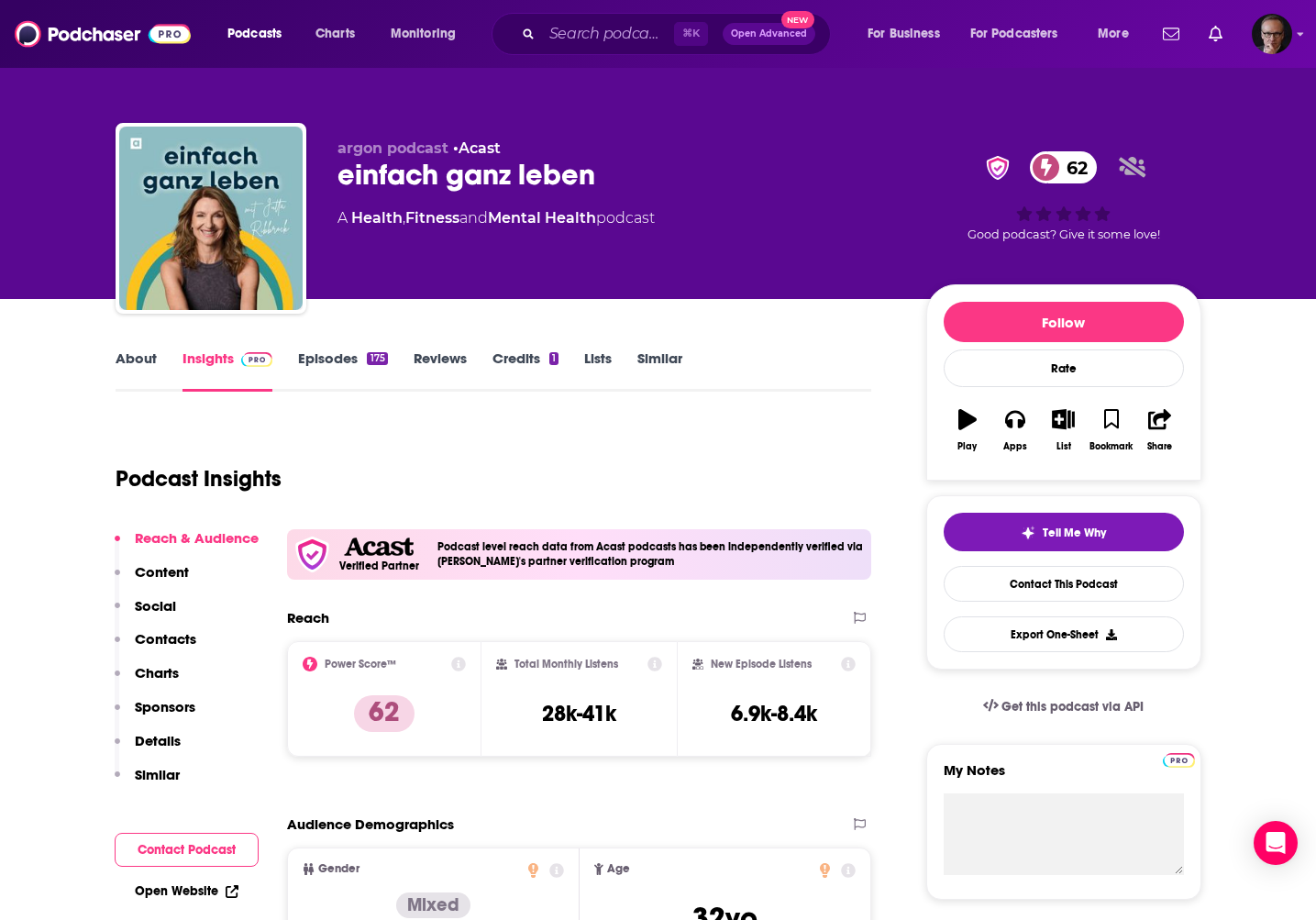
click at [135, 359] on link "About" at bounding box center [136, 370] width 41 height 42
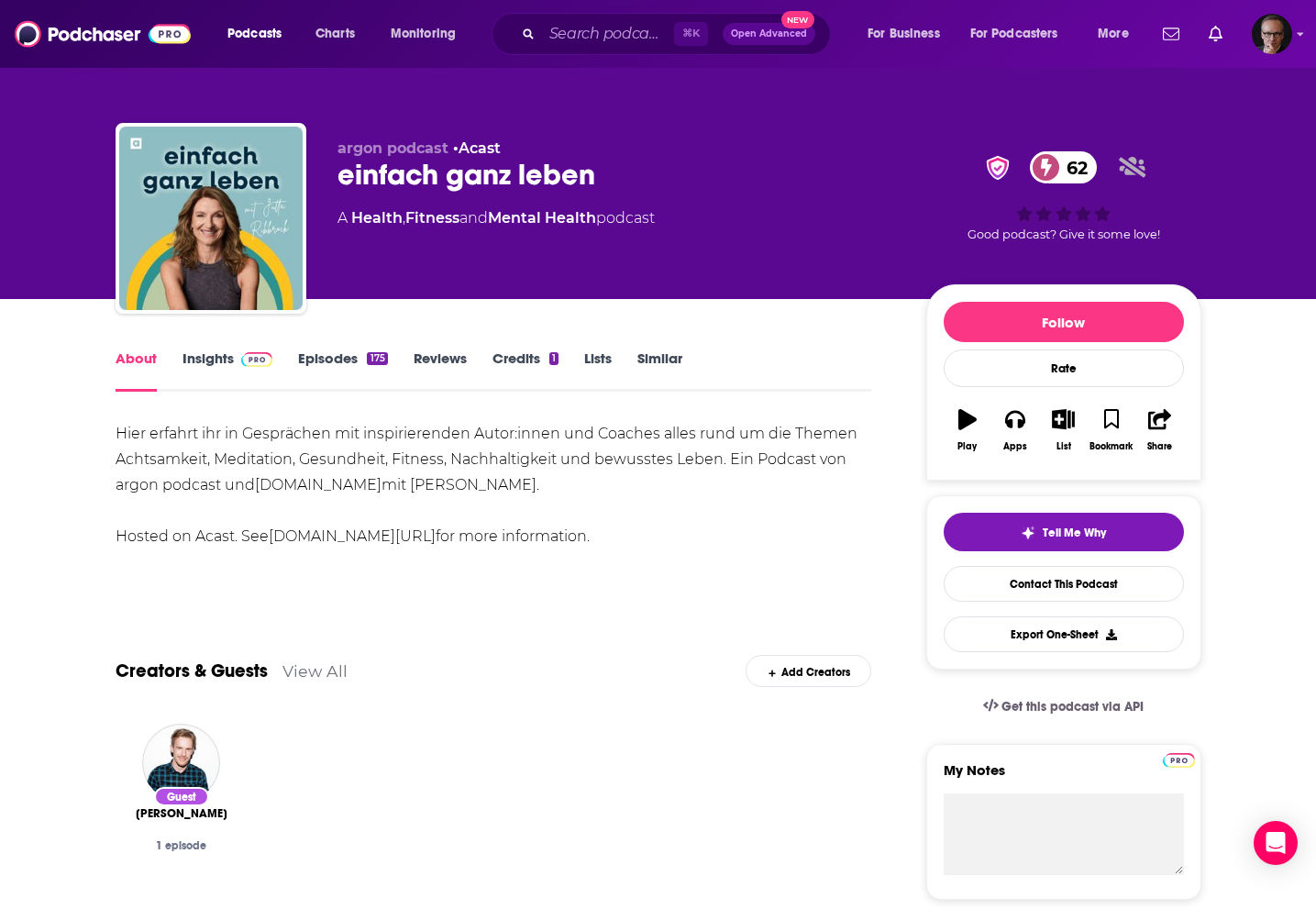
drag, startPoint x: 442, startPoint y: 485, endPoint x: 546, endPoint y: 487, distance: 104.0
click at [546, 487] on div "Hier erfahrt ihr in Gesprächen mit inspirierenden Autor:innen und Coaches alles…" at bounding box center [493, 485] width 757 height 128
copy div "Jutta Ribbrock"
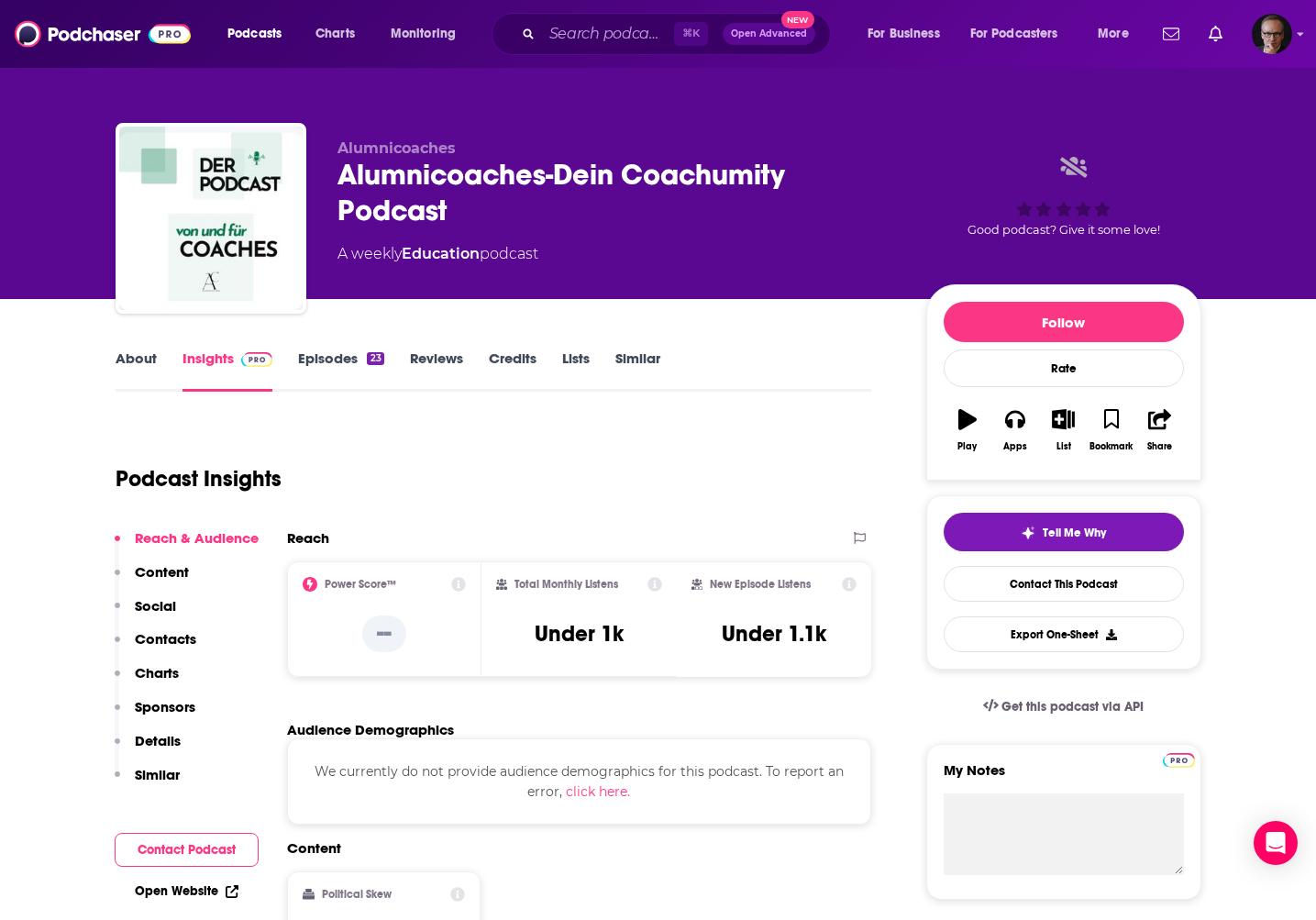
click at [134, 359] on link "About" at bounding box center [136, 370] width 41 height 42
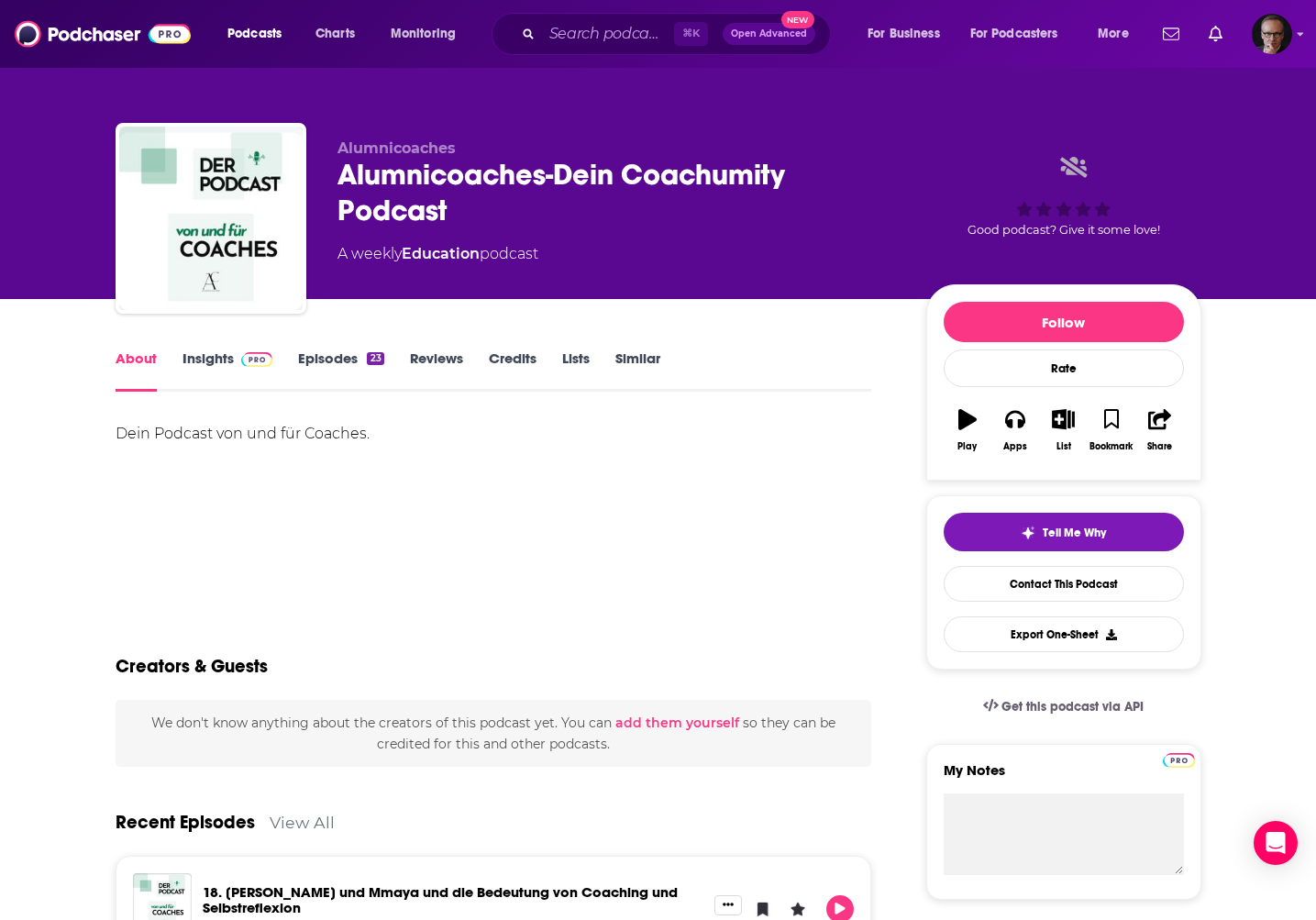
click at [207, 357] on link "Insights" at bounding box center [227, 370] width 91 height 42
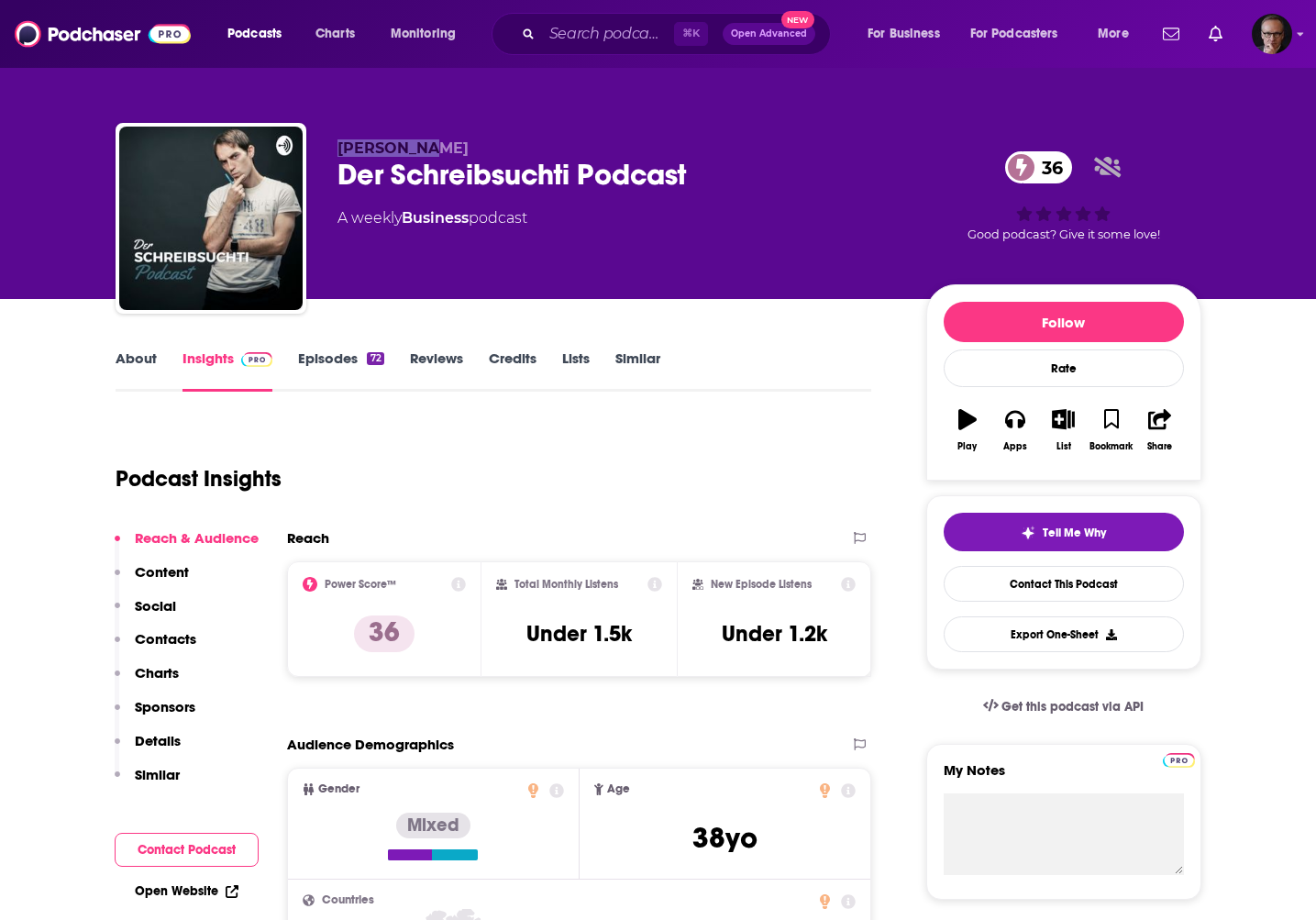
drag, startPoint x: 336, startPoint y: 151, endPoint x: 419, endPoint y: 155, distance: 83.1
click at [419, 155] on div "[PERSON_NAME] Der Schreibsuchti Podcast 36 A weekly Business podcast 36 Good po…" at bounding box center [658, 222] width 1086 height 198
copy span "[PERSON_NAME]"
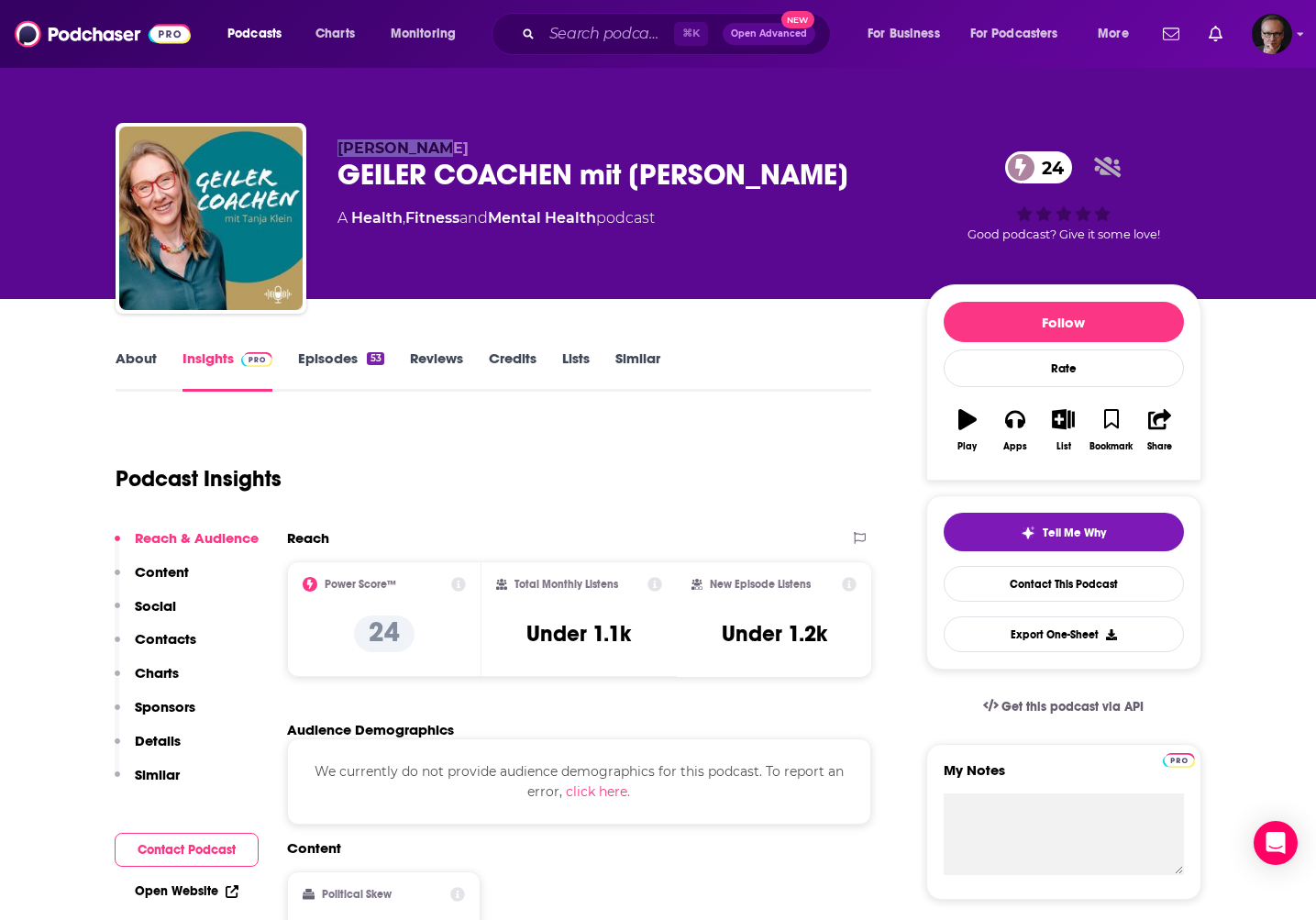
drag, startPoint x: 335, startPoint y: 151, endPoint x: 417, endPoint y: 151, distance: 82.0
click at [417, 151] on div "Tanja Klein GEILER COACHEN mit Tanja Klein 24 A Health , Fitness and Mental Hea…" at bounding box center [658, 222] width 1086 height 198
copy span "Tanja Klein"
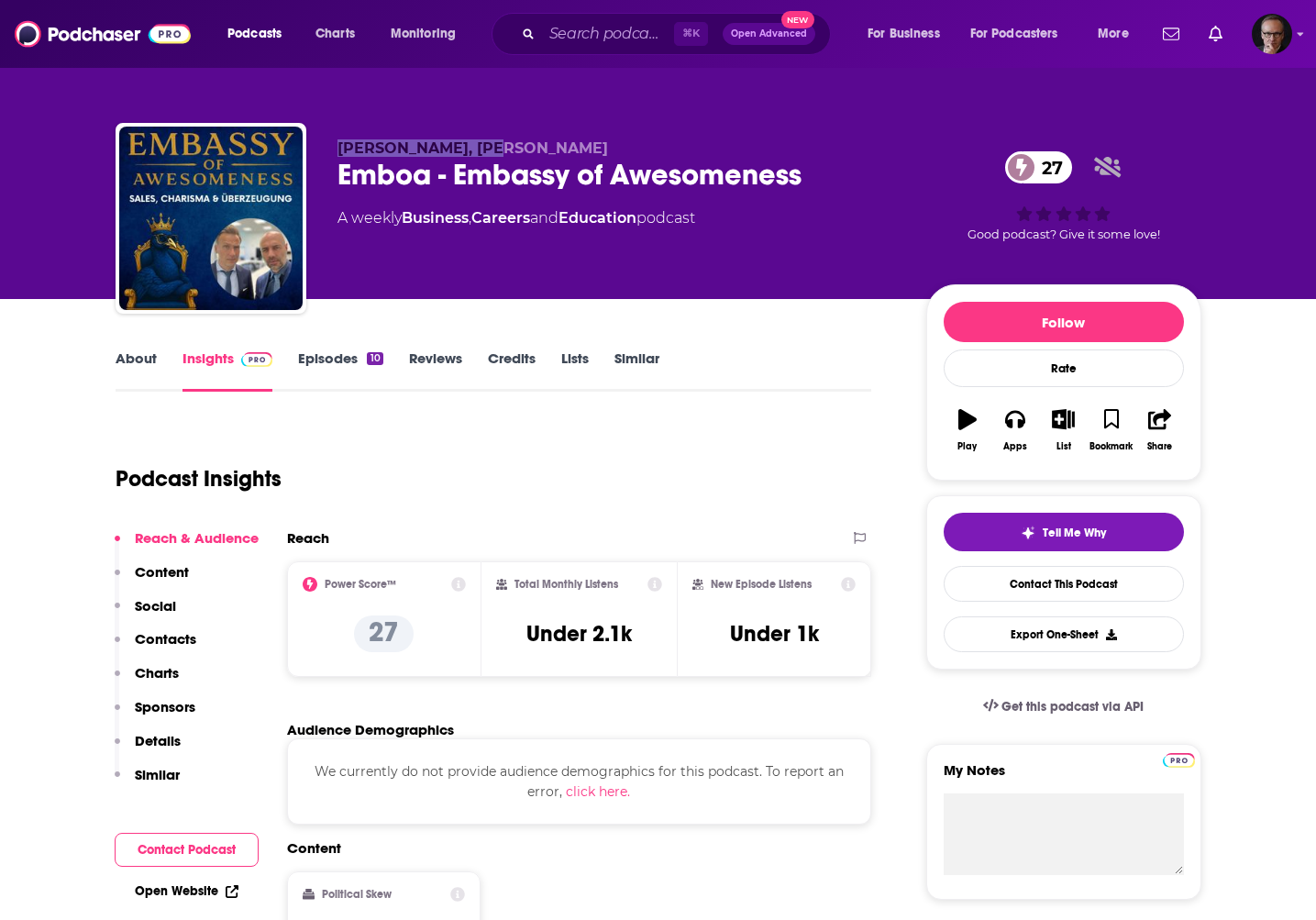
drag, startPoint x: 340, startPoint y: 148, endPoint x: 500, endPoint y: 155, distance: 160.2
click at [500, 155] on span "Heiko Schwardtmann, Andreas Förster" at bounding box center [473, 148] width 271 height 18
copy span "Heiko Schwardtmann"
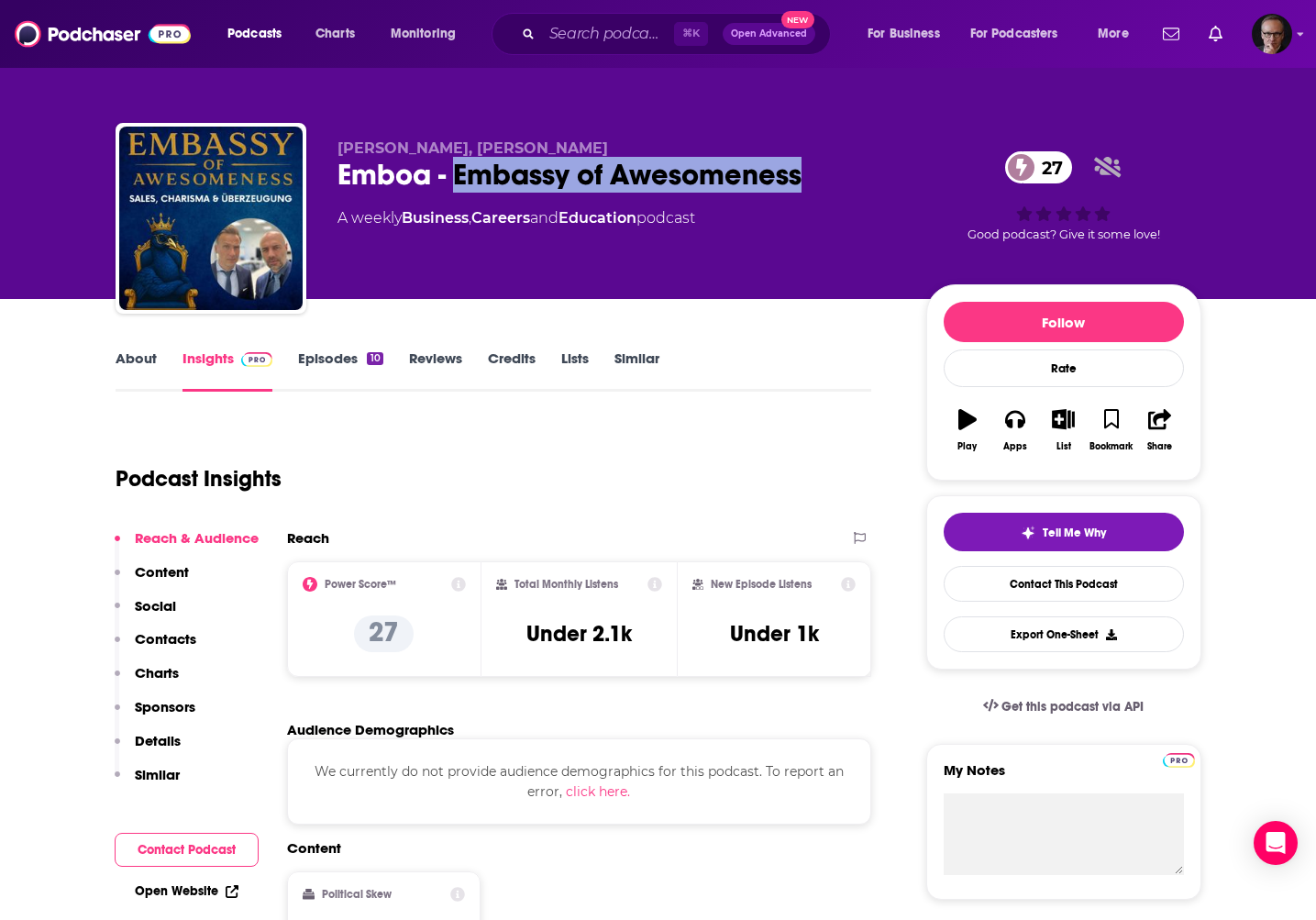
drag, startPoint x: 452, startPoint y: 170, endPoint x: 803, endPoint y: 181, distance: 351.2
click at [803, 181] on div "Emboa - Embassy of Awesomeness 27" at bounding box center [618, 175] width 560 height 36
copy h2 "Embassy of Awesomeness"
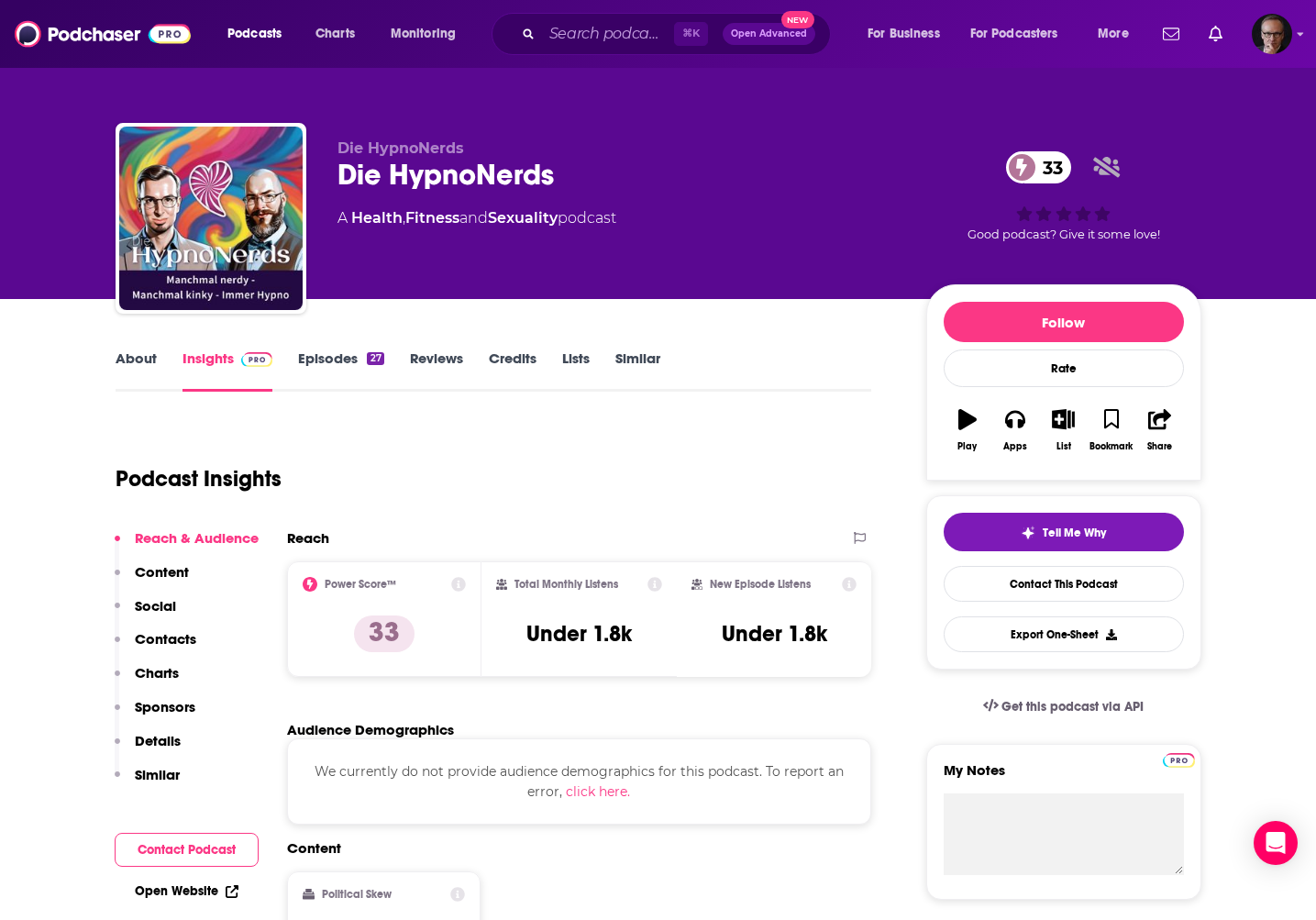
click at [126, 361] on link "About" at bounding box center [136, 370] width 41 height 42
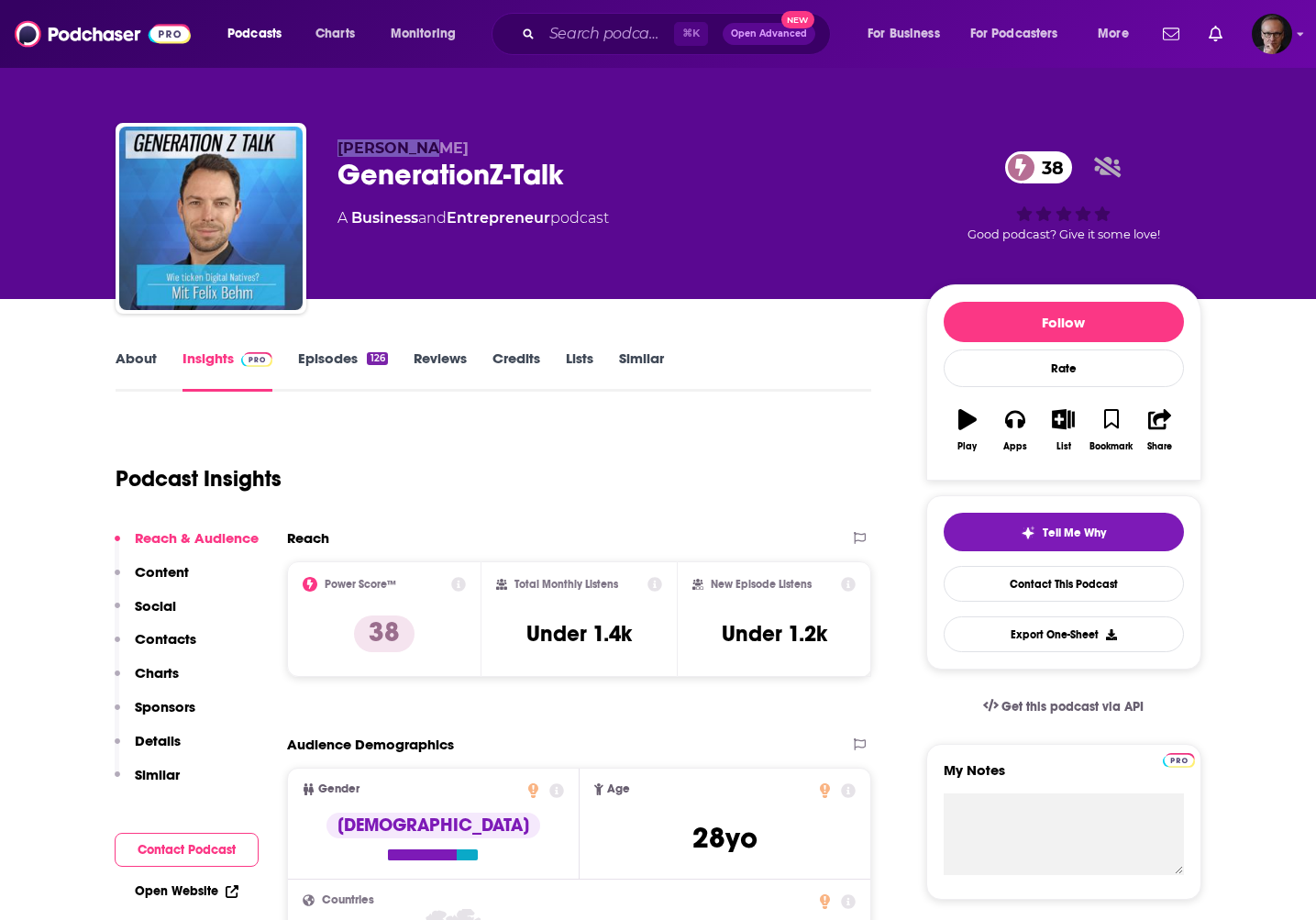
drag, startPoint x: 341, startPoint y: 151, endPoint x: 420, endPoint y: 153, distance: 79.0
click at [420, 153] on span "[PERSON_NAME]" at bounding box center [403, 148] width 131 height 18
copy span "[PERSON_NAME]"
click at [328, 357] on link "Episodes 126" at bounding box center [343, 370] width 89 height 42
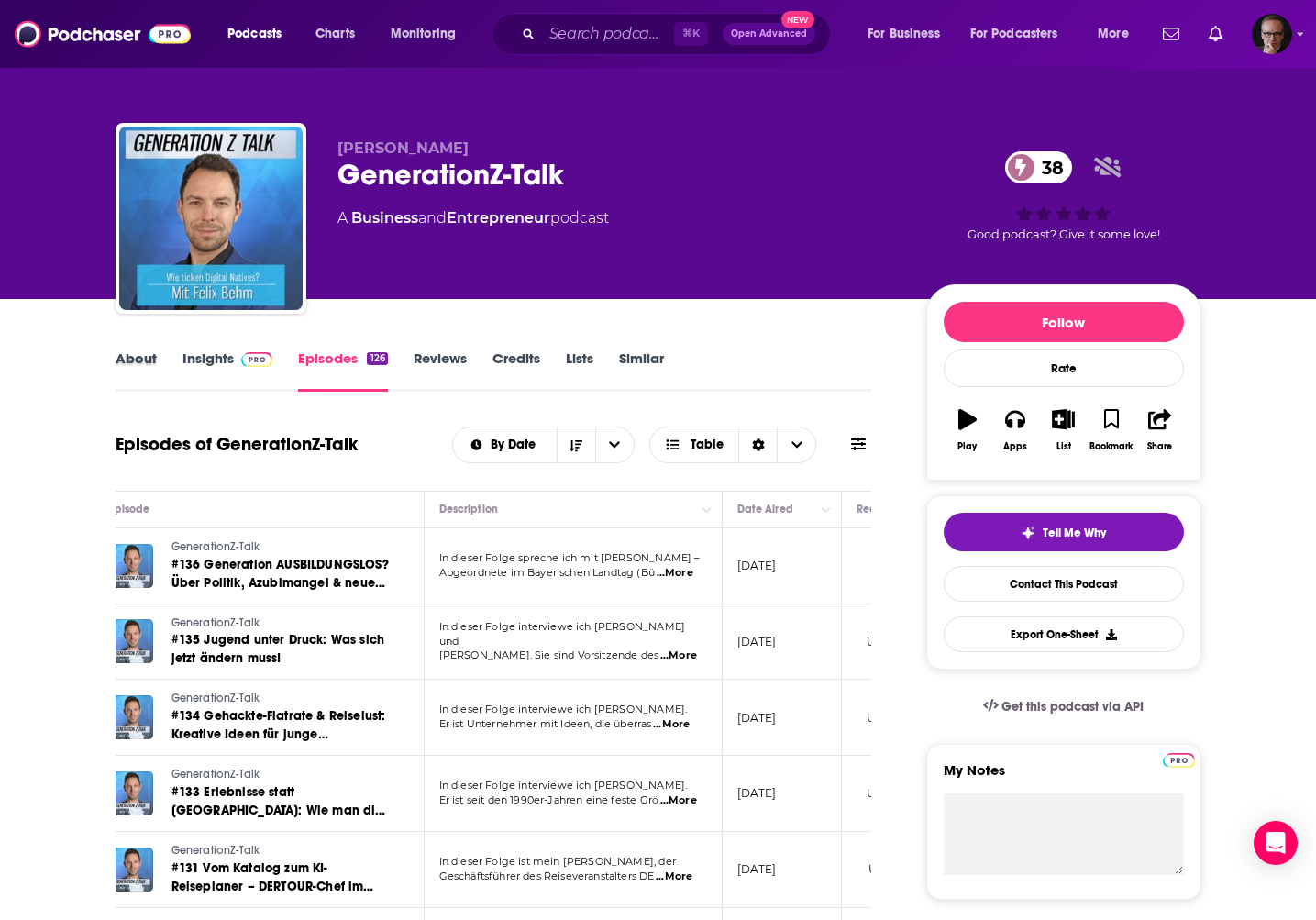
click at [156, 359] on div "About" at bounding box center [149, 370] width 67 height 42
click at [143, 360] on link "About" at bounding box center [136, 370] width 41 height 42
